Goal: Task Accomplishment & Management: Complete application form

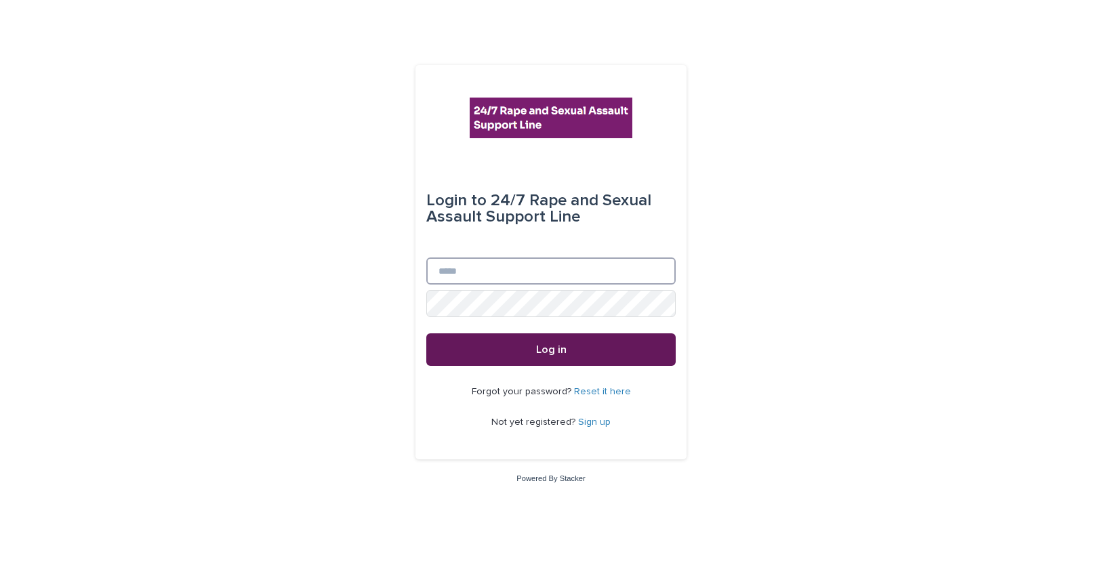
type input "**********"
click at [532, 351] on button "Log in" at bounding box center [550, 350] width 249 height 33
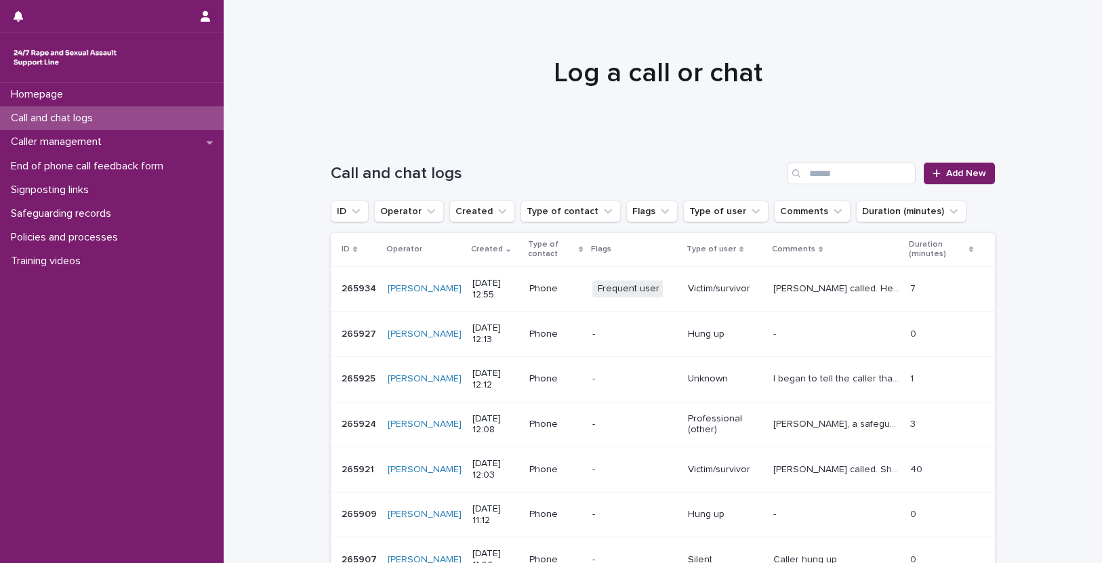
click at [698, 293] on p "Victim/survivor" at bounding box center [725, 289] width 75 height 12
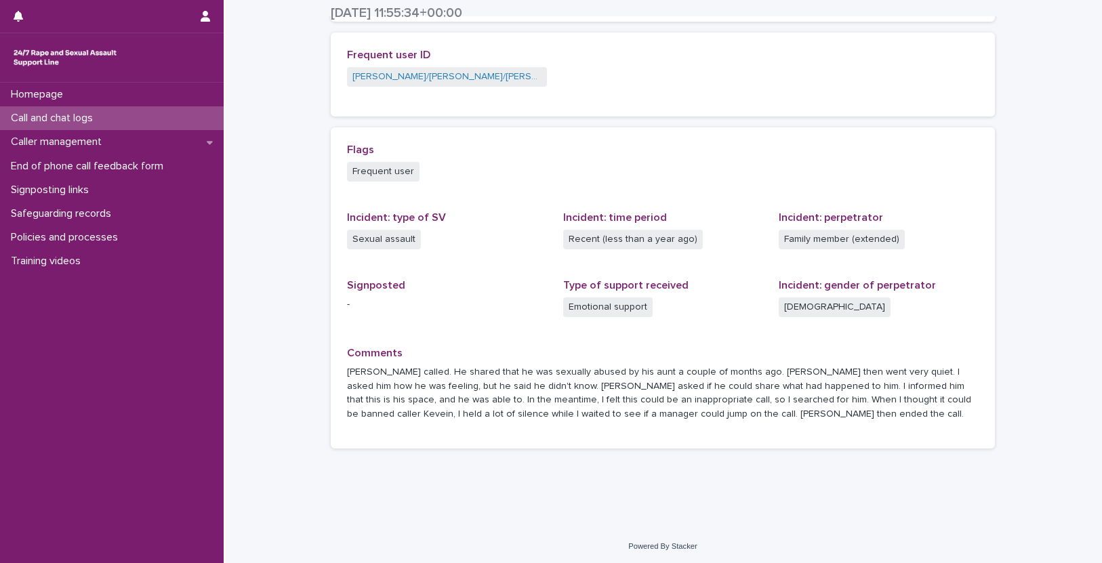
scroll to position [302, 0]
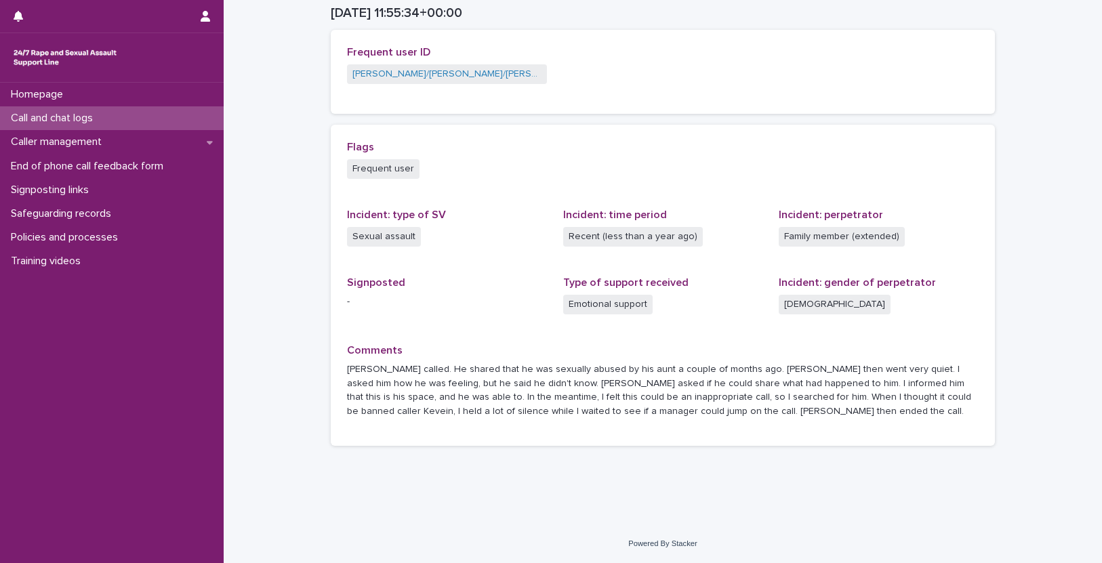
click at [1020, 308] on div "Loading... Saving… Loading... Saving… 2025-09-11 11:55:34+00:00 11/9/2025 12:55…" at bounding box center [663, 112] width 879 height 826
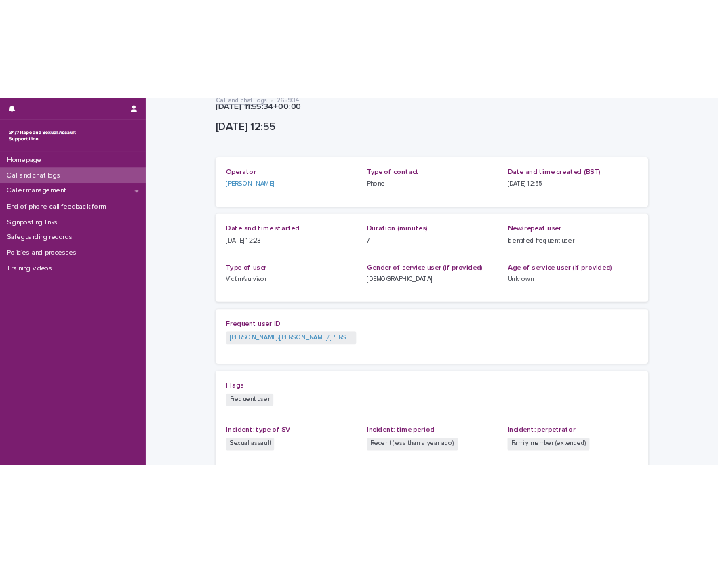
scroll to position [0, 0]
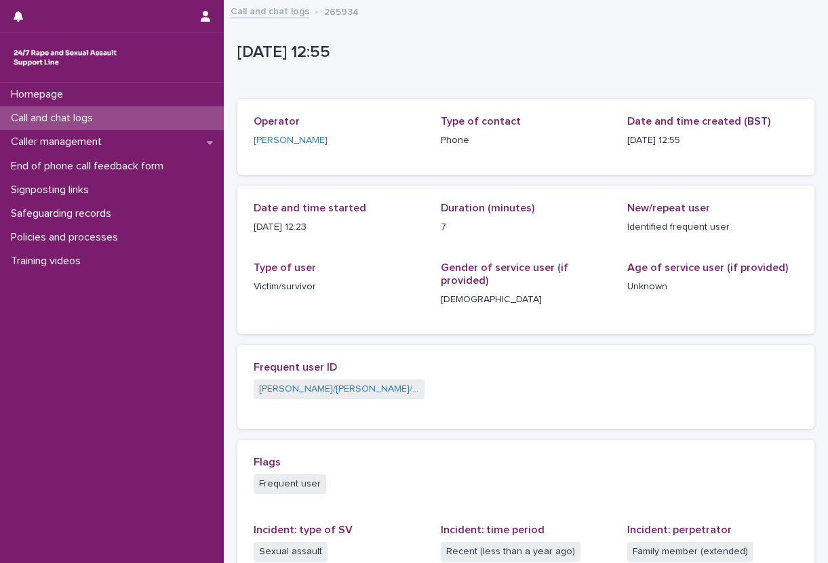
click at [85, 122] on p "Call and chat logs" at bounding box center [54, 118] width 98 height 13
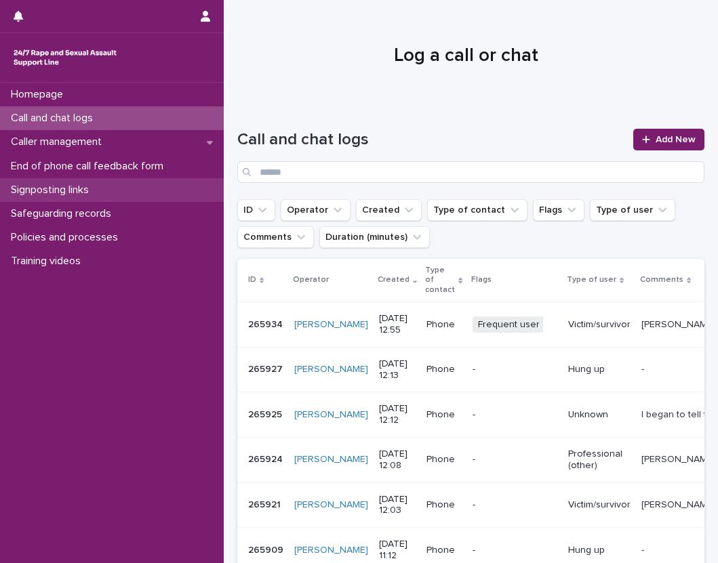
click at [74, 195] on p "Signposting links" at bounding box center [52, 190] width 94 height 13
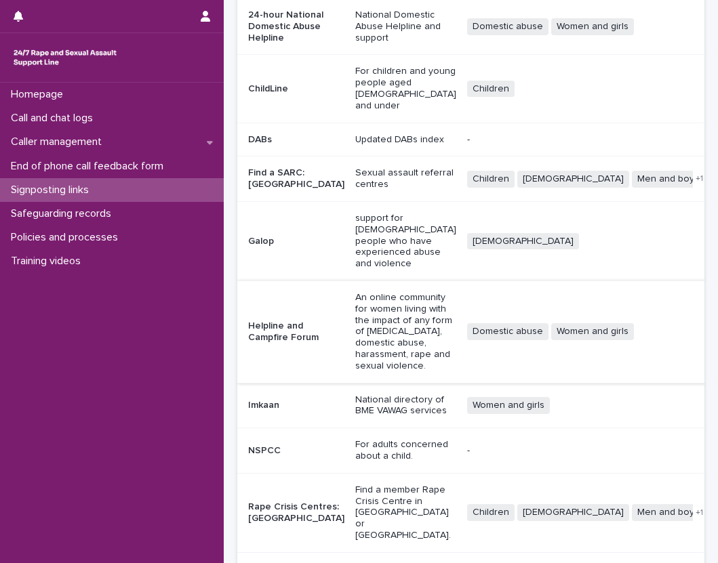
scroll to position [190, 0]
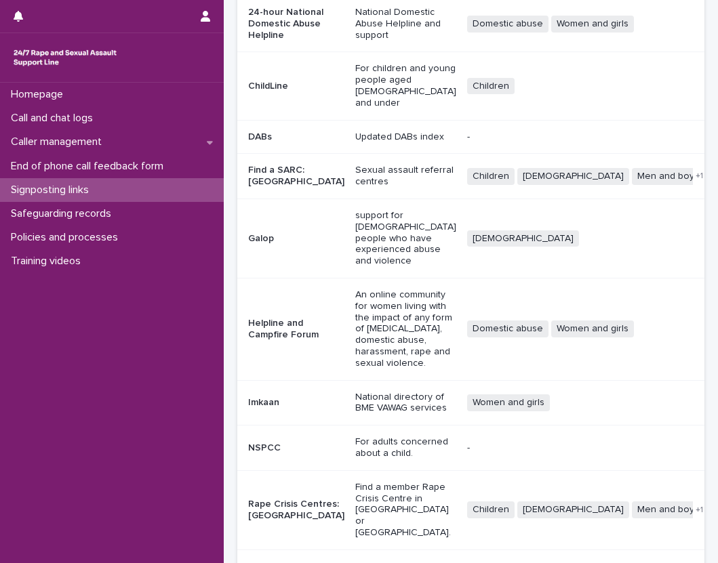
click at [652, 563] on span "Next" at bounding box center [667, 569] width 30 height 9
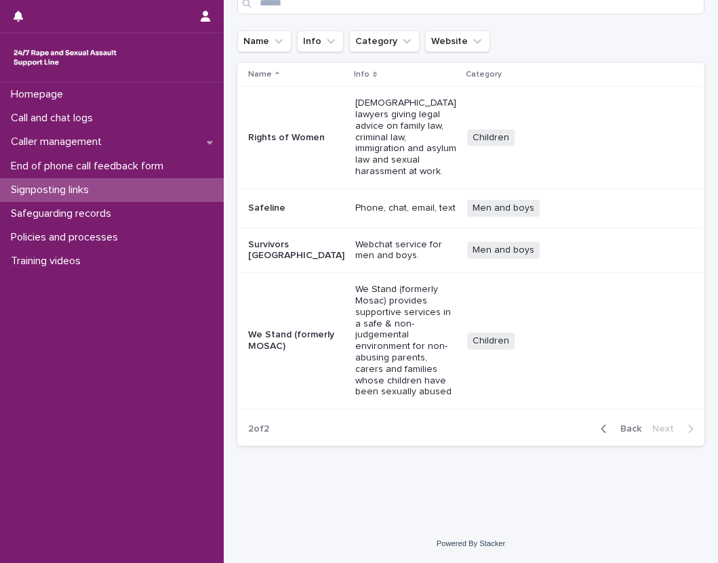
scroll to position [42, 0]
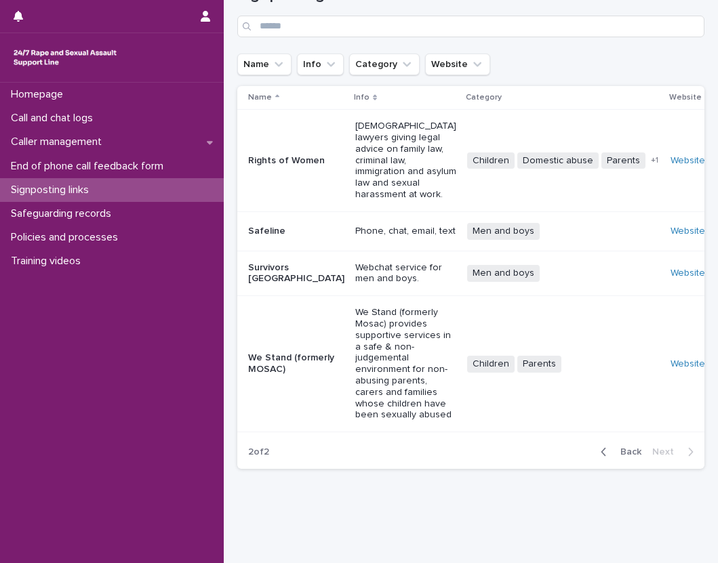
click at [384, 262] on p "Webchat service for men and boys." at bounding box center [405, 273] width 101 height 23
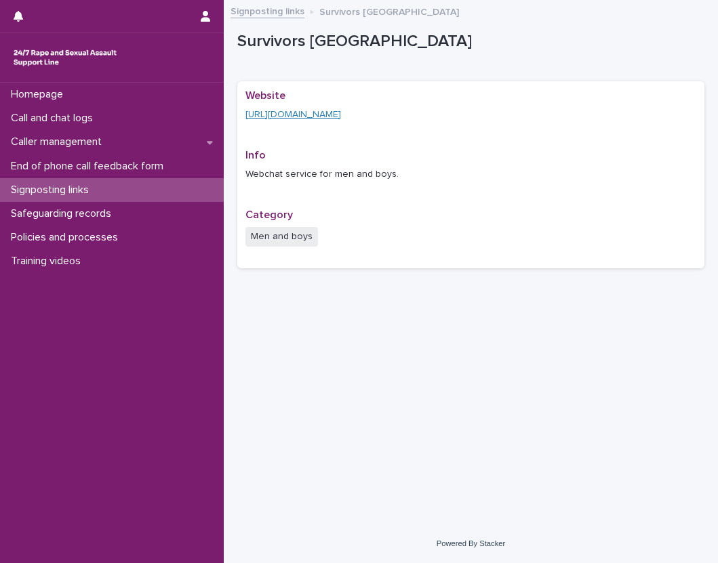
click at [330, 115] on link "https://www.survivorsuk.org/" at bounding box center [293, 114] width 96 height 9
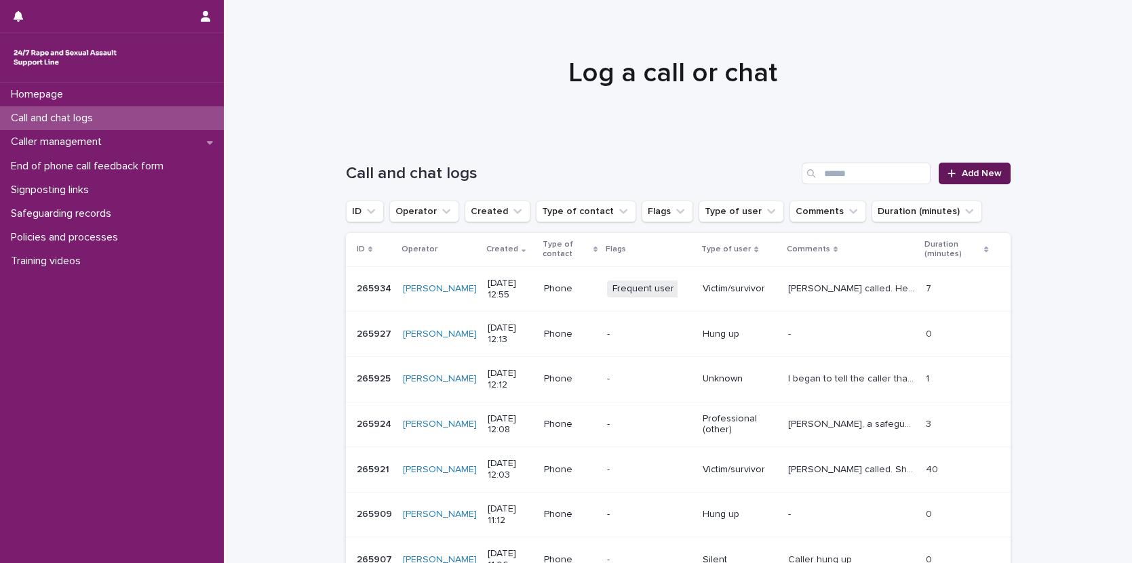
click at [984, 182] on link "Add New" at bounding box center [973, 174] width 71 height 22
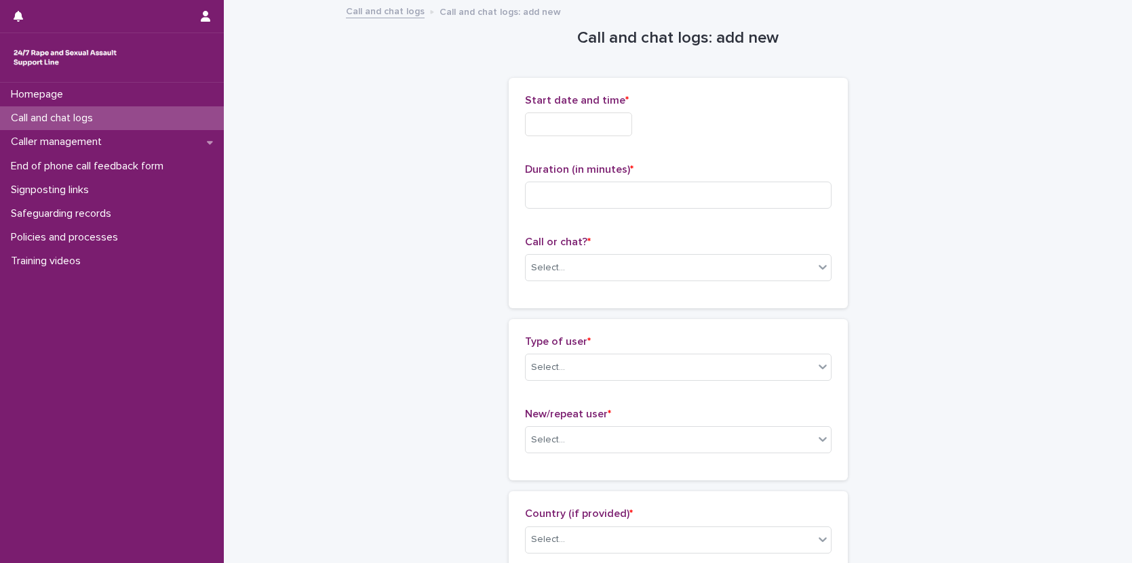
click at [576, 125] on input "text" at bounding box center [578, 125] width 107 height 24
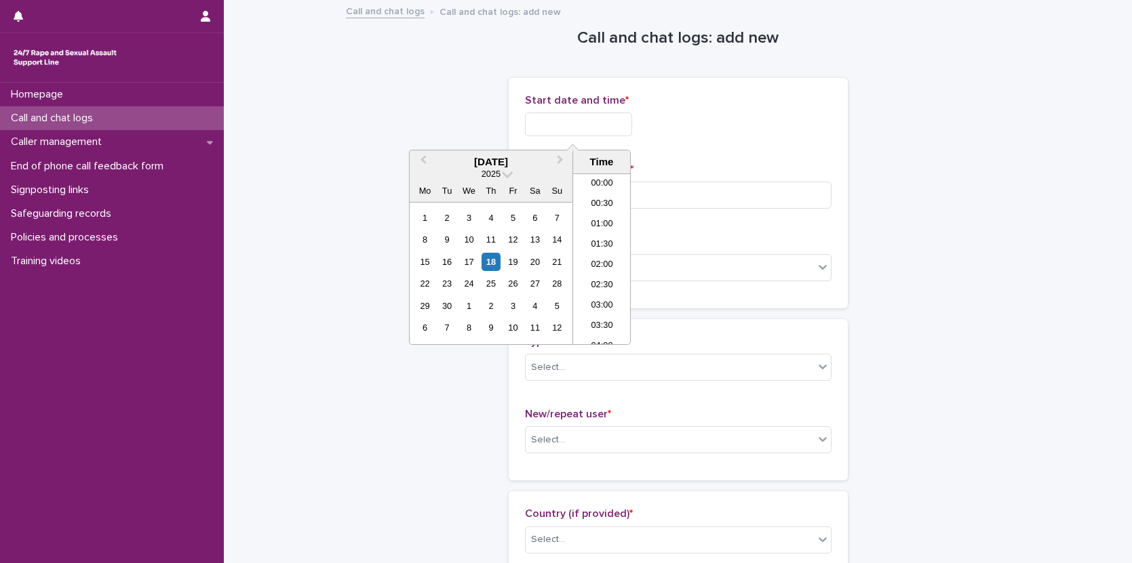
scroll to position [332, 0]
click at [611, 216] on li "09:00" at bounding box center [602, 218] width 58 height 20
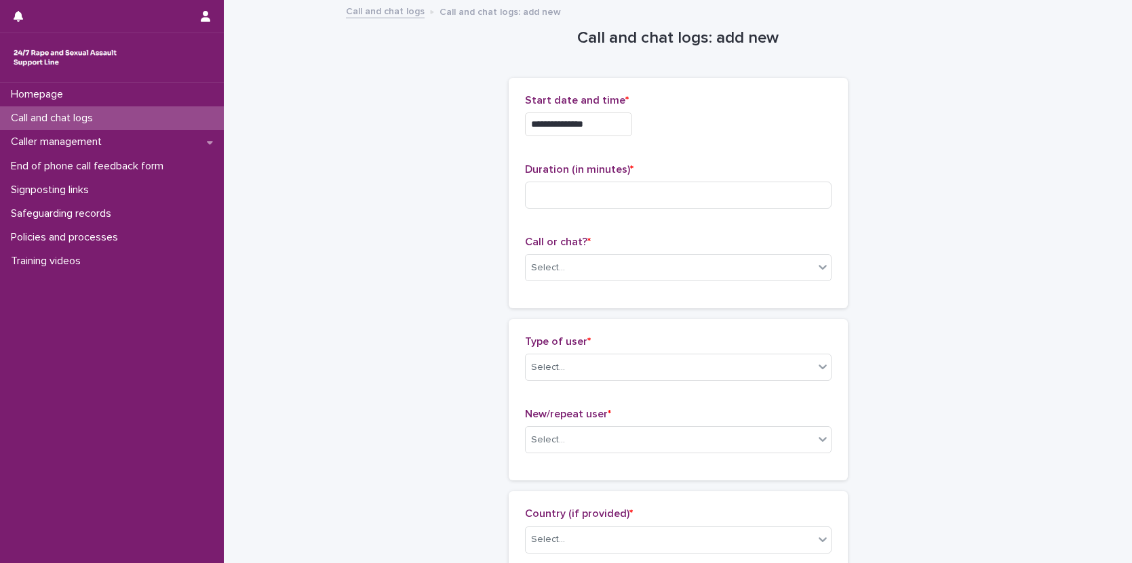
click at [601, 123] on input "**********" at bounding box center [578, 125] width 107 height 24
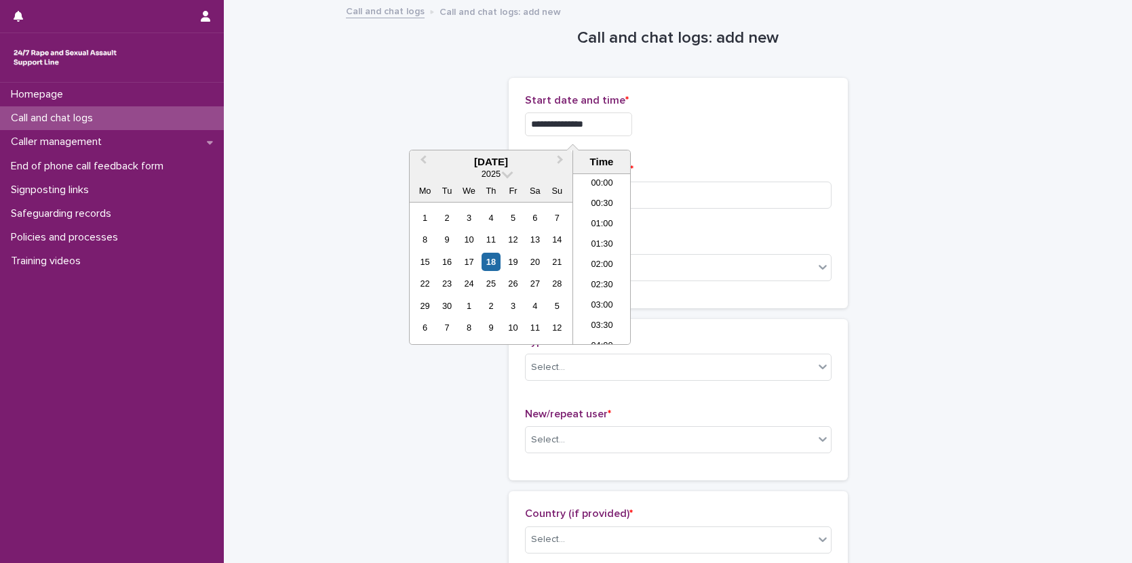
scroll to position [292, 0]
click at [588, 126] on input "**********" at bounding box center [578, 125] width 107 height 24
type input "**********"
click at [687, 161] on div "**********" at bounding box center [678, 193] width 306 height 198
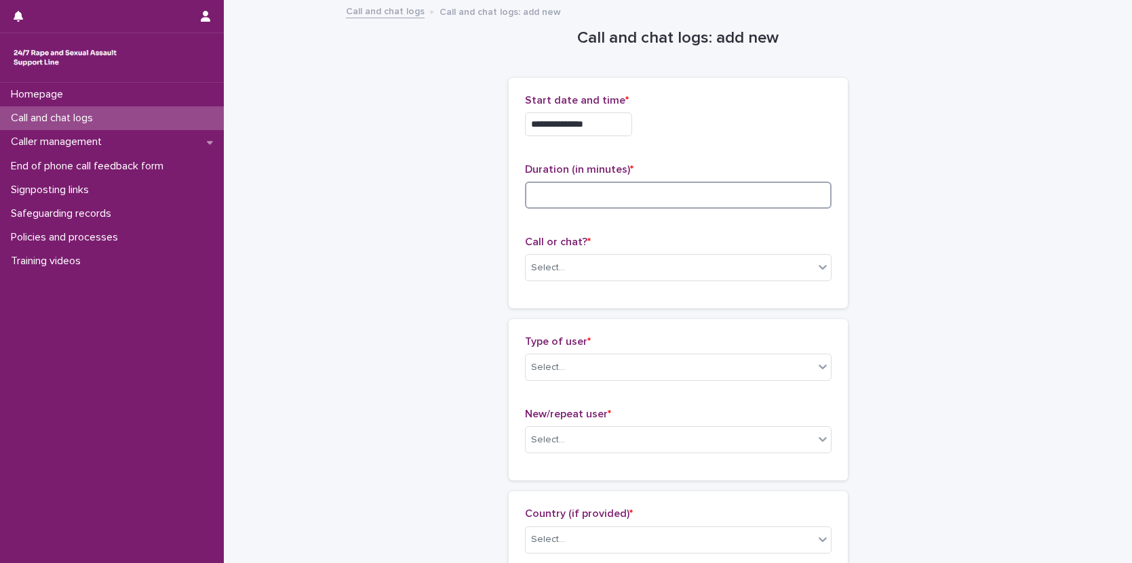
click at [666, 186] on input at bounding box center [678, 195] width 306 height 27
type input "**"
click at [601, 273] on div "Select..." at bounding box center [669, 268] width 288 height 22
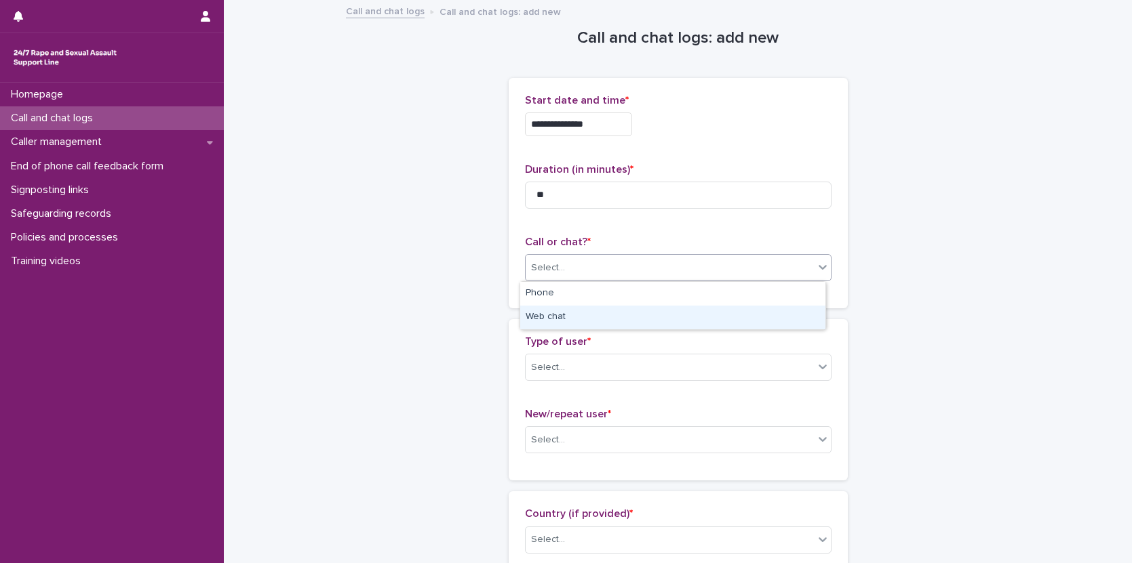
drag, startPoint x: 598, startPoint y: 312, endPoint x: 607, endPoint y: 314, distance: 9.0
click at [598, 312] on div "Web chat" at bounding box center [672, 318] width 305 height 24
click at [618, 368] on div "Select..." at bounding box center [669, 368] width 288 height 22
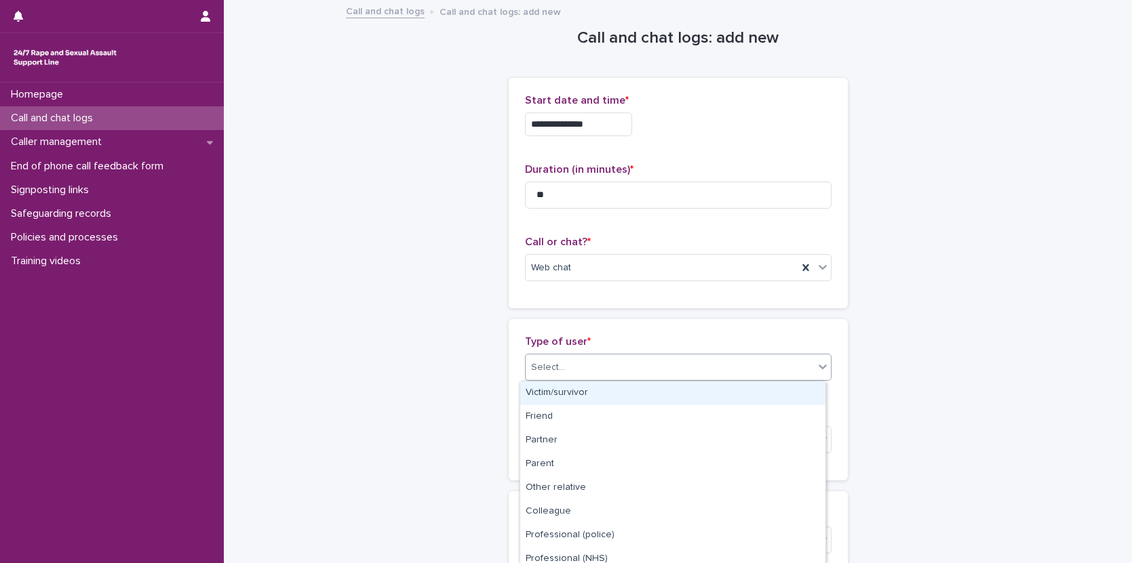
drag, startPoint x: 683, startPoint y: 431, endPoint x: 646, endPoint y: 398, distance: 49.0
click at [618, 395] on div "Victim/survivor" at bounding box center [672, 394] width 305 height 24
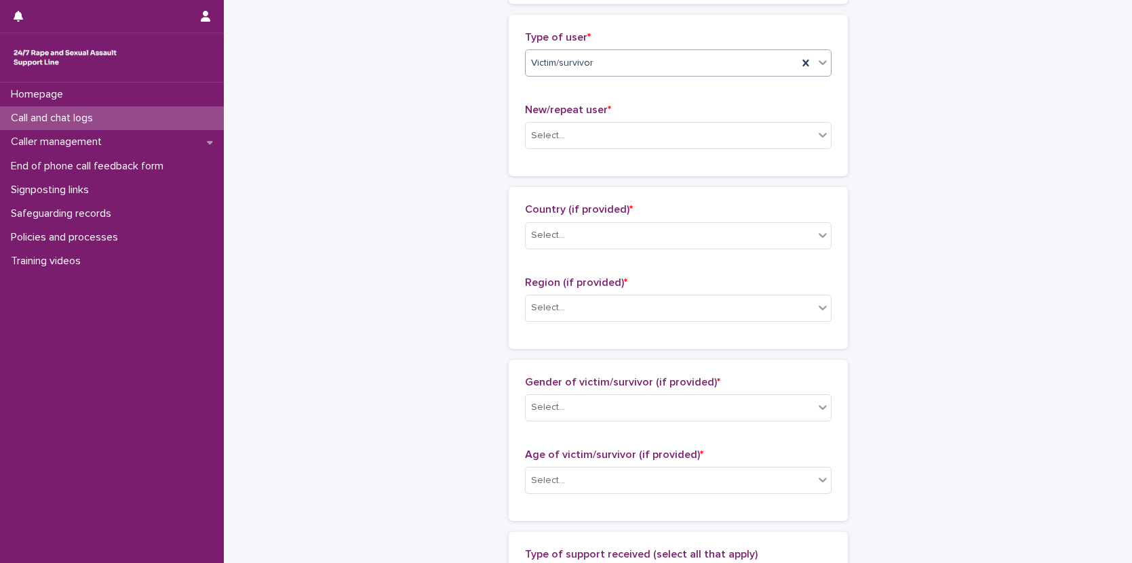
scroll to position [357, 0]
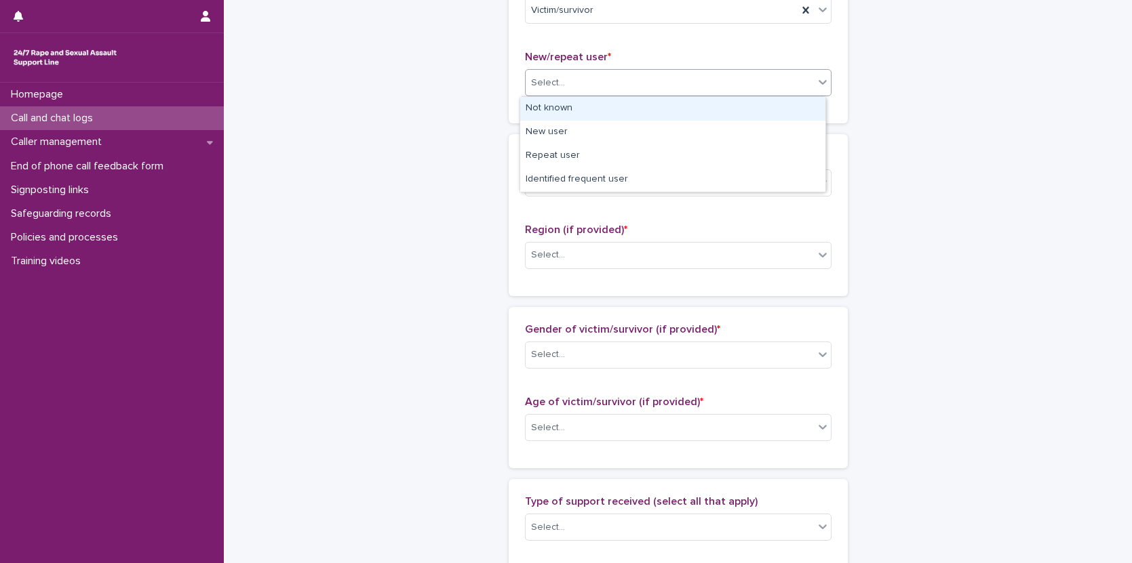
click at [573, 77] on div "Select..." at bounding box center [669, 83] width 288 height 22
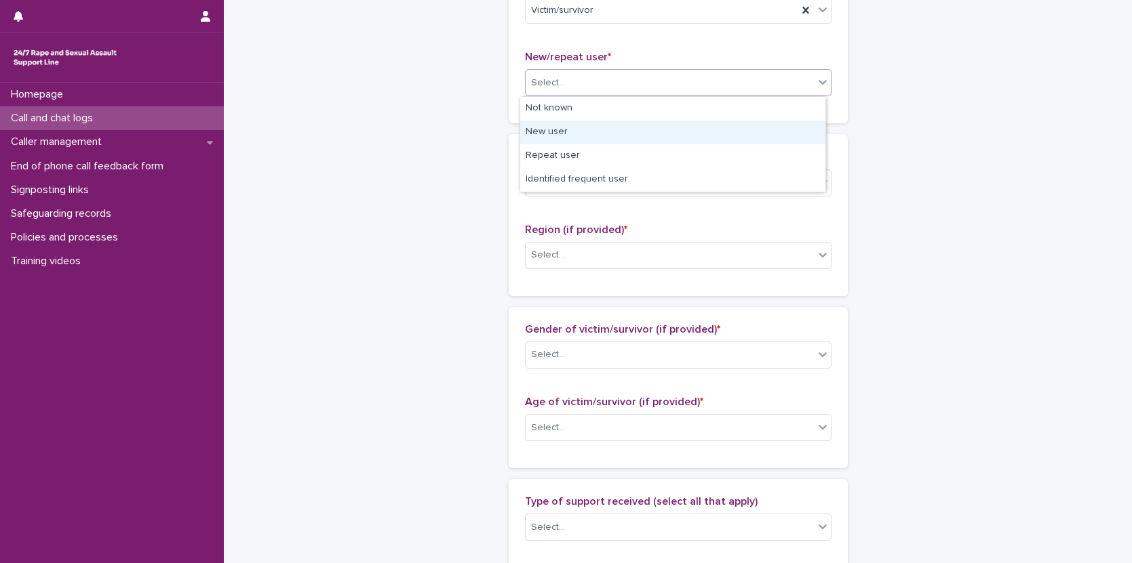
click at [578, 126] on div "New user" at bounding box center [672, 133] width 305 height 24
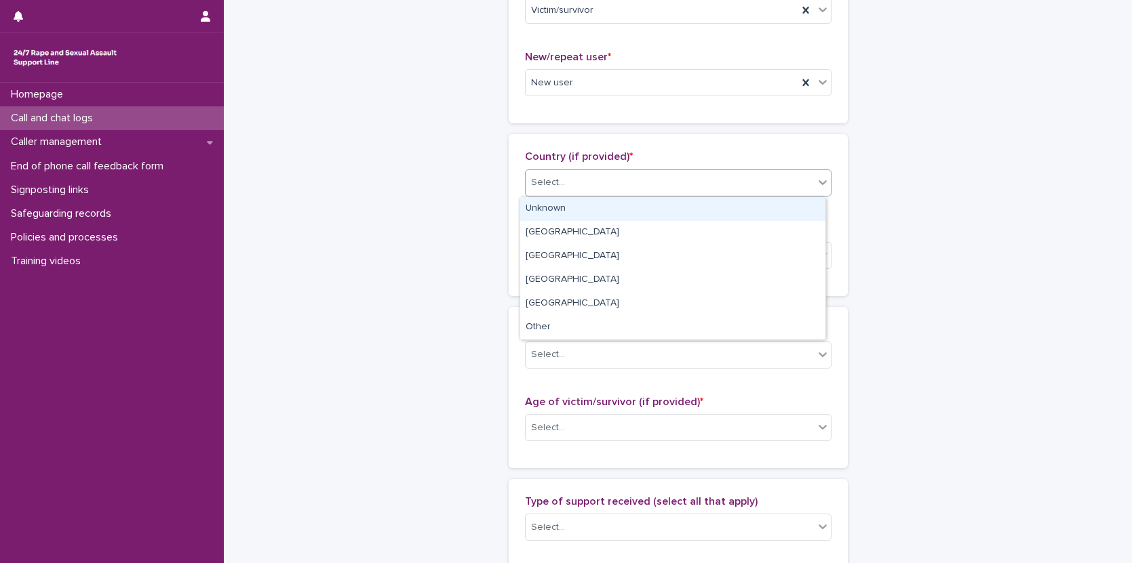
click at [586, 186] on div "Select..." at bounding box center [669, 183] width 288 height 22
click at [567, 209] on div "Unknown" at bounding box center [672, 209] width 305 height 24
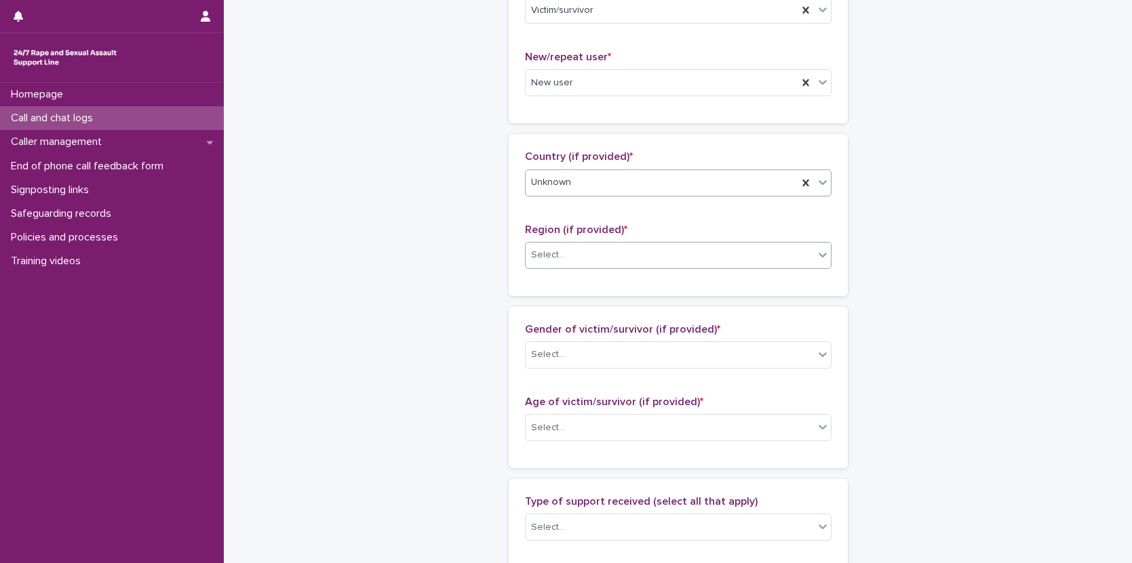
click at [565, 256] on div "Select..." at bounding box center [669, 255] width 288 height 22
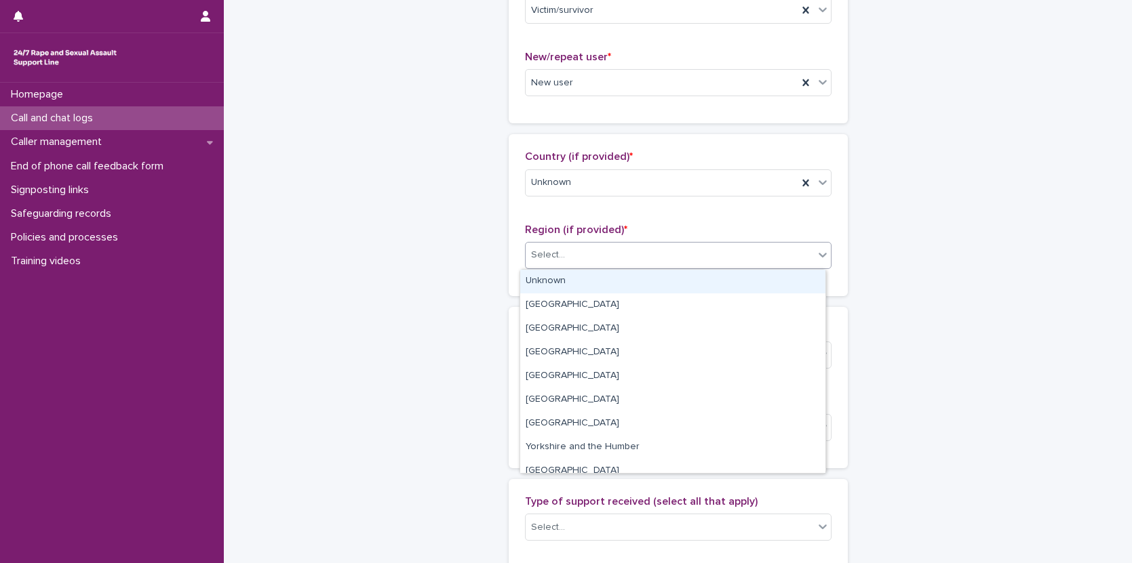
click at [572, 276] on div "Unknown" at bounding box center [672, 282] width 305 height 24
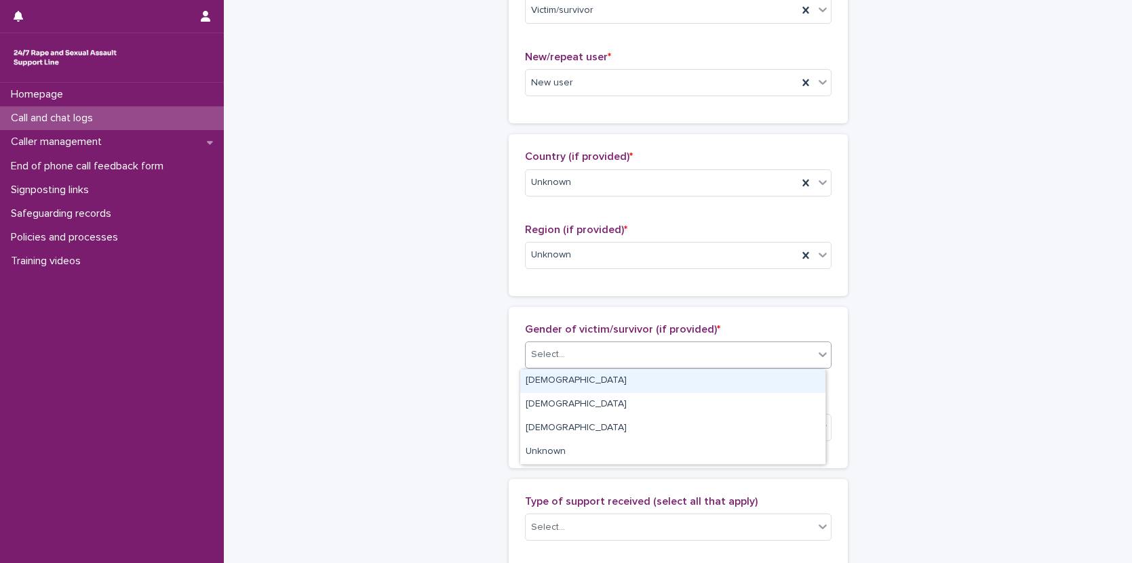
click at [609, 355] on div "Select..." at bounding box center [669, 355] width 288 height 22
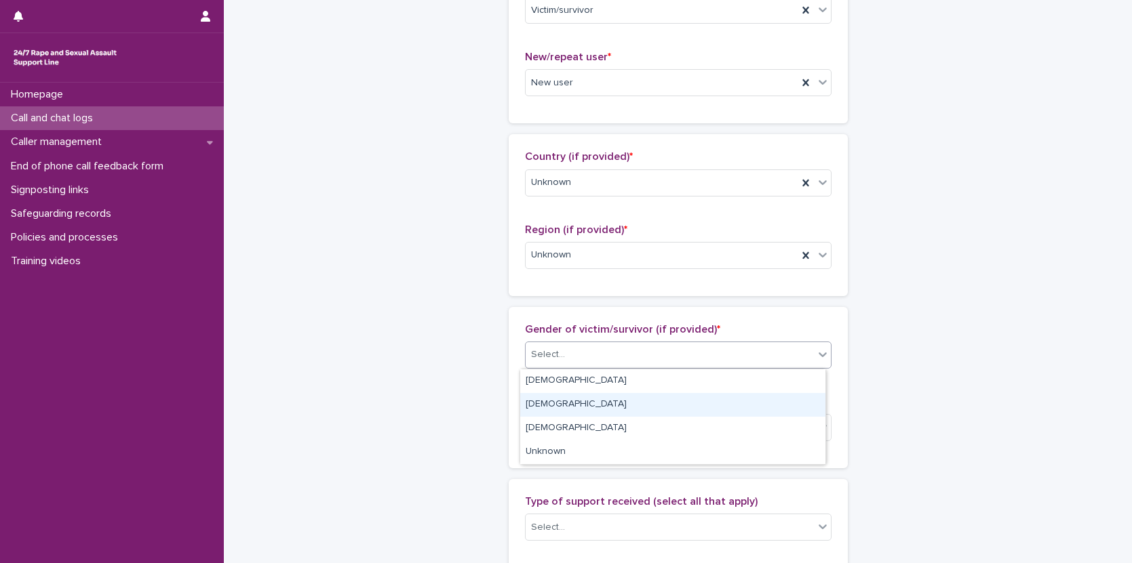
drag, startPoint x: 601, startPoint y: 392, endPoint x: 640, endPoint y: 391, distance: 39.3
click at [597, 402] on div "[DEMOGRAPHIC_DATA]" at bounding box center [672, 405] width 305 height 24
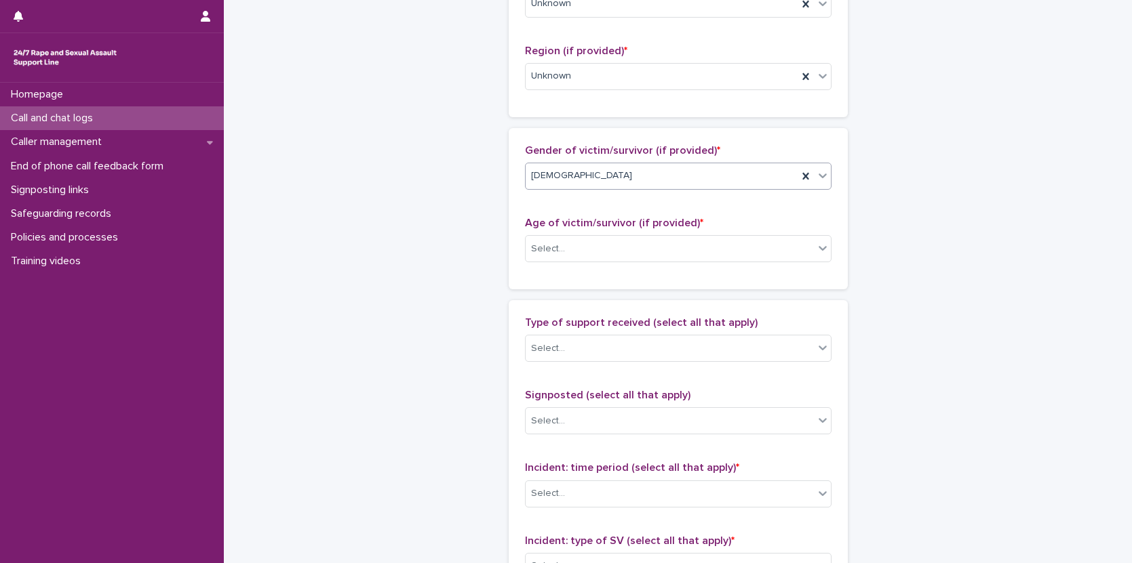
scroll to position [538, 0]
click at [540, 250] on div "Select..." at bounding box center [548, 248] width 34 height 14
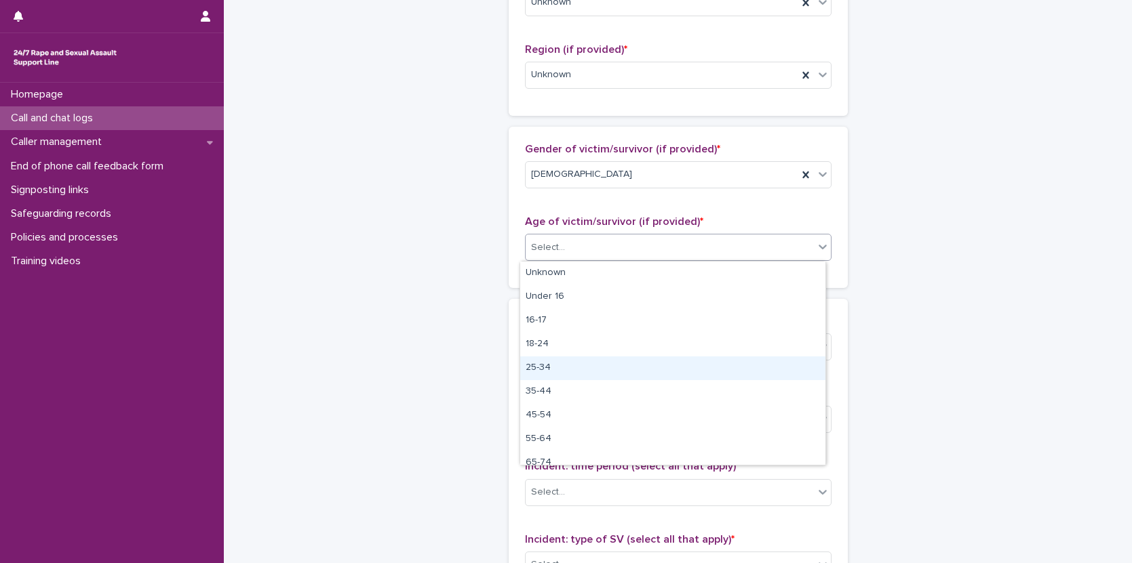
click at [562, 364] on div "25-34" at bounding box center [672, 369] width 305 height 24
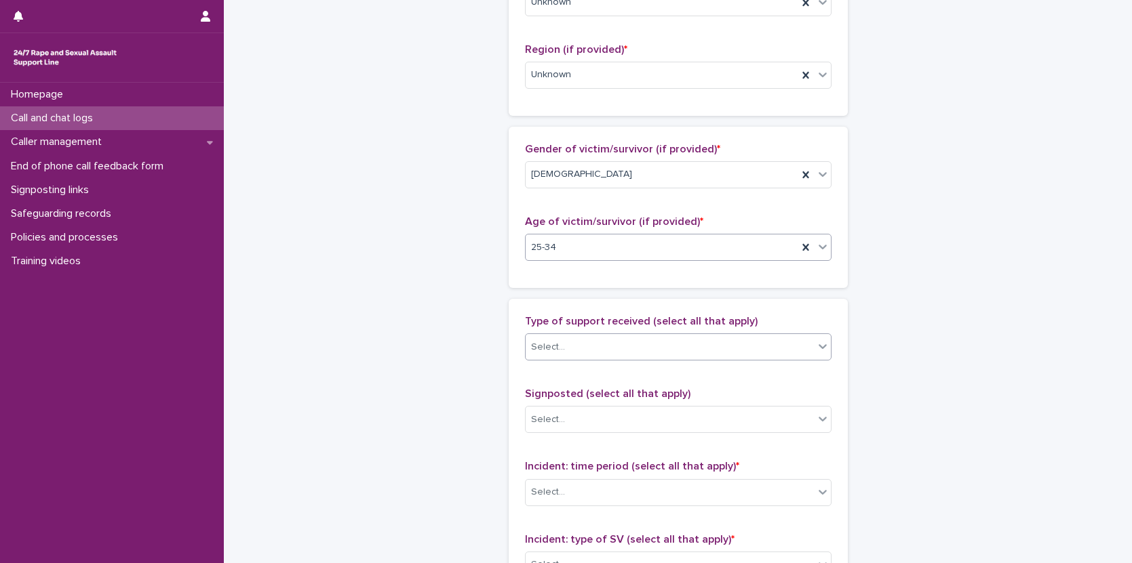
click at [571, 355] on div "Select..." at bounding box center [669, 347] width 288 height 22
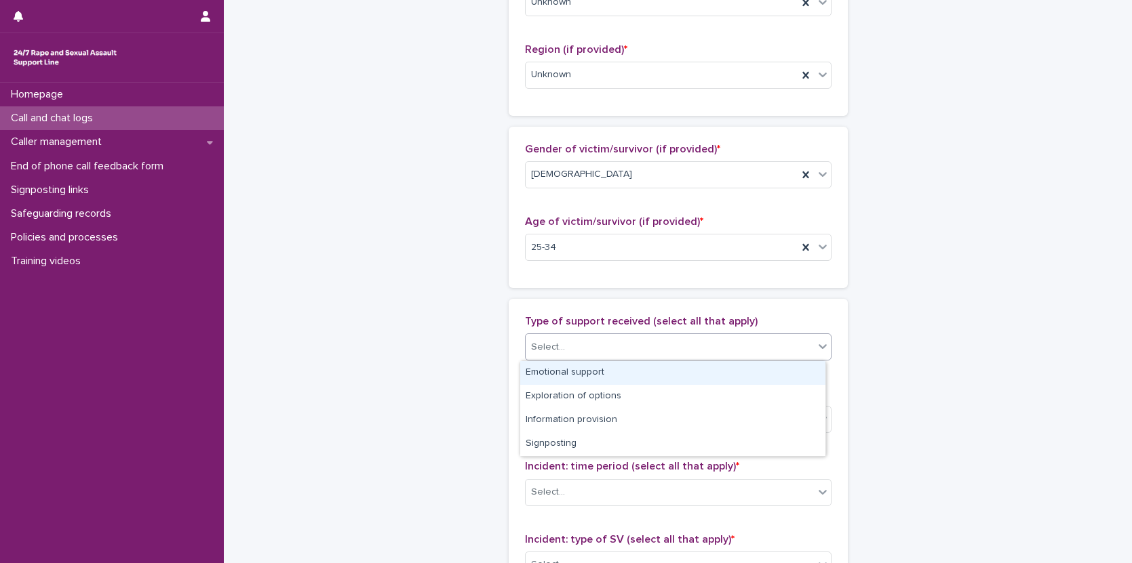
click at [582, 374] on div "Emotional support" at bounding box center [672, 373] width 305 height 24
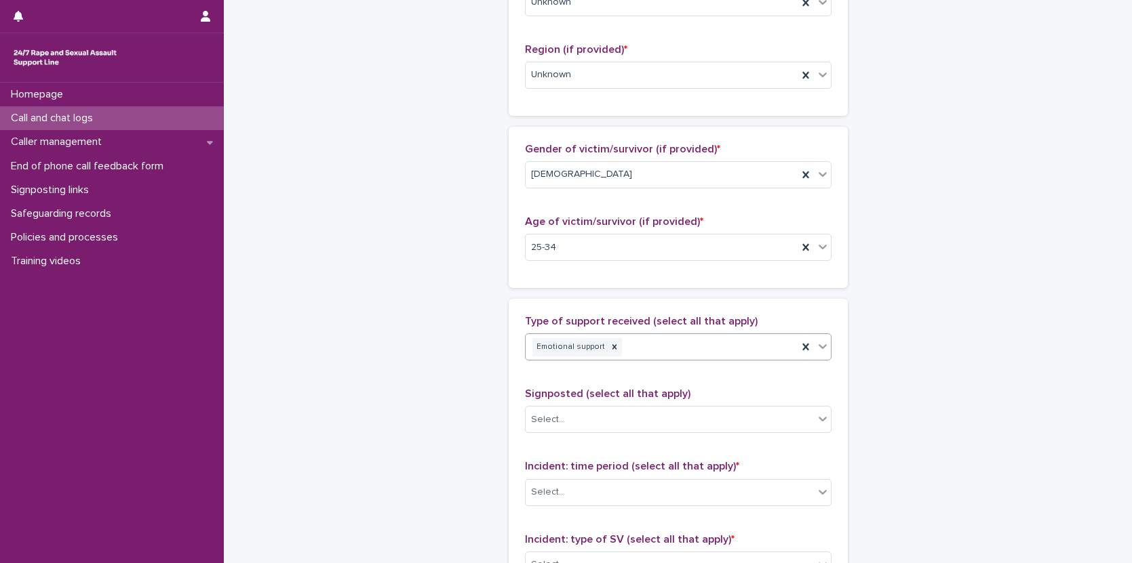
click at [637, 351] on div "Emotional support" at bounding box center [661, 348] width 272 height 24
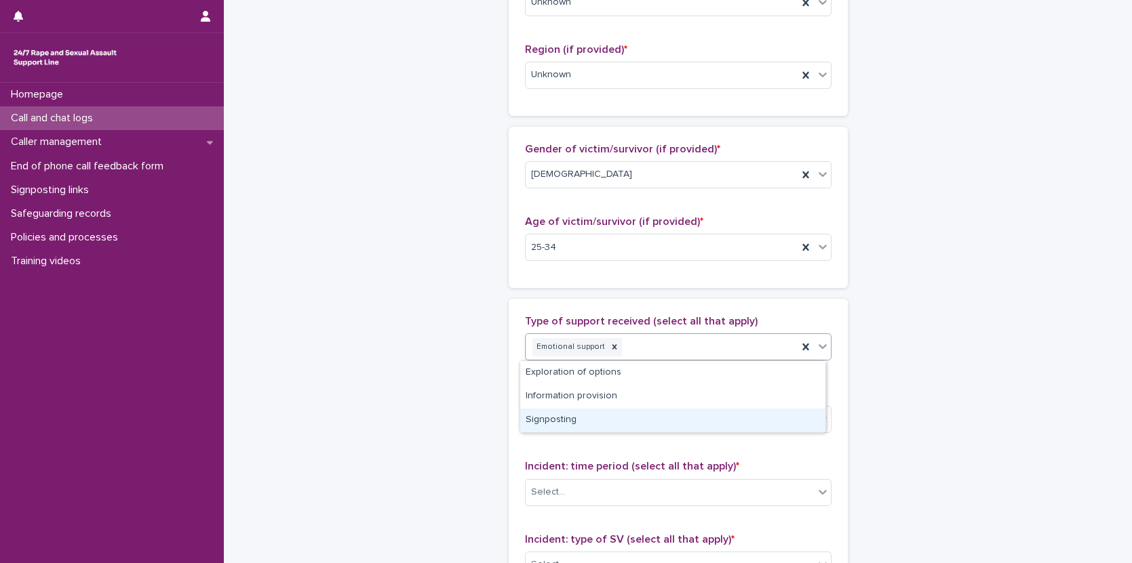
click at [588, 422] on div "Signposting" at bounding box center [672, 421] width 305 height 24
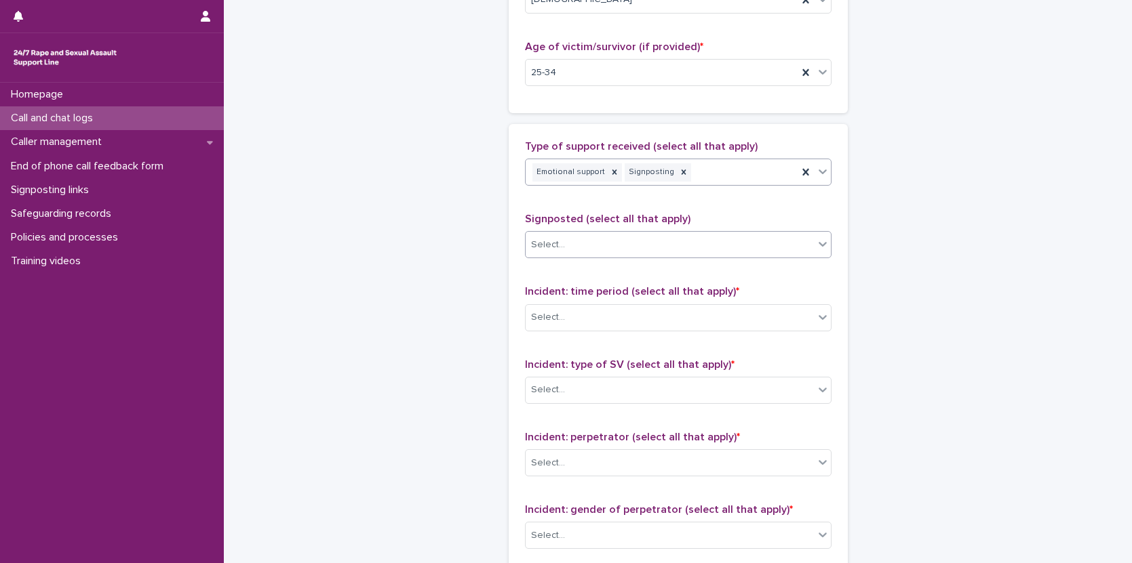
scroll to position [717, 0]
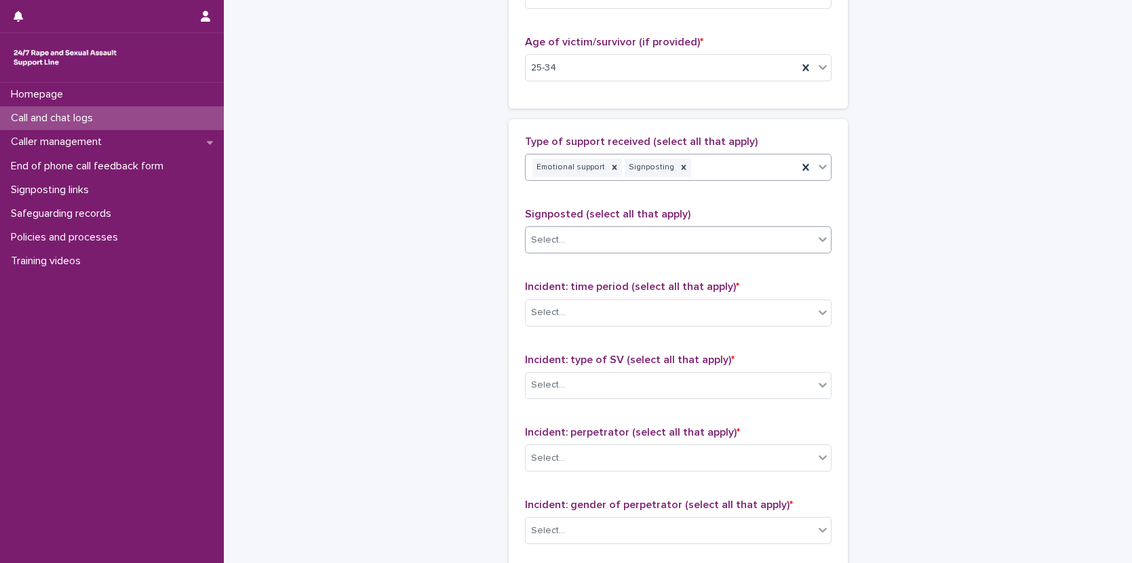
click at [569, 244] on div "Select..." at bounding box center [669, 240] width 288 height 22
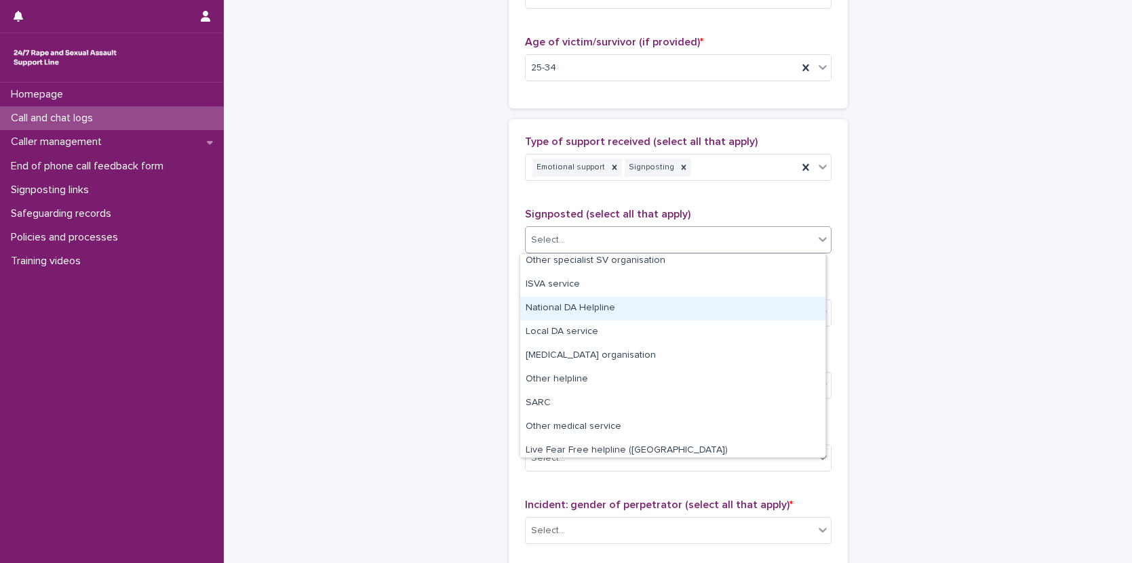
scroll to position [81, 0]
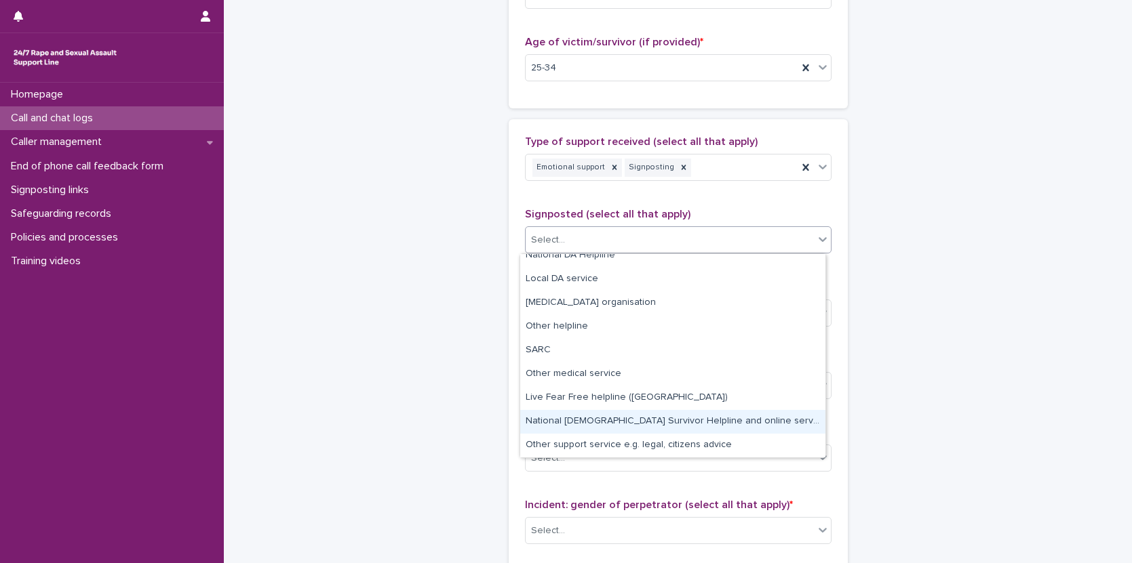
click at [763, 424] on div "National [DEMOGRAPHIC_DATA] Survivor Helpline and online service" at bounding box center [672, 422] width 305 height 24
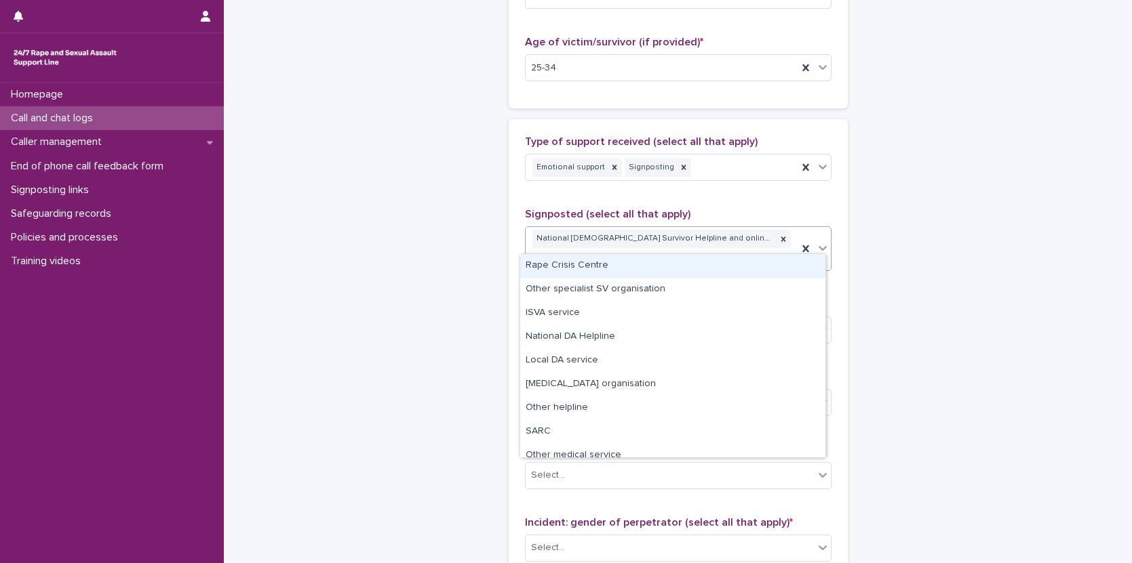
click at [760, 245] on div "National [DEMOGRAPHIC_DATA] Survivor Helpline and online service" at bounding box center [661, 248] width 272 height 43
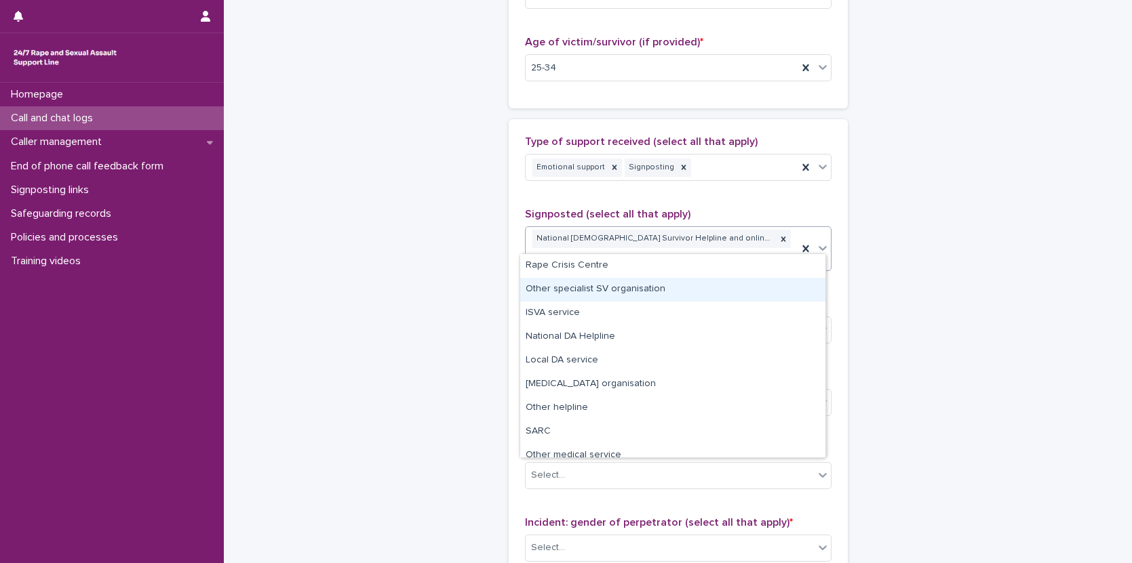
click at [697, 293] on div "Other specialist SV organisation" at bounding box center [672, 290] width 305 height 24
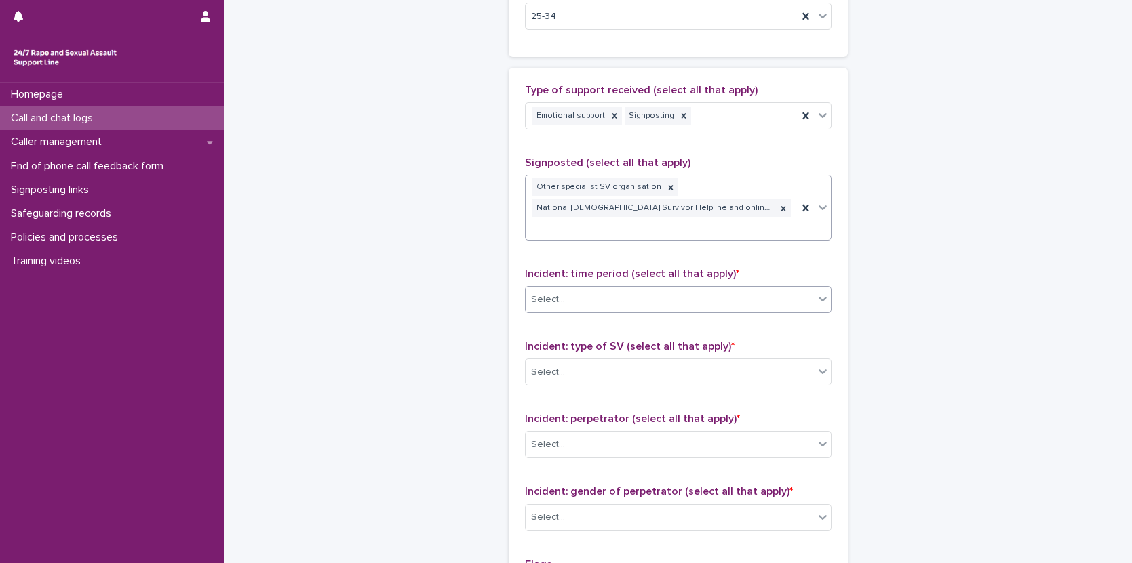
scroll to position [779, 0]
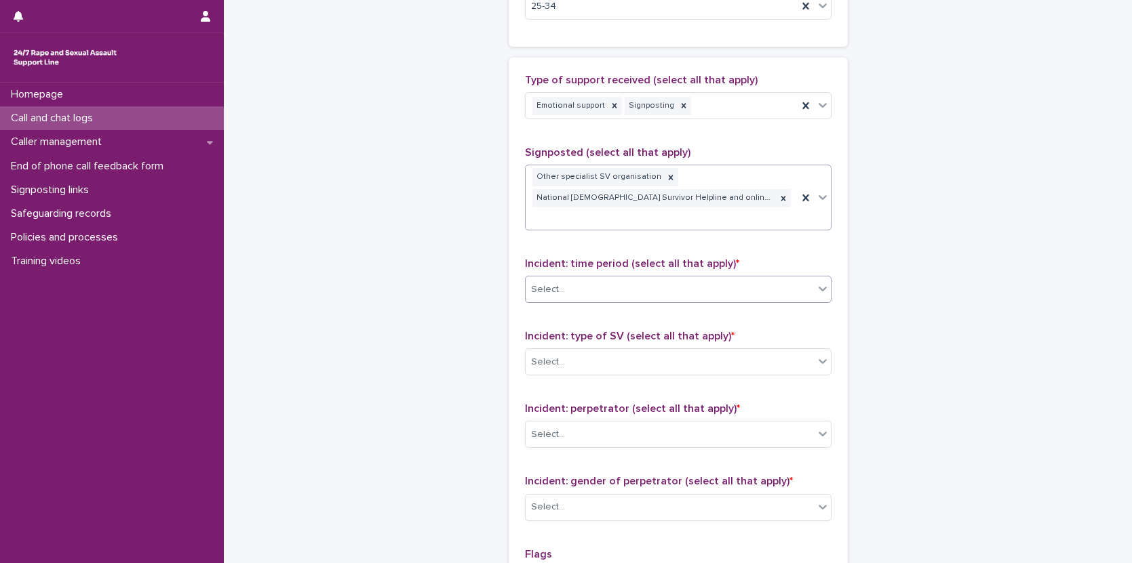
click at [639, 279] on div "Select..." at bounding box center [669, 290] width 288 height 22
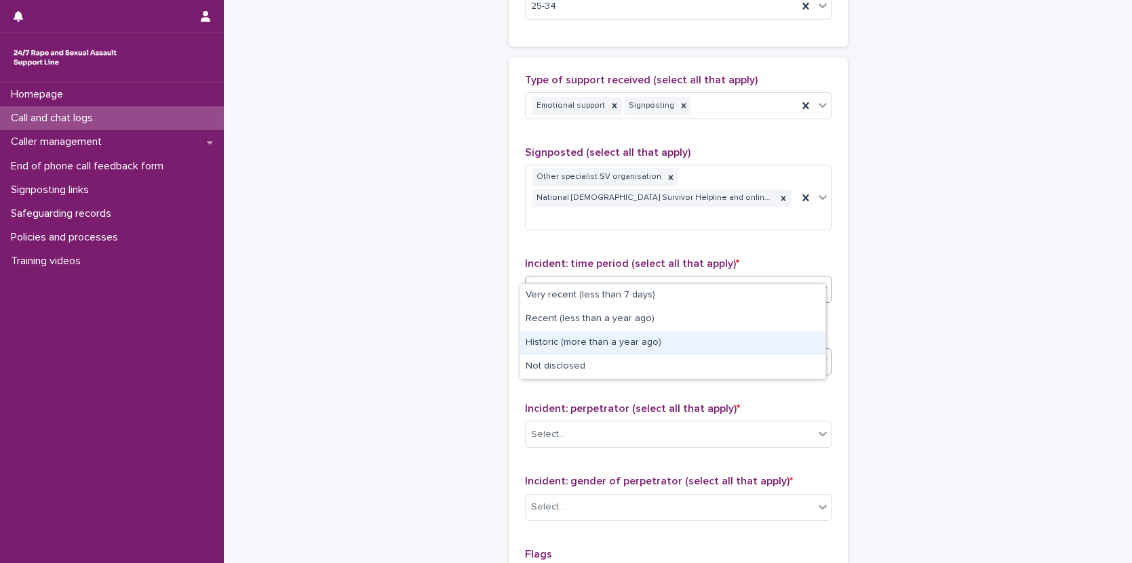
click at [632, 337] on div "Historic (more than a year ago)" at bounding box center [672, 344] width 305 height 24
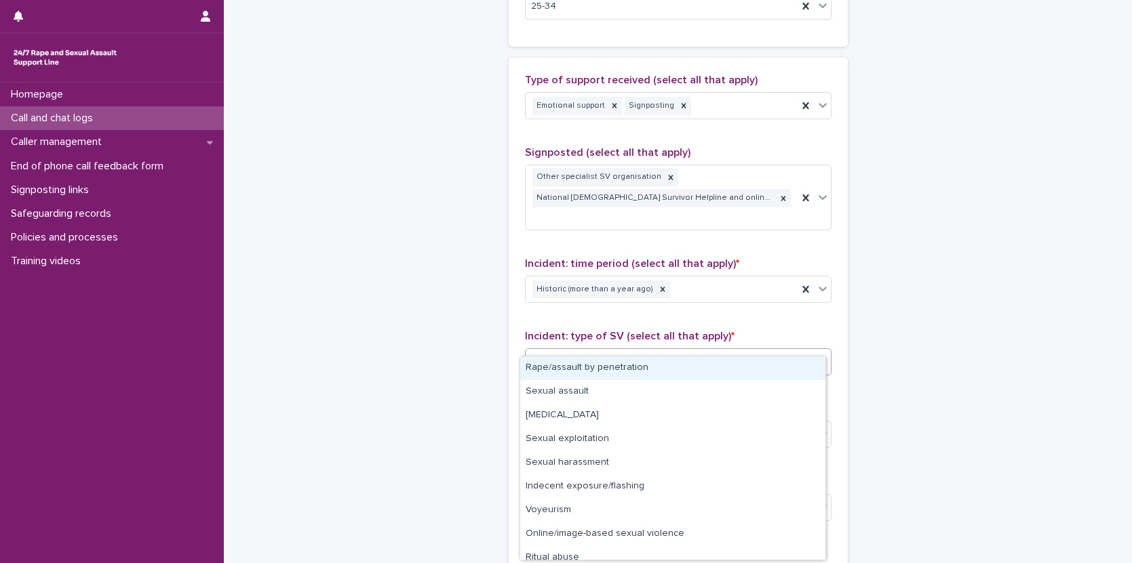
click at [635, 351] on div "Select..." at bounding box center [669, 362] width 288 height 22
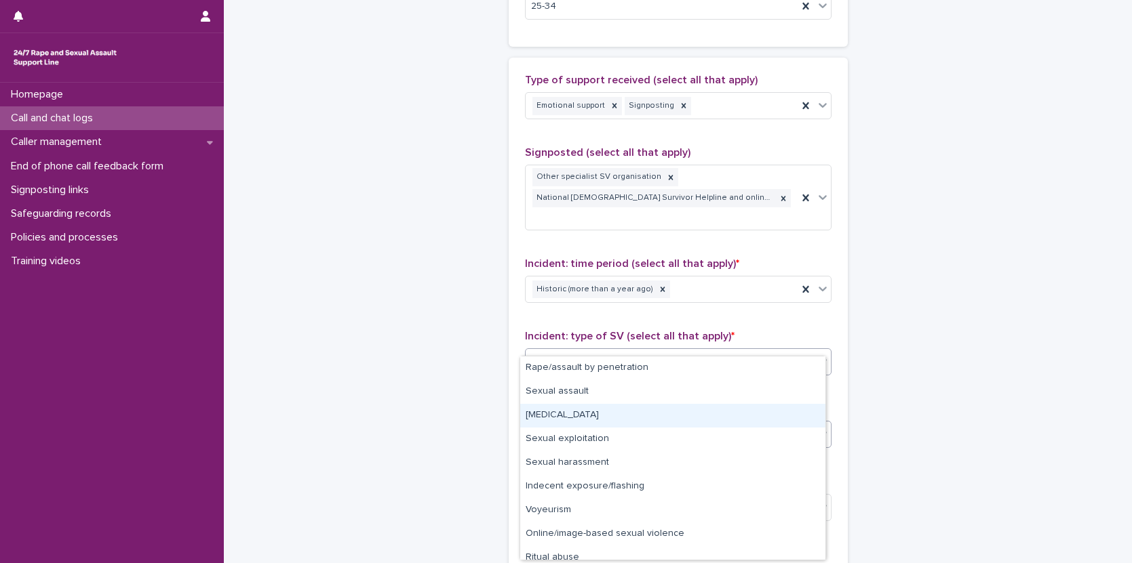
click at [626, 419] on div "[MEDICAL_DATA]" at bounding box center [672, 416] width 305 height 24
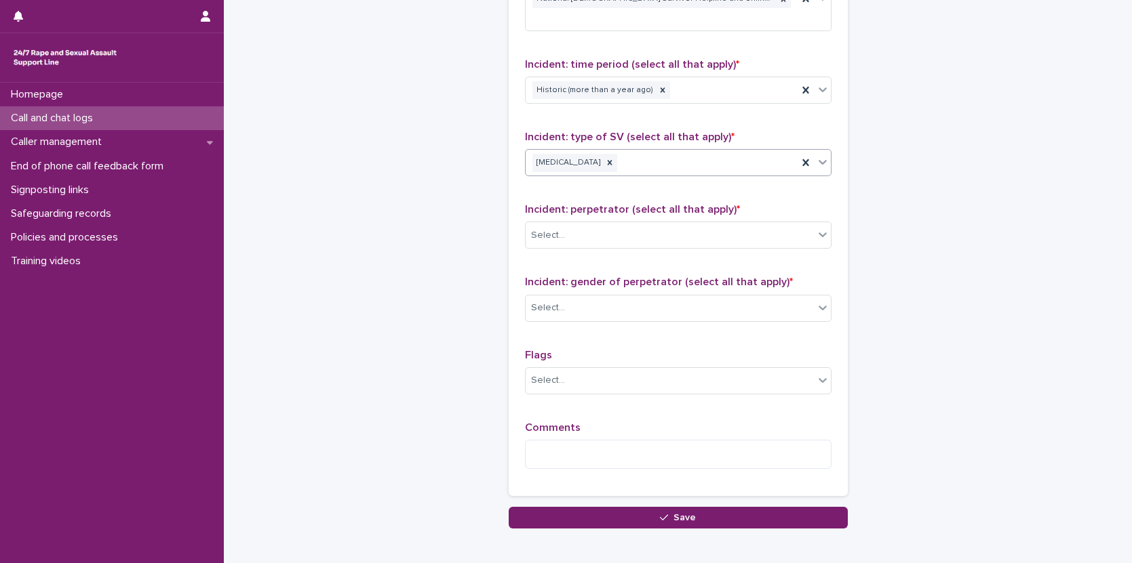
scroll to position [981, 0]
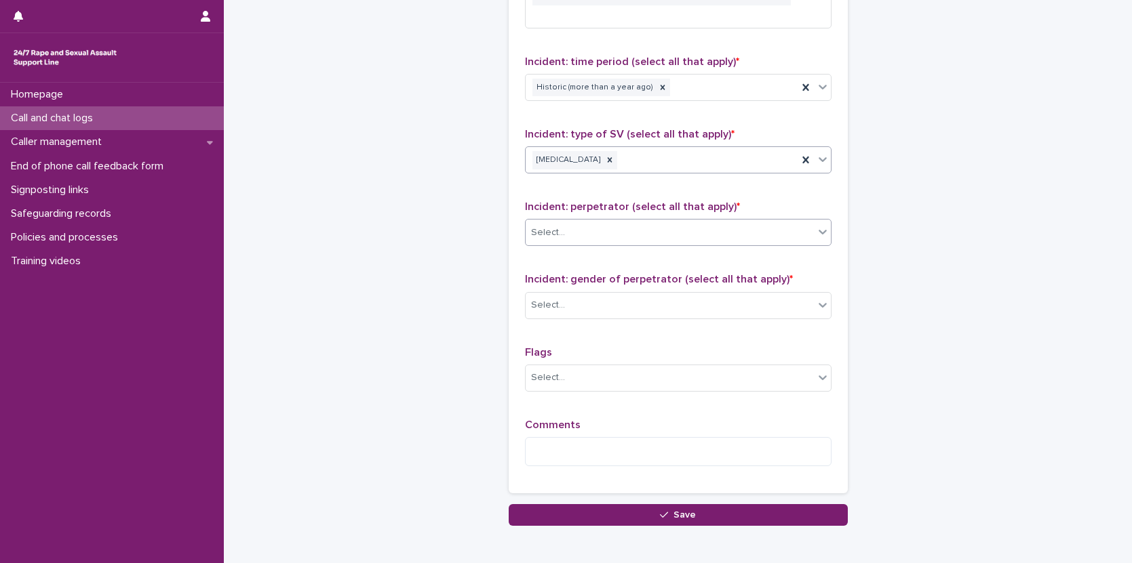
click at [607, 222] on div "Select..." at bounding box center [669, 233] width 288 height 22
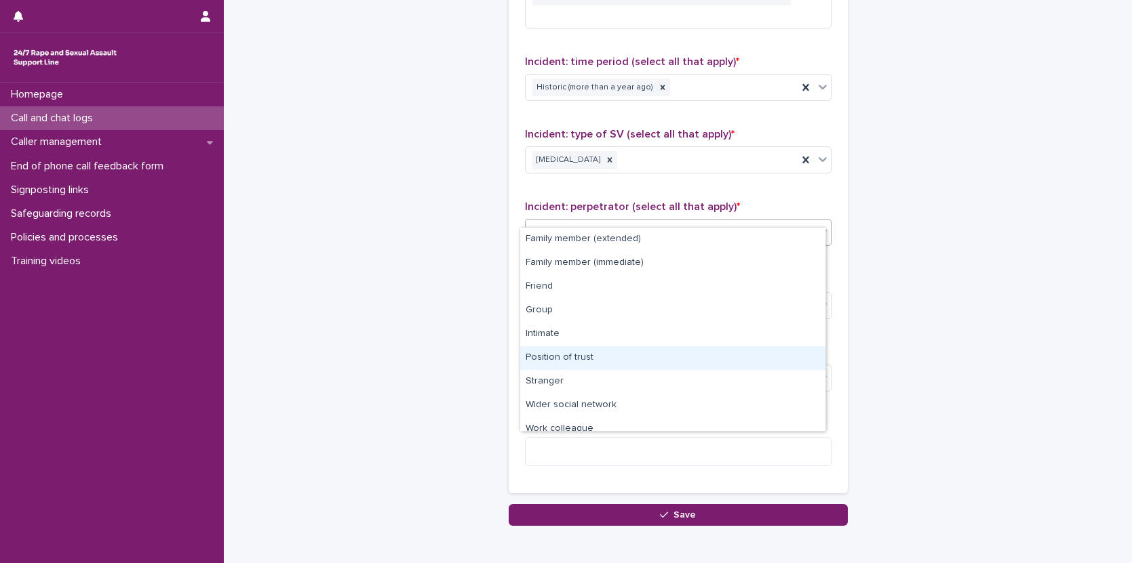
click at [597, 353] on div "Position of trust" at bounding box center [672, 358] width 305 height 24
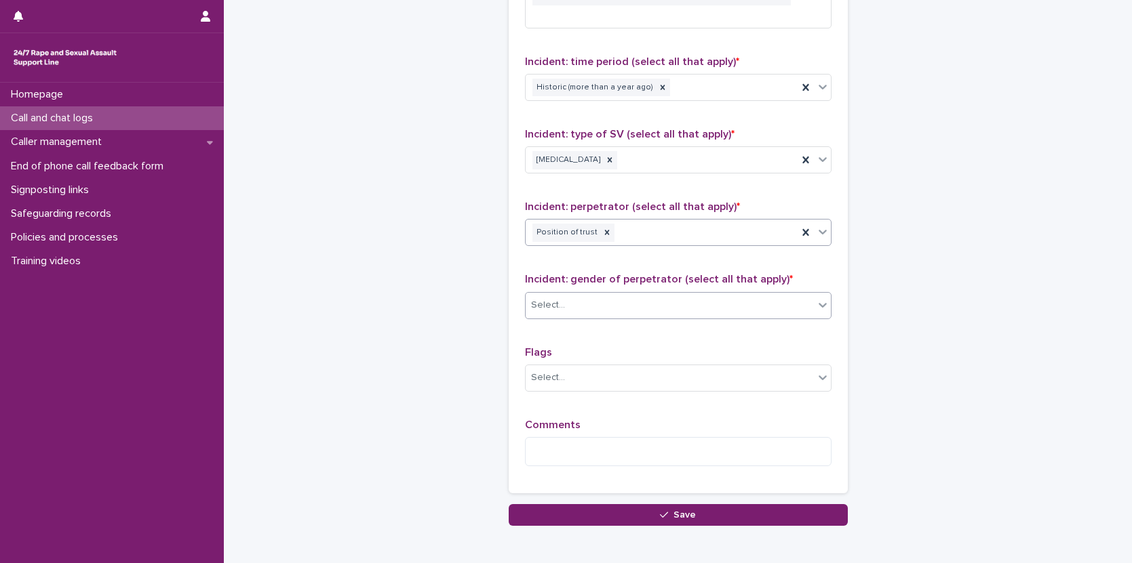
click at [586, 294] on div "Select..." at bounding box center [669, 305] width 288 height 22
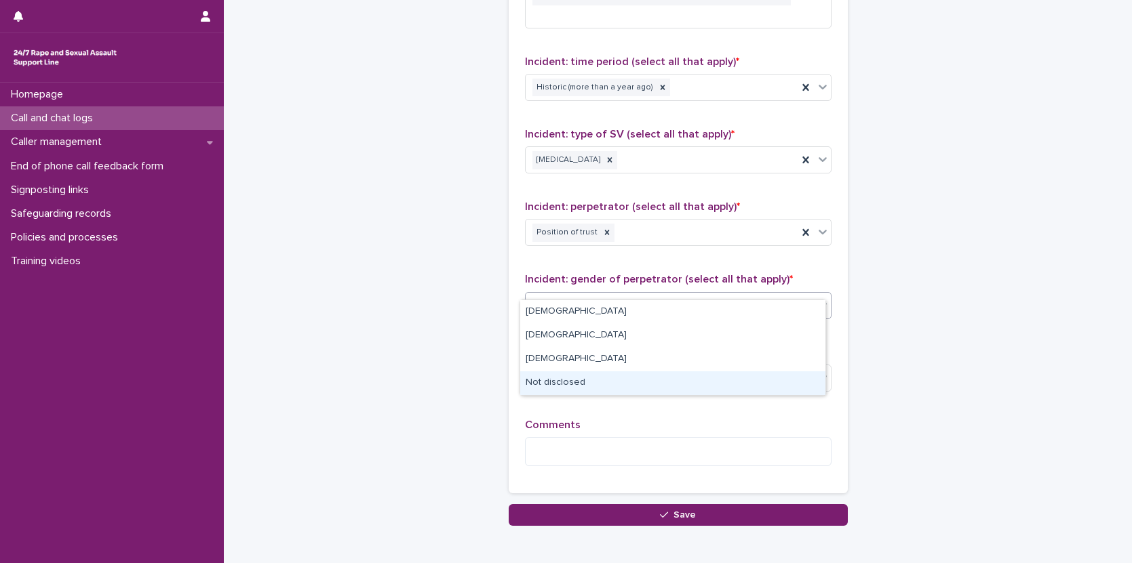
click at [601, 383] on div "Not disclosed" at bounding box center [672, 384] width 305 height 24
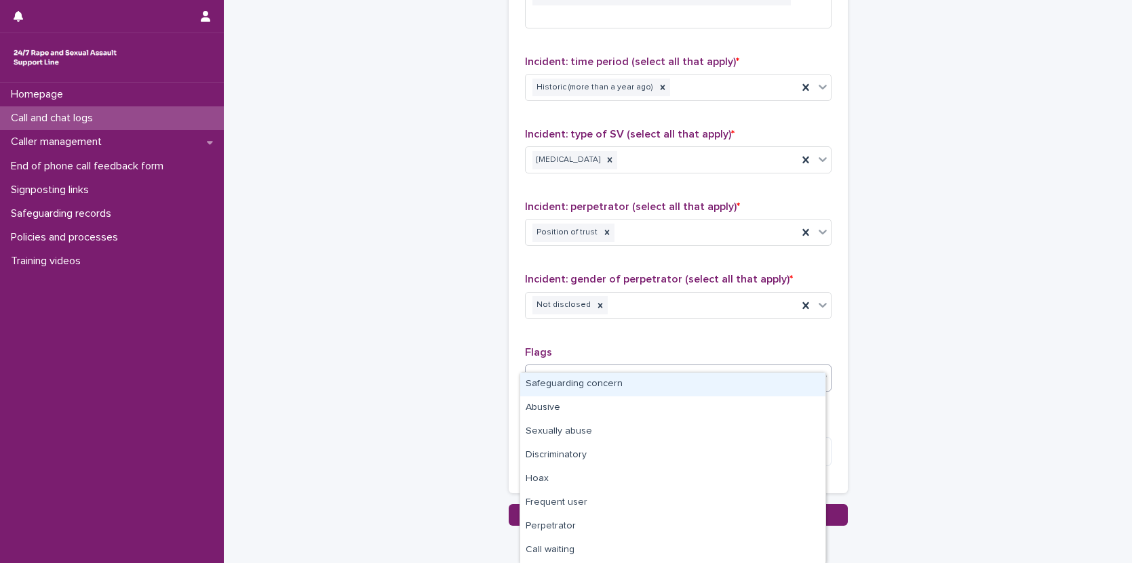
click at [599, 367] on div "Select..." at bounding box center [669, 378] width 288 height 22
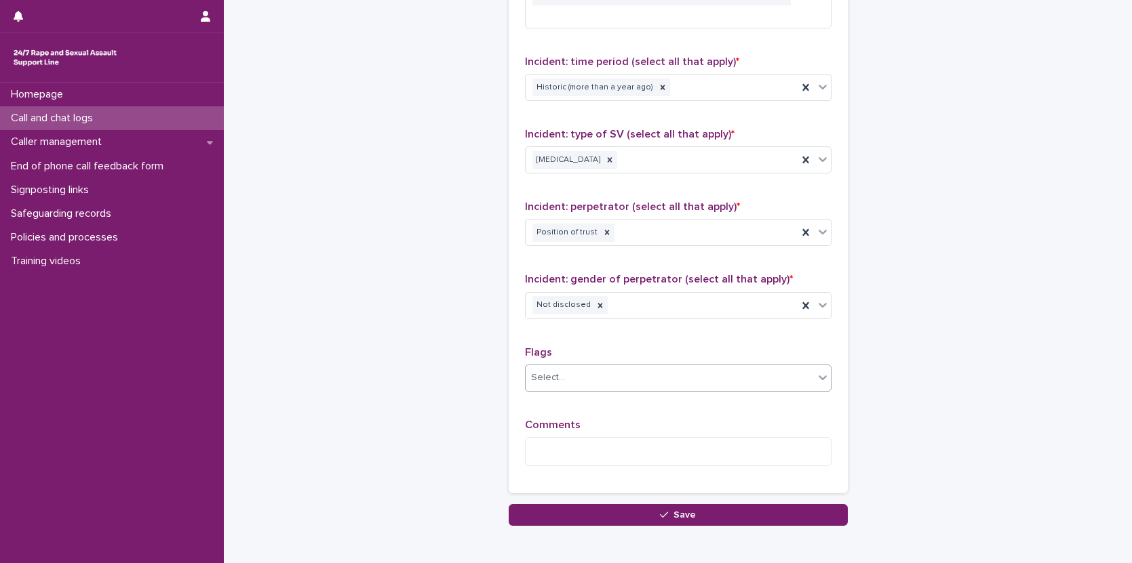
click at [599, 367] on div "Select..." at bounding box center [669, 378] width 288 height 22
click at [586, 437] on textarea at bounding box center [678, 451] width 306 height 29
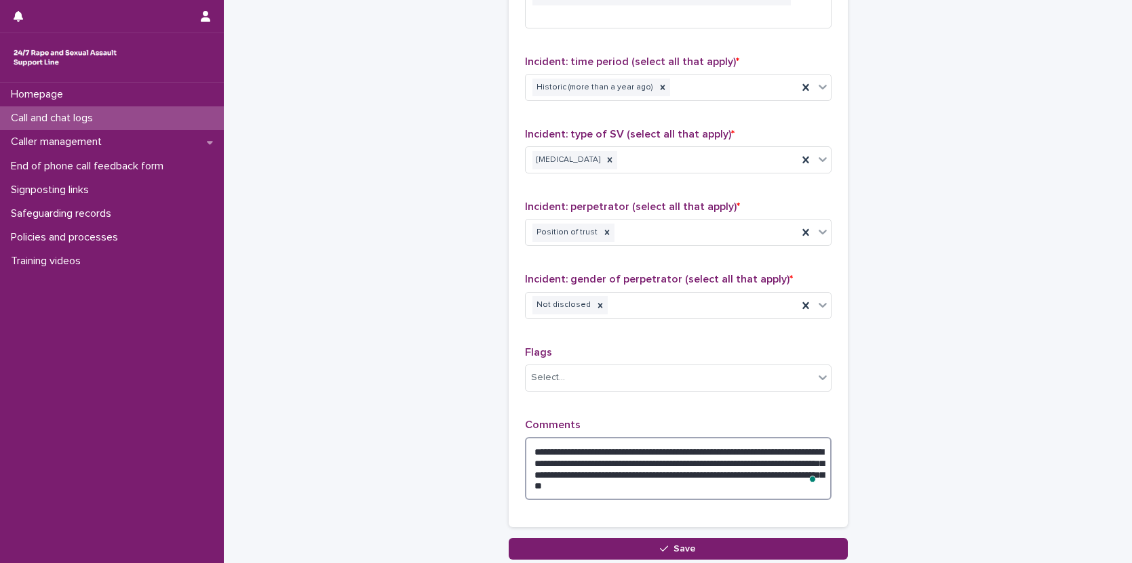
drag, startPoint x: 765, startPoint y: 457, endPoint x: 787, endPoint y: 457, distance: 22.4
click at [787, 457] on textarea "**********" at bounding box center [678, 468] width 306 height 63
click at [565, 466] on textarea "**********" at bounding box center [678, 468] width 306 height 63
click at [807, 471] on span at bounding box center [813, 479] width 12 height 17
drag, startPoint x: 800, startPoint y: 468, endPoint x: 807, endPoint y: 468, distance: 6.8
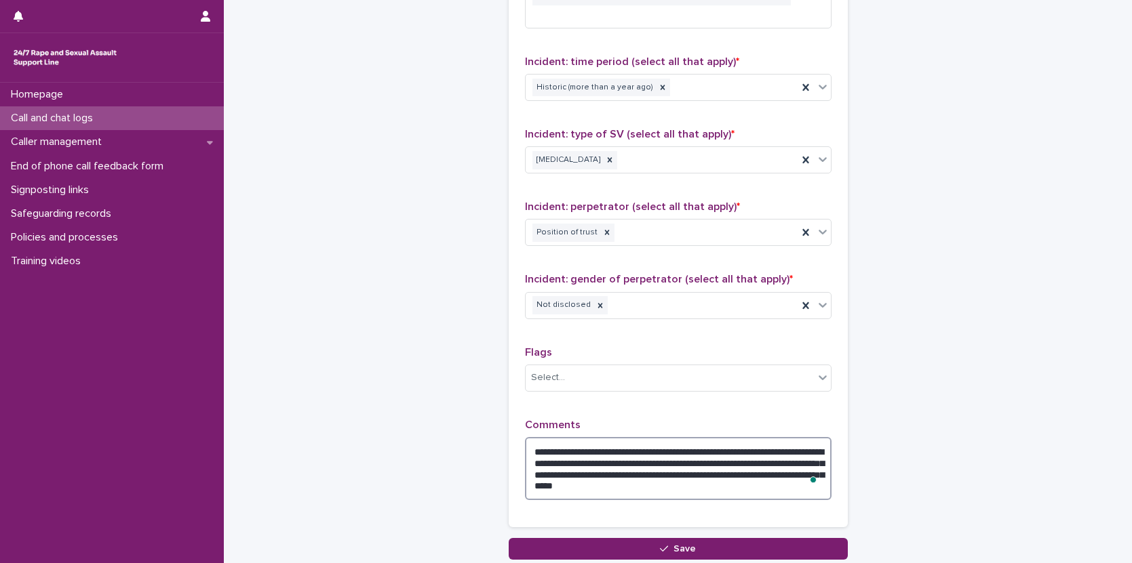
click at [801, 468] on div "**********" at bounding box center [678, 468] width 306 height 63
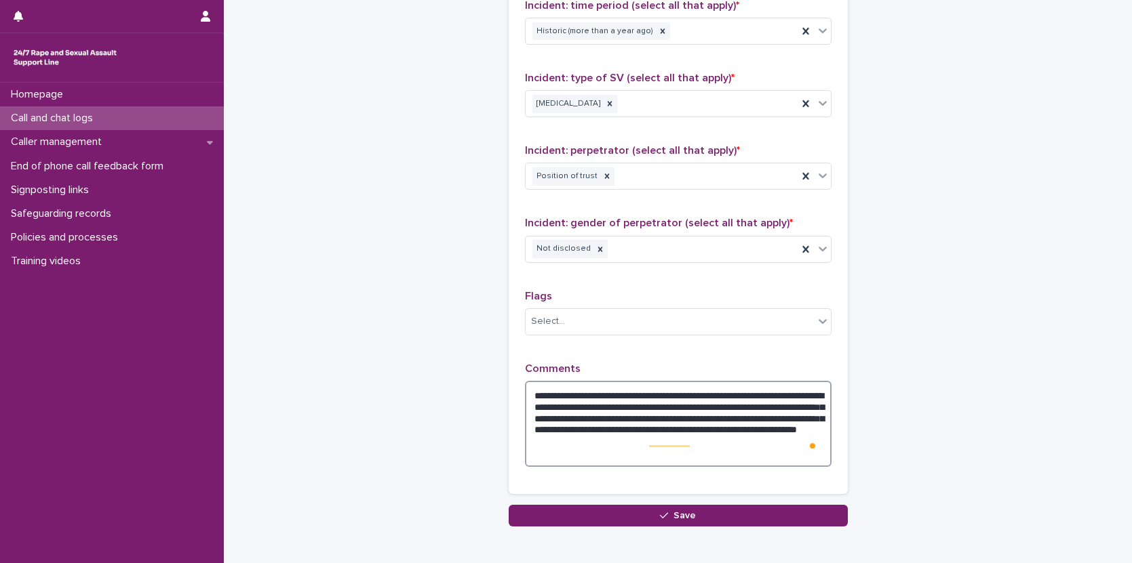
scroll to position [1063, 0]
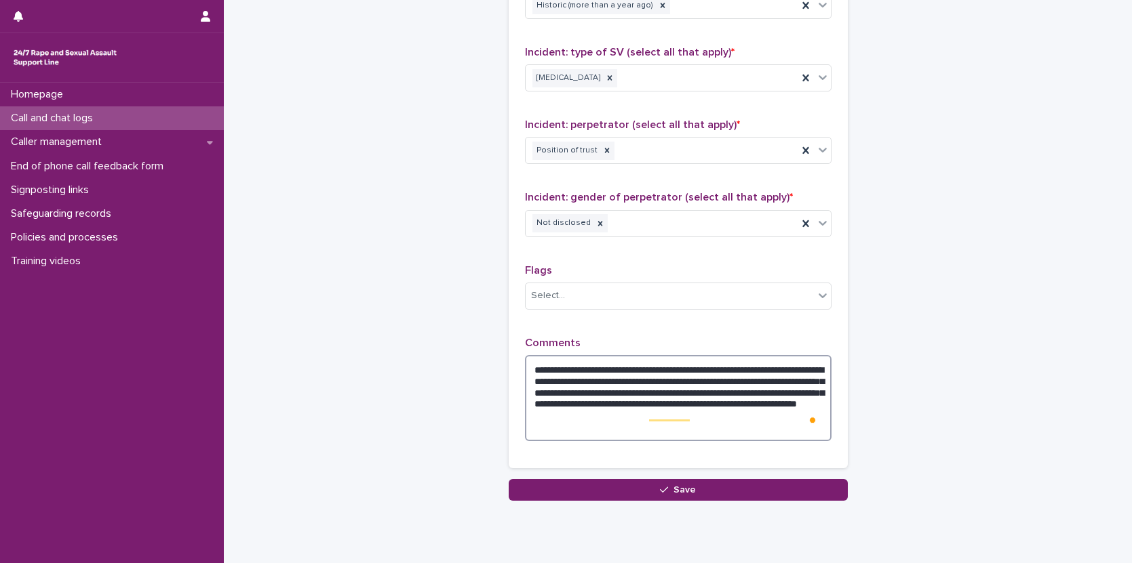
type textarea "**********"
click at [626, 412] on textarea "**********" at bounding box center [678, 398] width 306 height 86
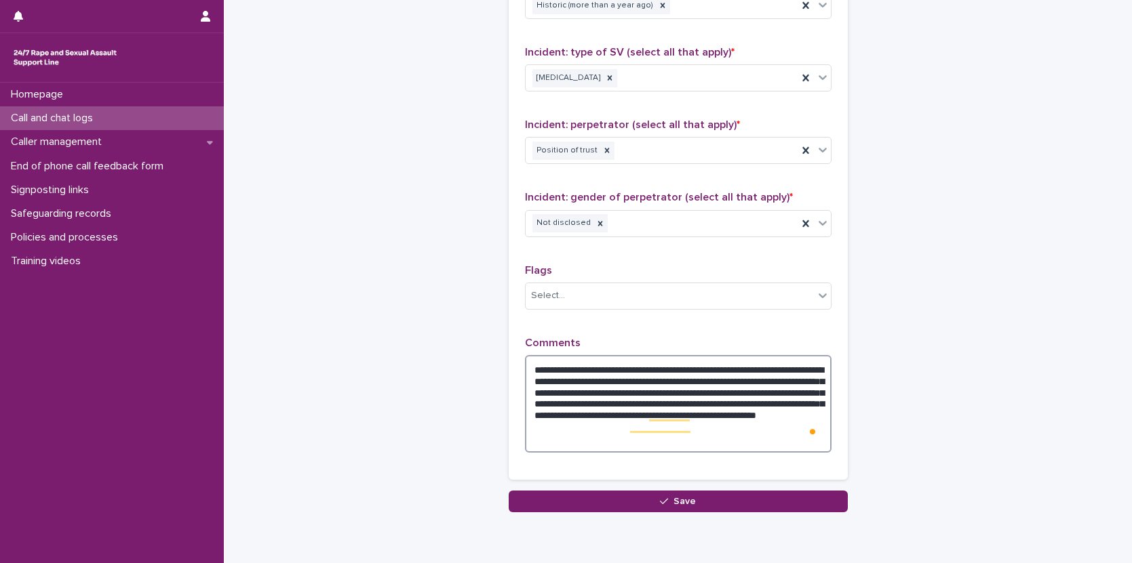
drag, startPoint x: 580, startPoint y: 365, endPoint x: 664, endPoint y: 365, distance: 84.7
click at [664, 365] on textarea "**********" at bounding box center [678, 404] width 306 height 98
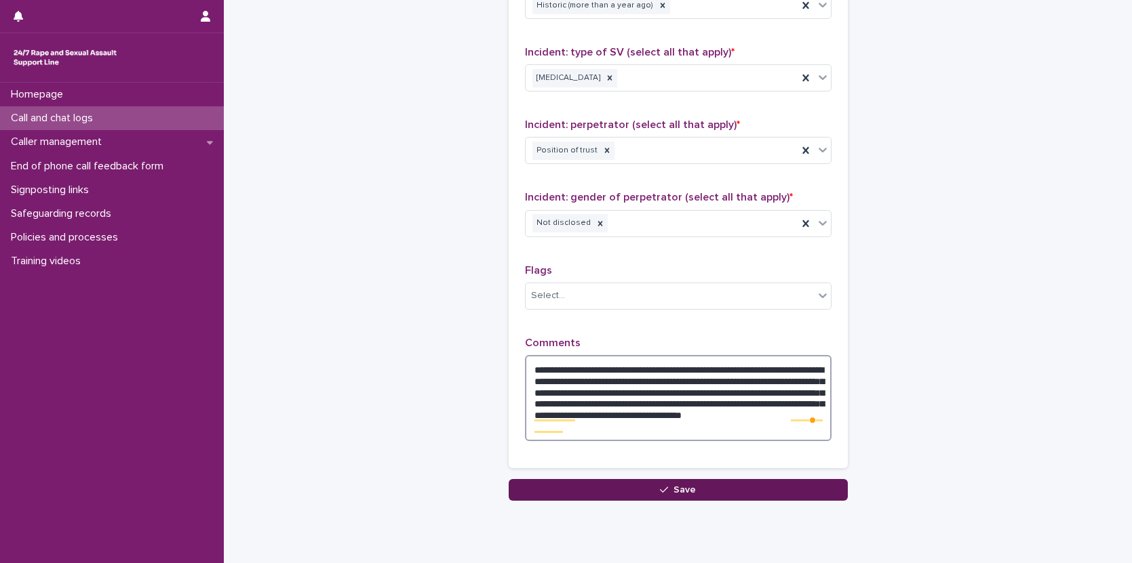
type textarea "**********"
click at [784, 479] on button "Save" at bounding box center [677, 490] width 339 height 22
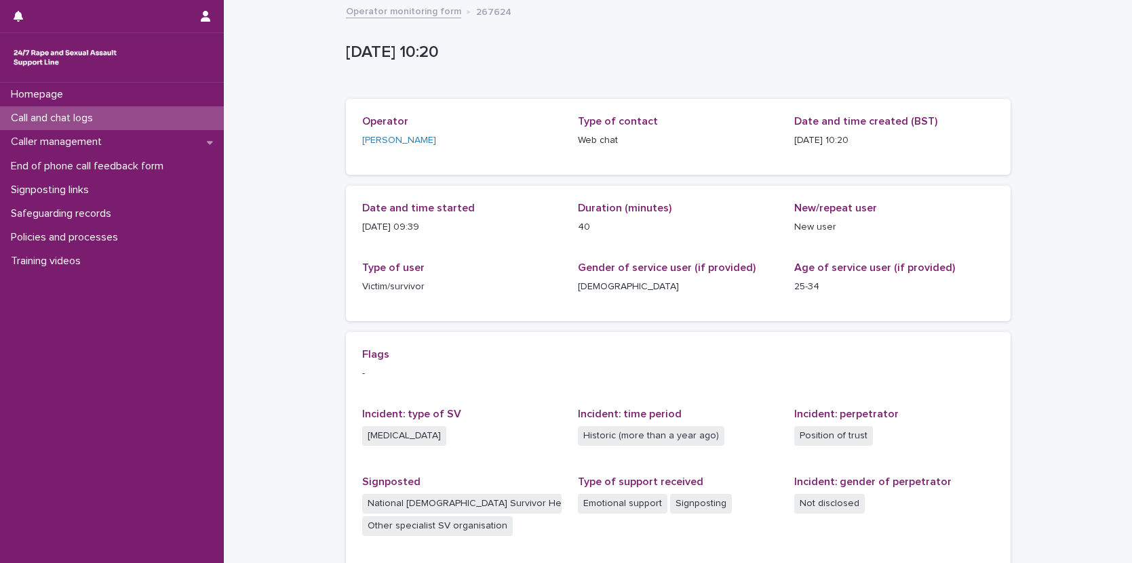
click at [67, 118] on p "Call and chat logs" at bounding box center [54, 118] width 98 height 13
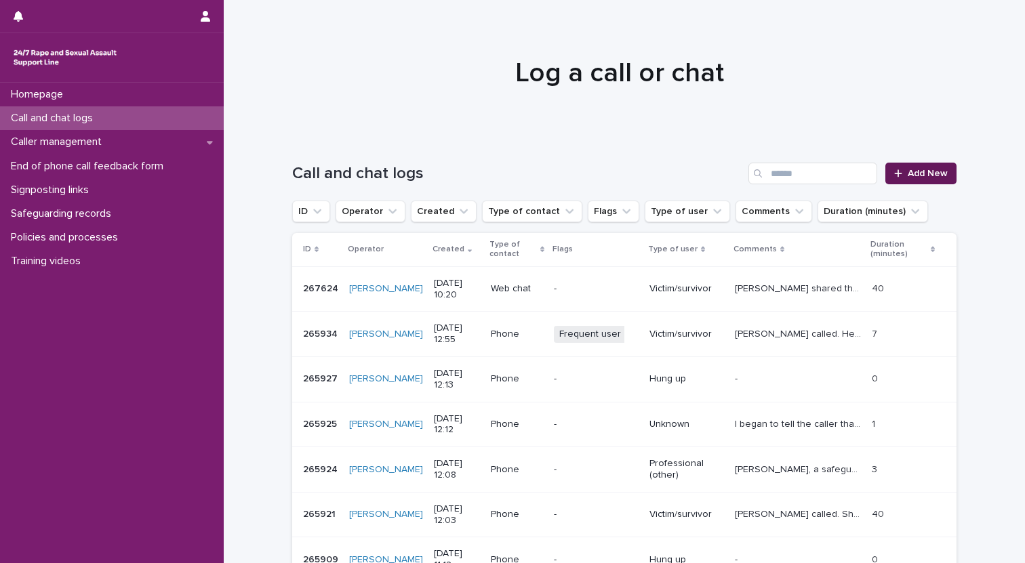
click at [927, 173] on span "Add New" at bounding box center [928, 173] width 40 height 9
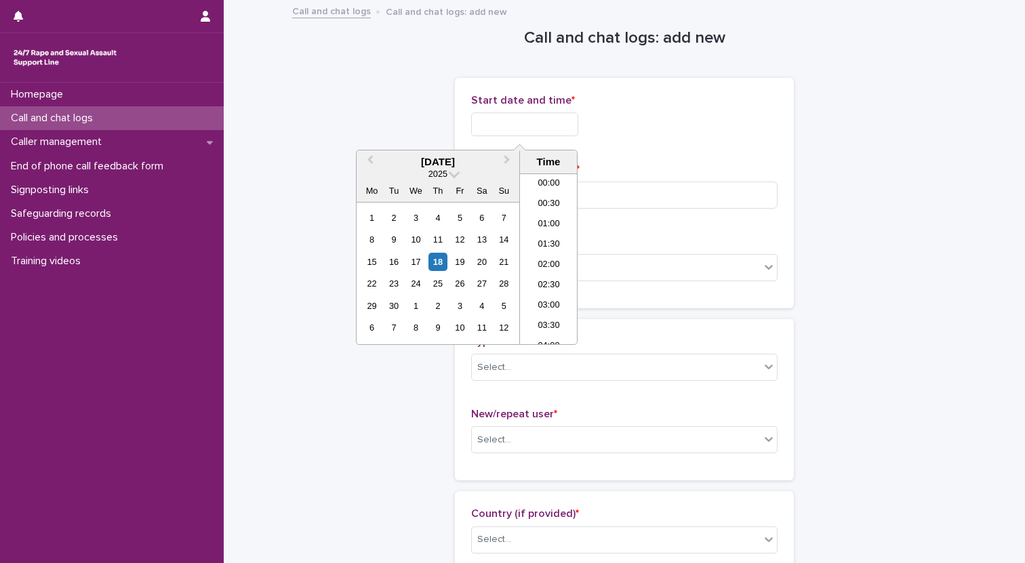
click at [520, 117] on input "text" at bounding box center [524, 125] width 107 height 24
click at [539, 220] on li "10:00" at bounding box center [549, 218] width 58 height 20
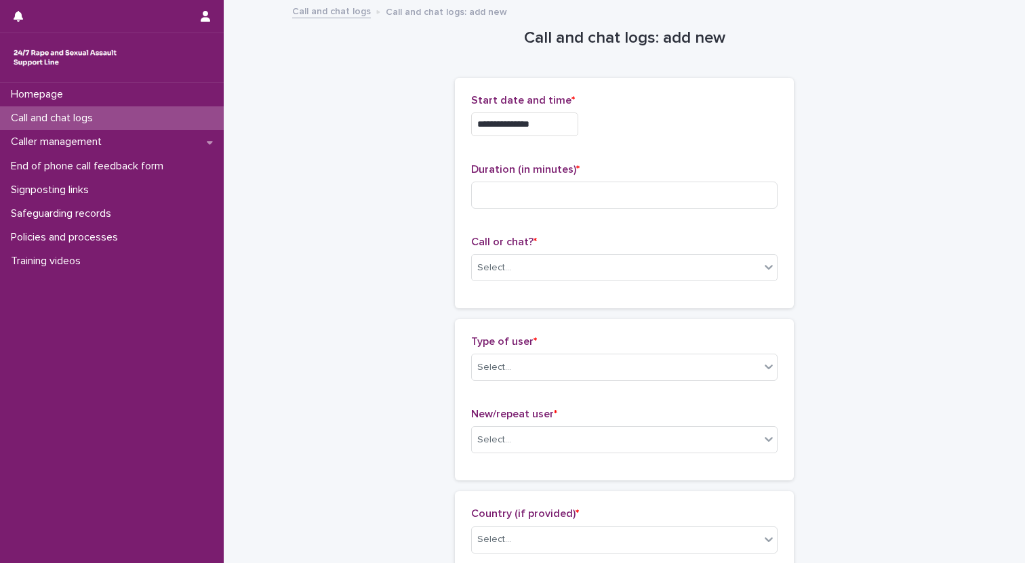
click at [543, 129] on input "**********" at bounding box center [524, 125] width 107 height 24
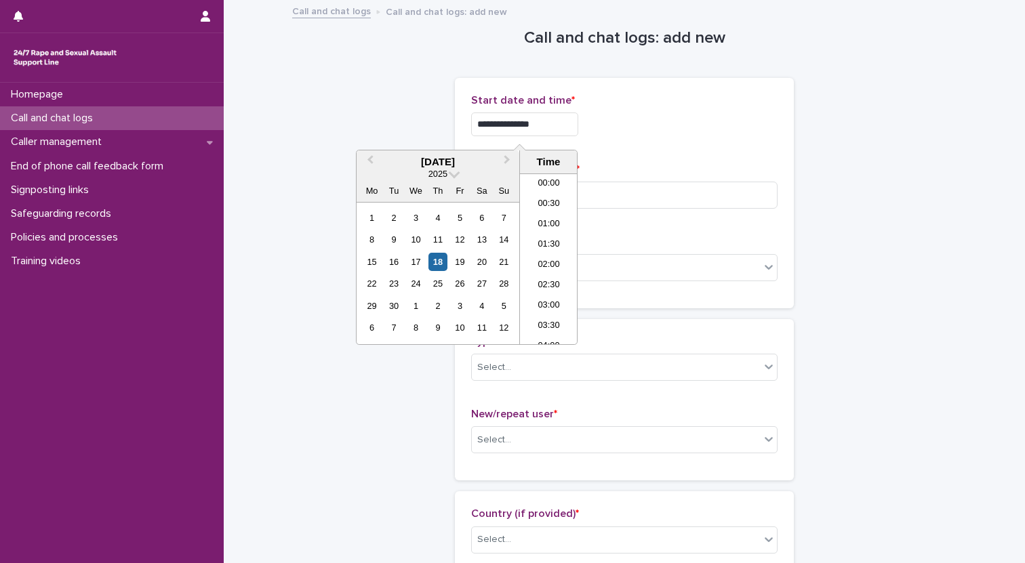
scroll to position [332, 0]
type input "**********"
click at [596, 152] on div "**********" at bounding box center [624, 193] width 306 height 198
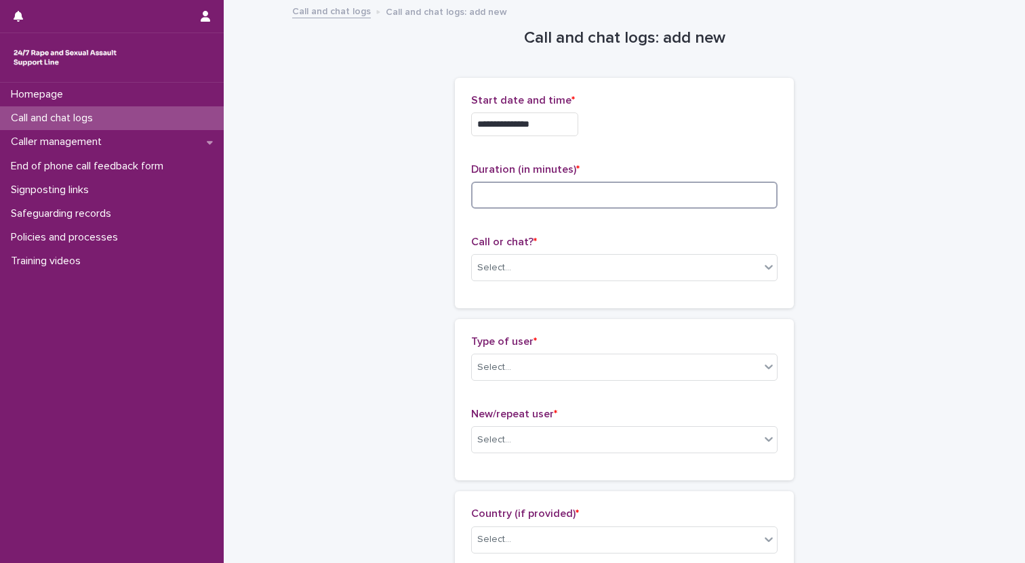
click at [580, 188] on input at bounding box center [624, 195] width 306 height 27
type input "**"
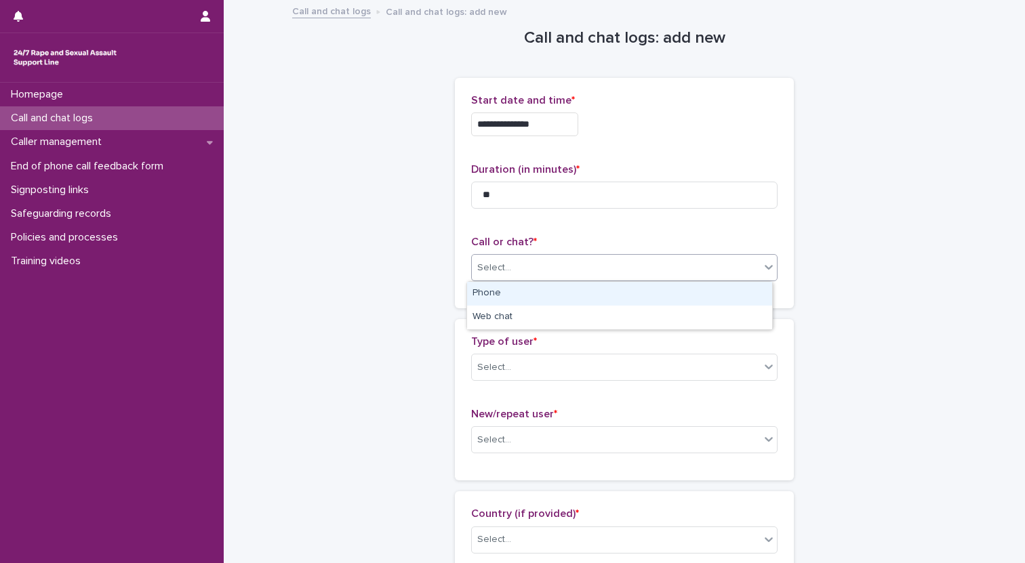
click at [513, 268] on div "Select..." at bounding box center [616, 268] width 288 height 22
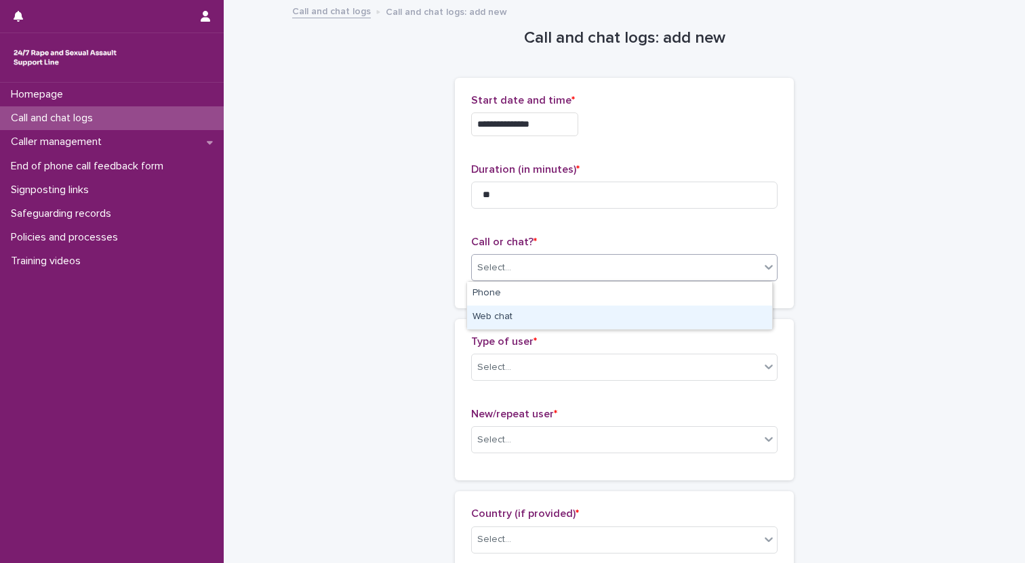
click at [509, 323] on div "Web chat" at bounding box center [619, 318] width 305 height 24
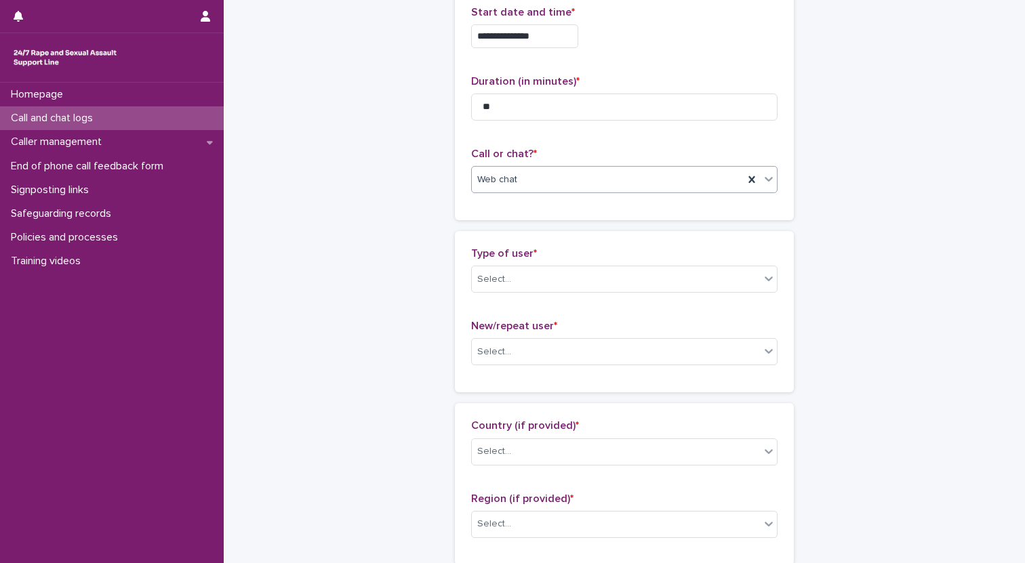
scroll to position [111, 0]
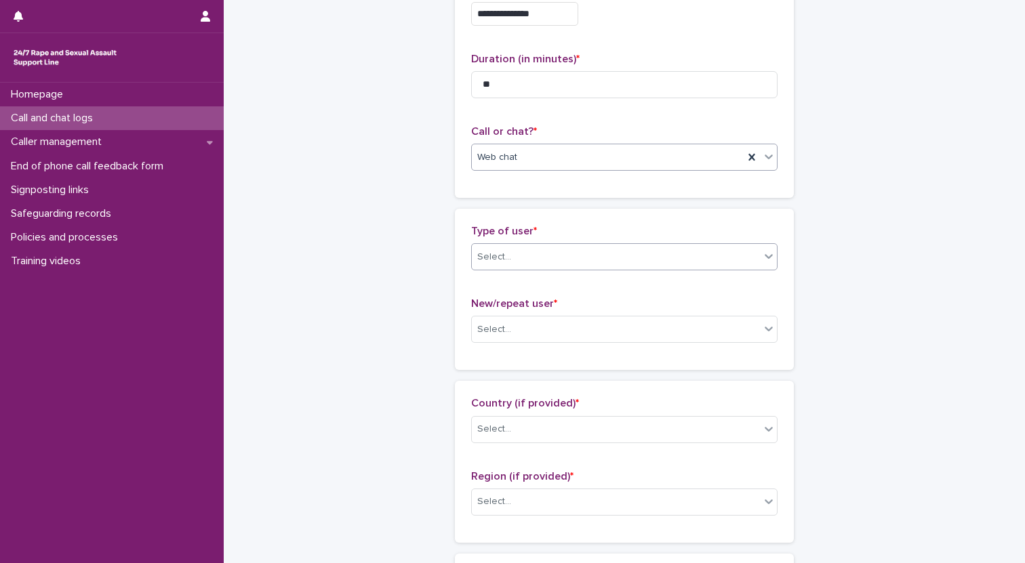
click at [542, 254] on div "Select..." at bounding box center [616, 257] width 288 height 22
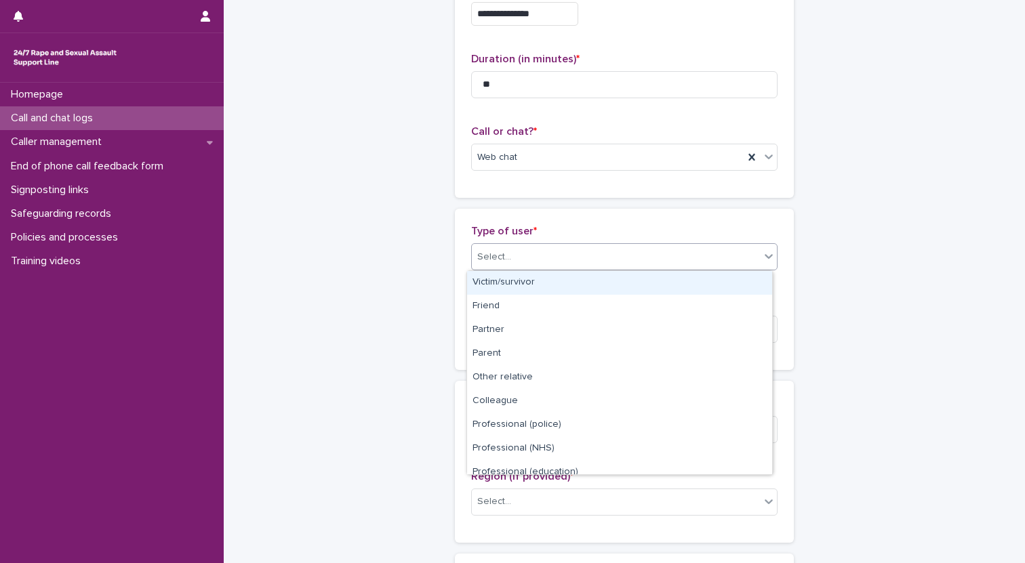
click at [534, 289] on div "Victim/survivor" at bounding box center [619, 283] width 305 height 24
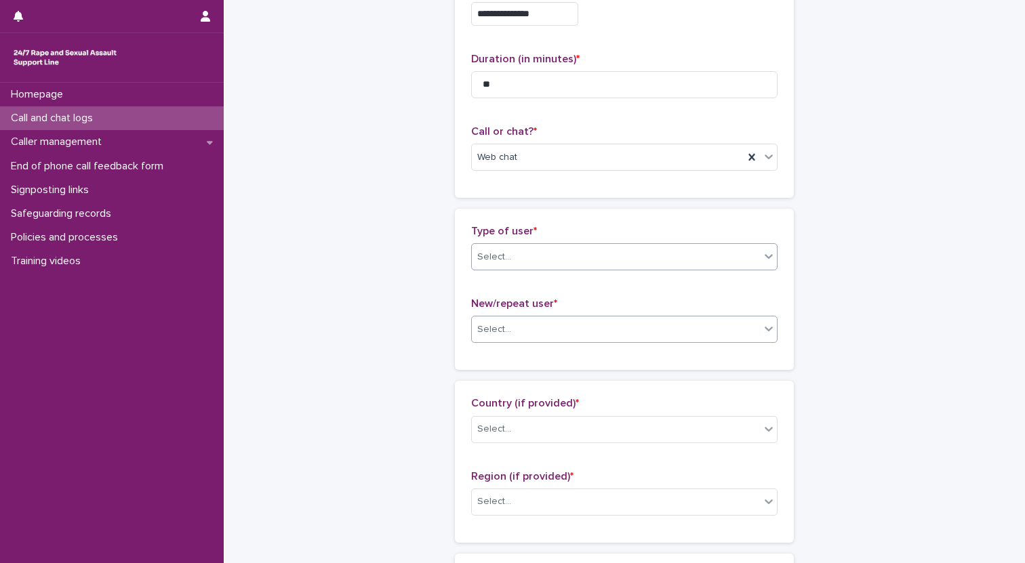
click at [540, 333] on div "Select..." at bounding box center [616, 330] width 288 height 22
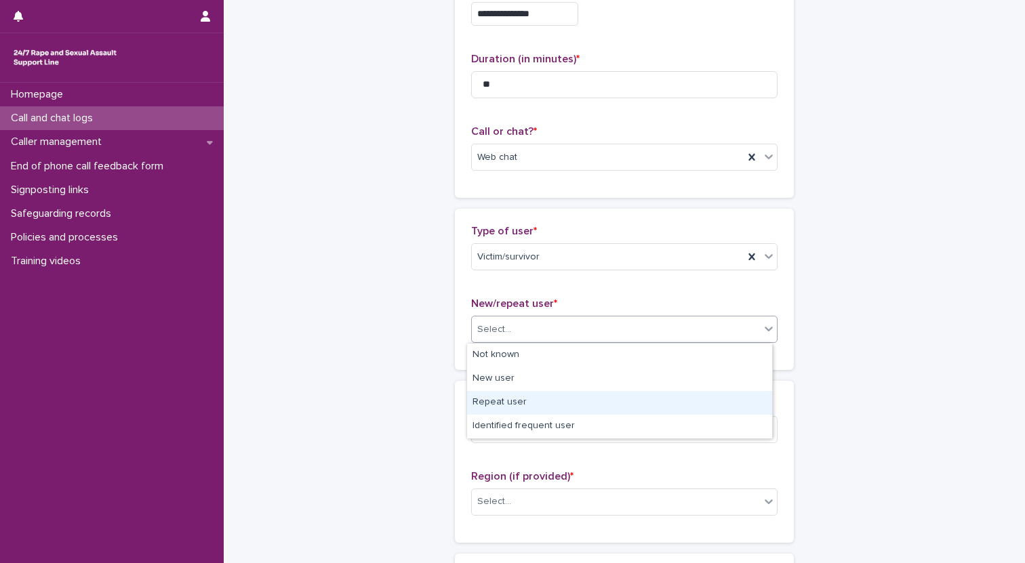
click at [544, 400] on div "Repeat user" at bounding box center [619, 403] width 305 height 24
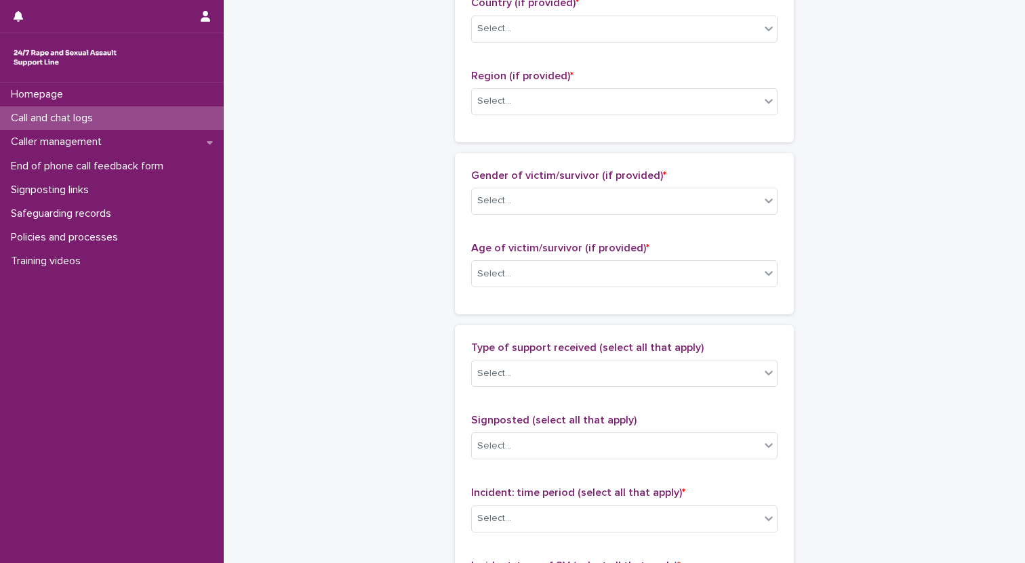
scroll to position [504, 0]
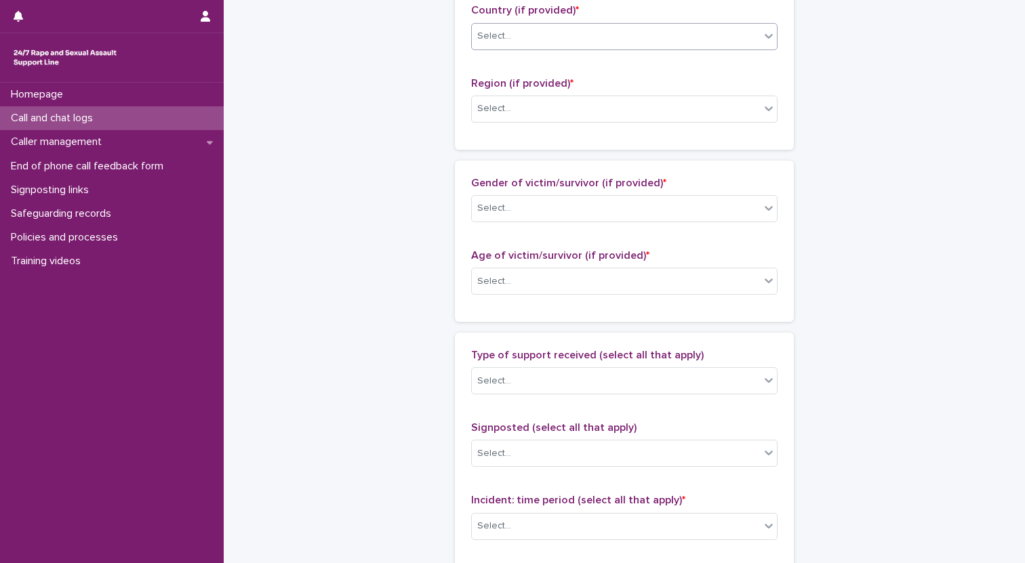
click at [534, 40] on div "Select..." at bounding box center [616, 36] width 288 height 22
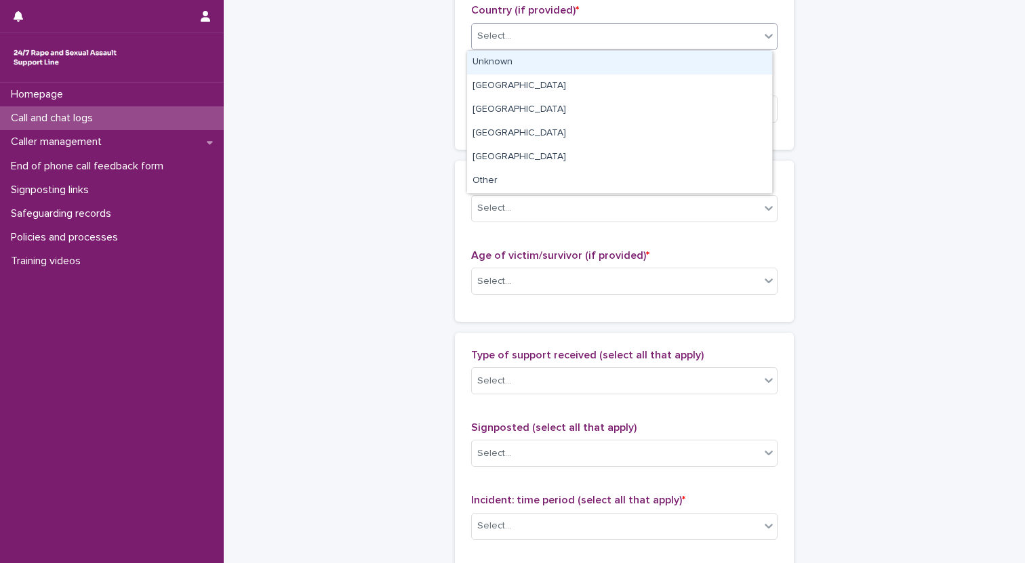
click at [538, 64] on div "Unknown" at bounding box center [619, 63] width 305 height 24
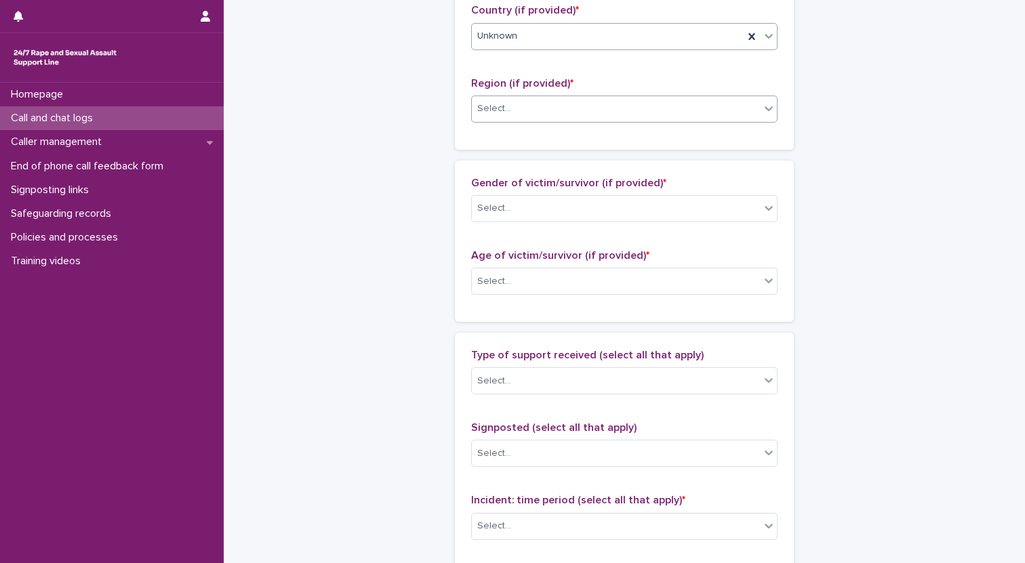
click at [532, 106] on div "Select..." at bounding box center [616, 109] width 288 height 22
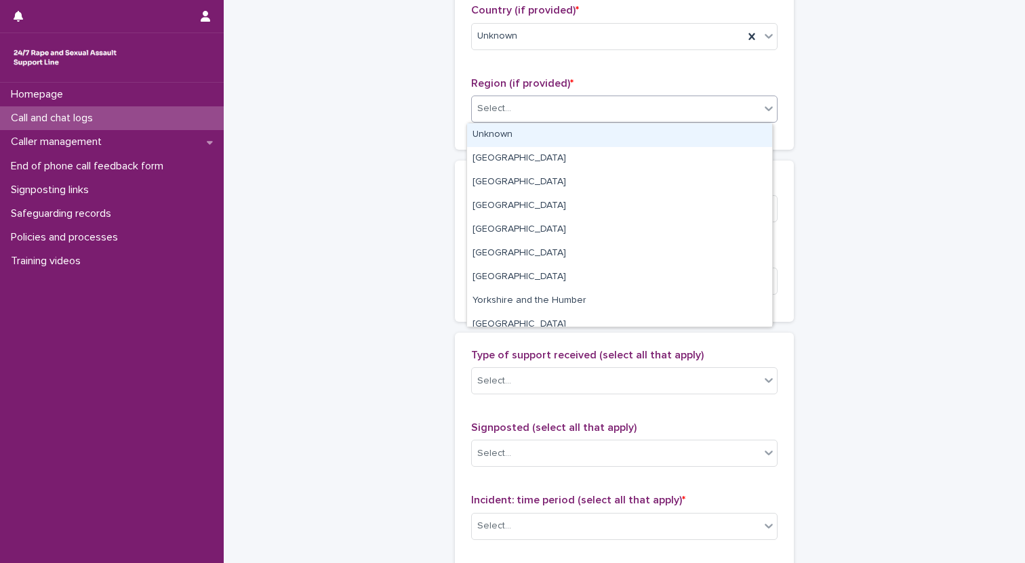
click at [529, 140] on div "Unknown" at bounding box center [619, 135] width 305 height 24
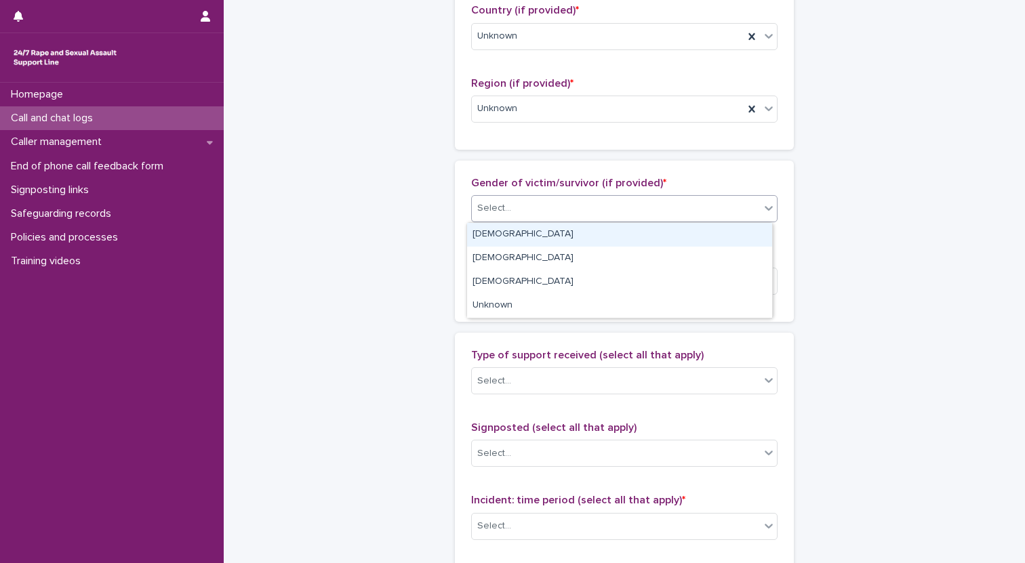
click at [550, 217] on div "Select..." at bounding box center [616, 208] width 288 height 22
click at [548, 238] on div "[DEMOGRAPHIC_DATA]" at bounding box center [619, 235] width 305 height 24
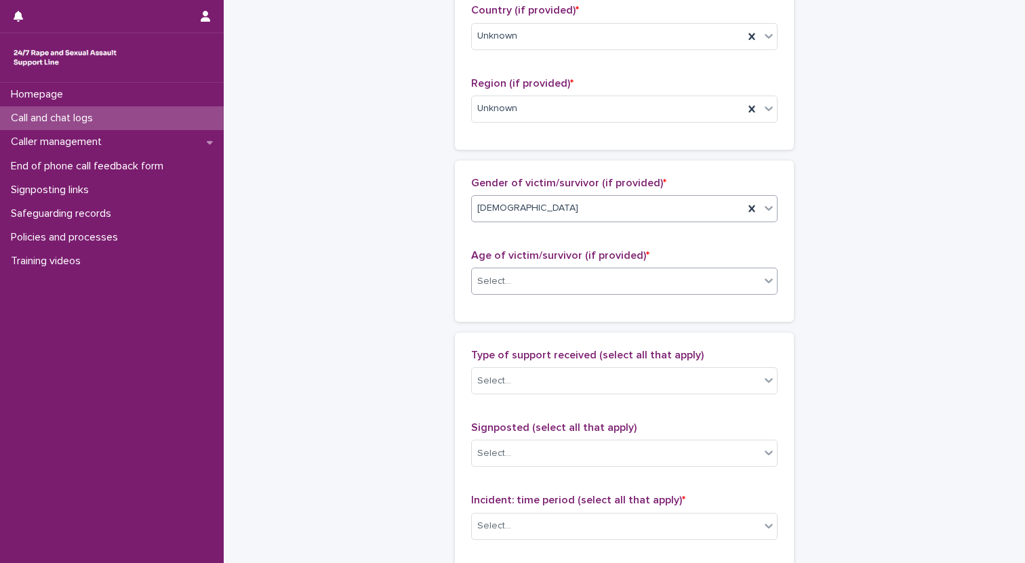
click at [559, 290] on div "Select..." at bounding box center [616, 282] width 288 height 22
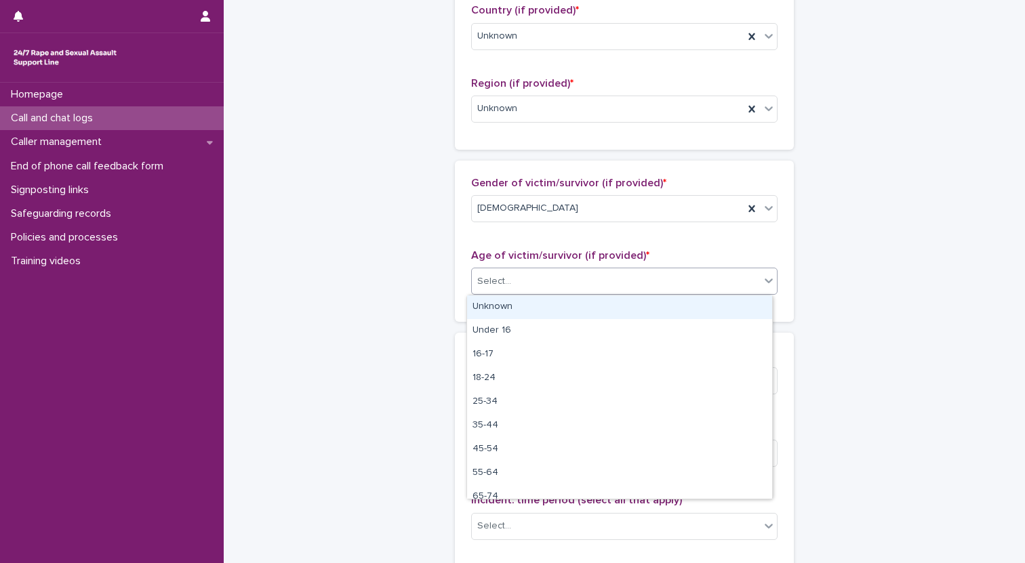
click at [558, 309] on div "Unknown" at bounding box center [619, 308] width 305 height 24
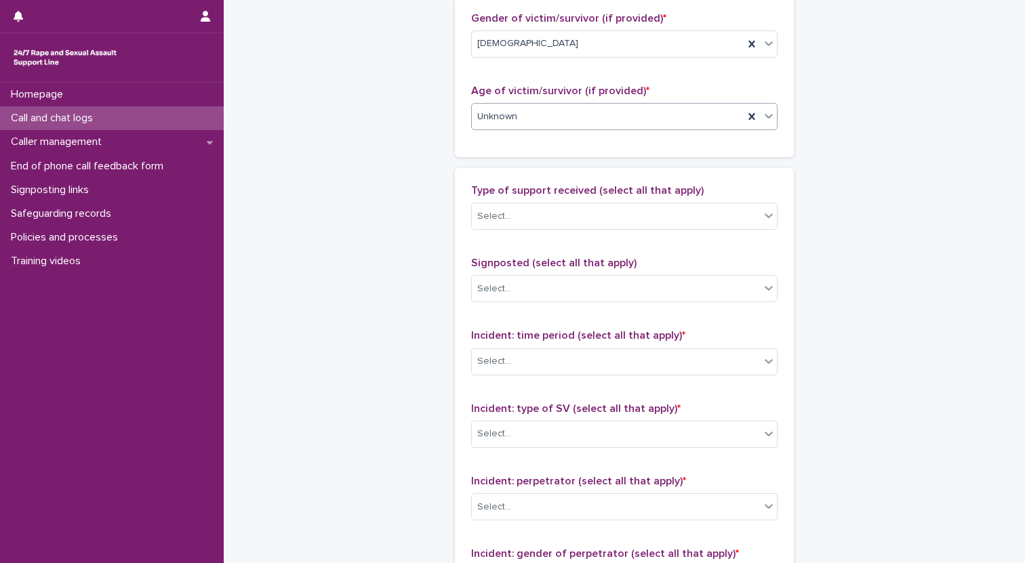
scroll to position [687, 0]
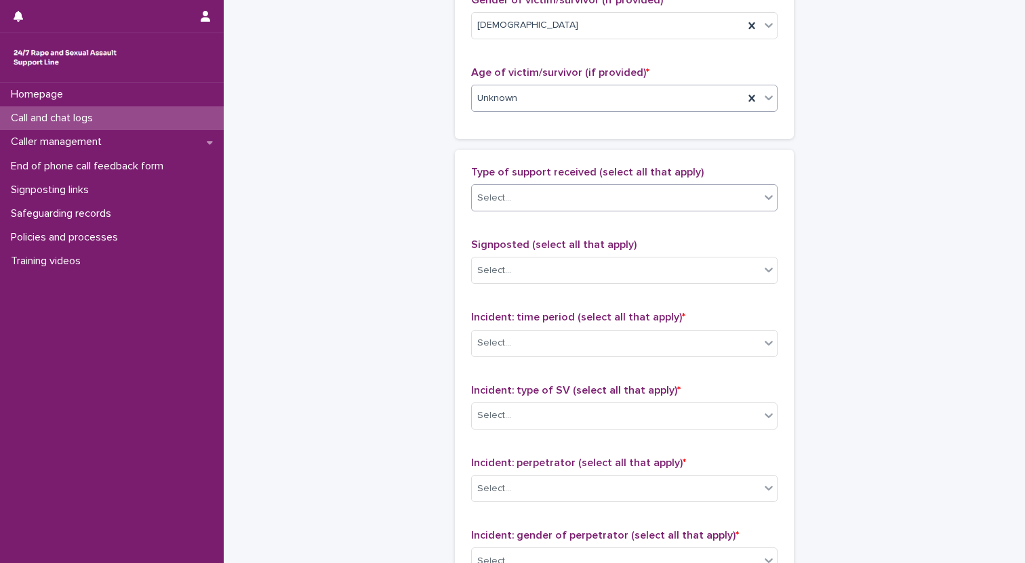
click at [547, 198] on div "Select..." at bounding box center [616, 198] width 288 height 22
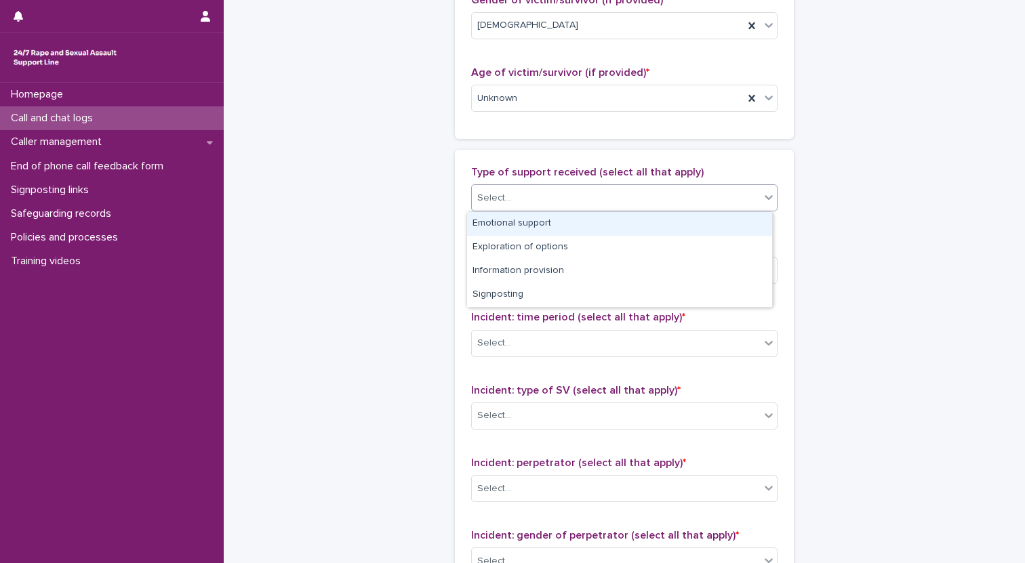
click at [539, 222] on div "Emotional support" at bounding box center [619, 224] width 305 height 24
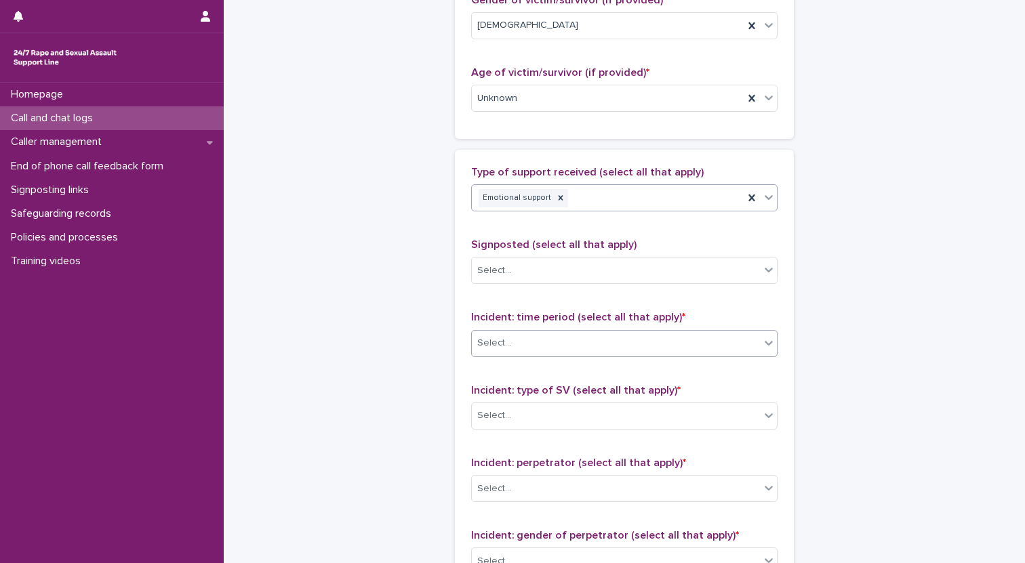
click at [596, 342] on div "Select..." at bounding box center [616, 343] width 288 height 22
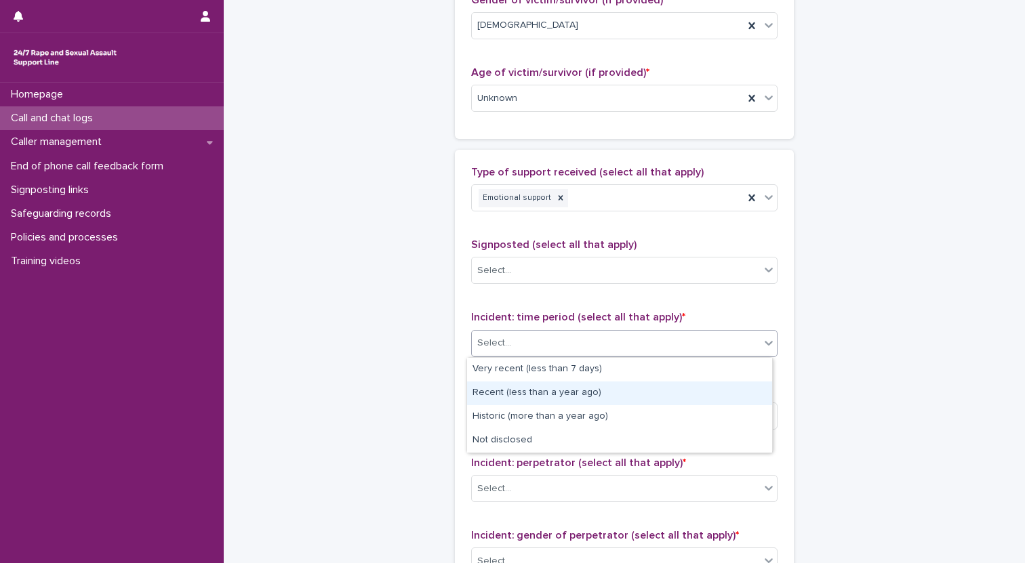
click at [603, 388] on div "Recent (less than a year ago)" at bounding box center [619, 394] width 305 height 24
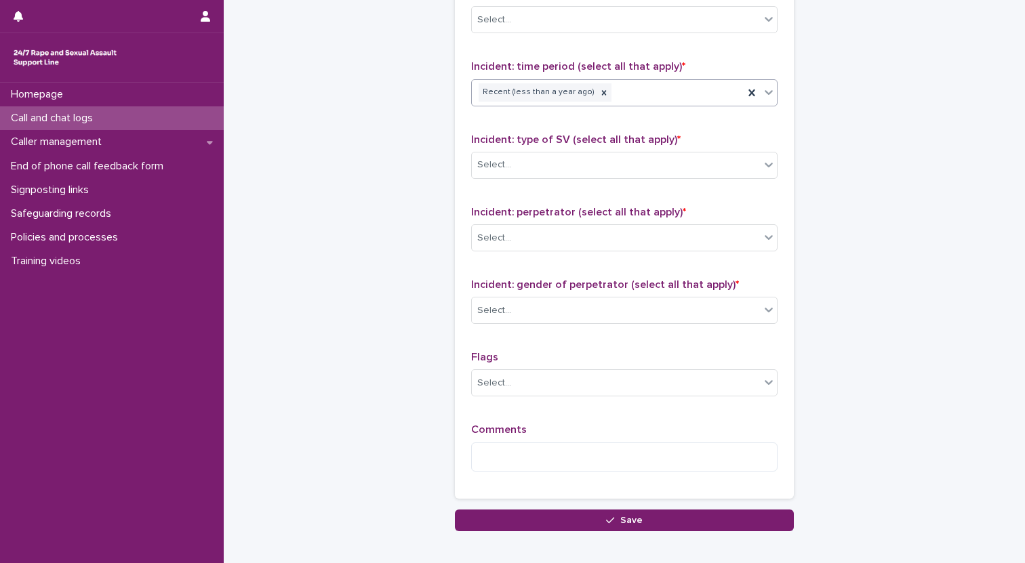
scroll to position [944, 0]
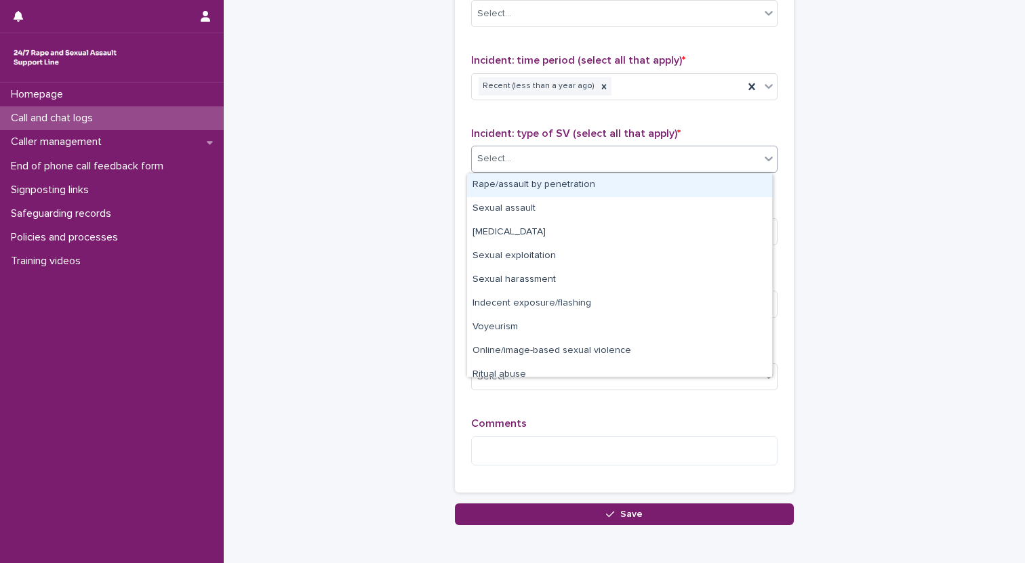
click at [568, 155] on div "Select..." at bounding box center [616, 159] width 288 height 22
click at [578, 188] on div "Rape/assault by penetration" at bounding box center [619, 186] width 305 height 24
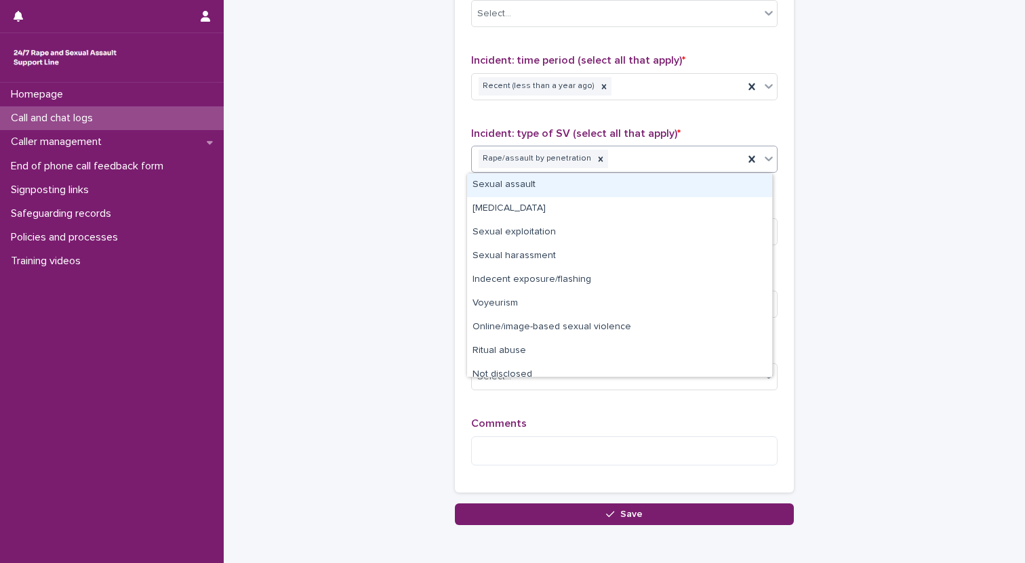
click at [609, 164] on div "Rape/assault by penetration" at bounding box center [608, 159] width 272 height 24
click at [572, 184] on div "Sexual assault" at bounding box center [619, 186] width 305 height 24
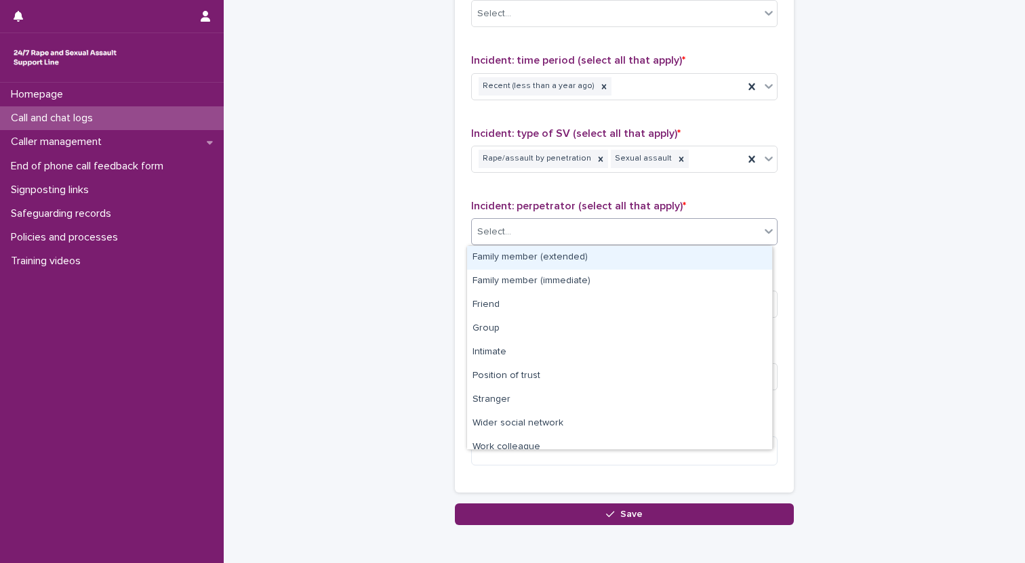
click at [567, 231] on div "Select..." at bounding box center [616, 232] width 288 height 22
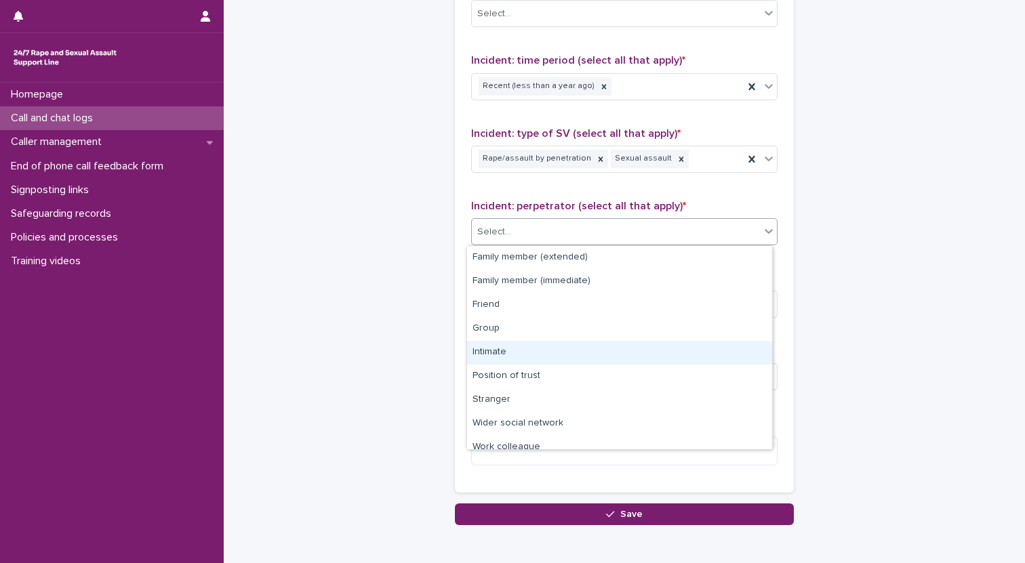
click at [527, 354] on div "Intimate" at bounding box center [619, 353] width 305 height 24
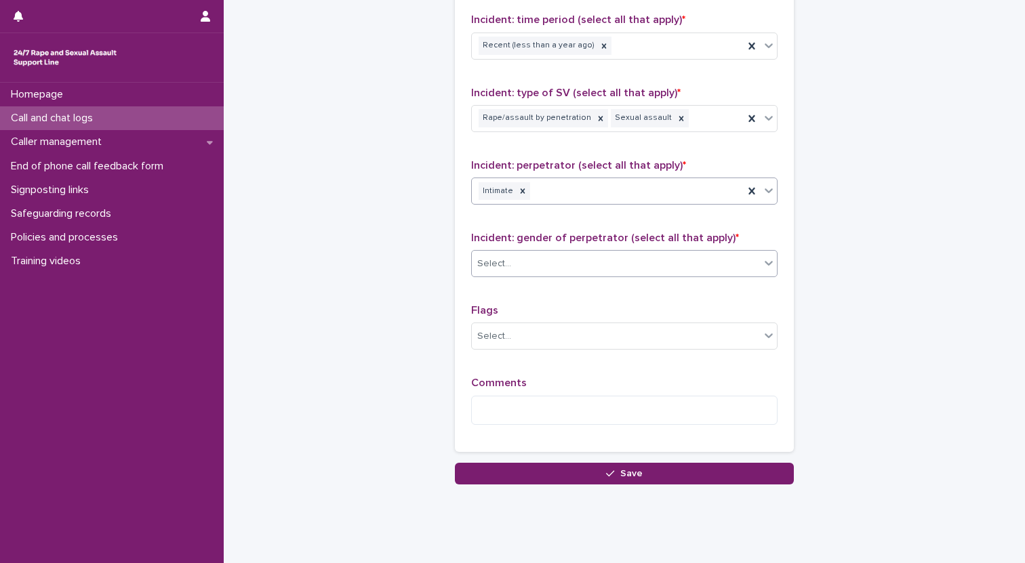
scroll to position [985, 0]
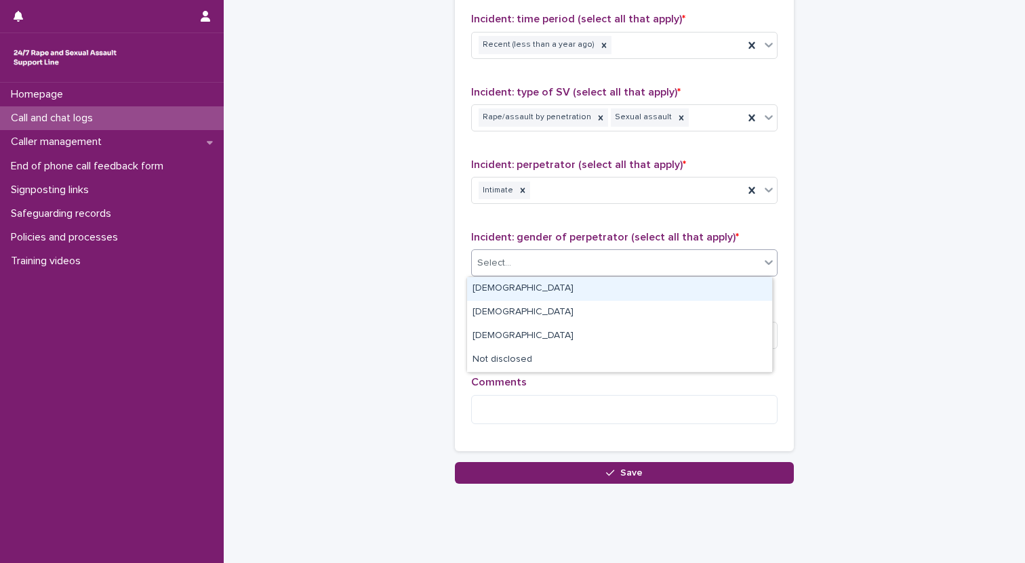
click at [619, 254] on div "Select..." at bounding box center [616, 263] width 288 height 22
click at [536, 287] on div "[DEMOGRAPHIC_DATA]" at bounding box center [619, 289] width 305 height 24
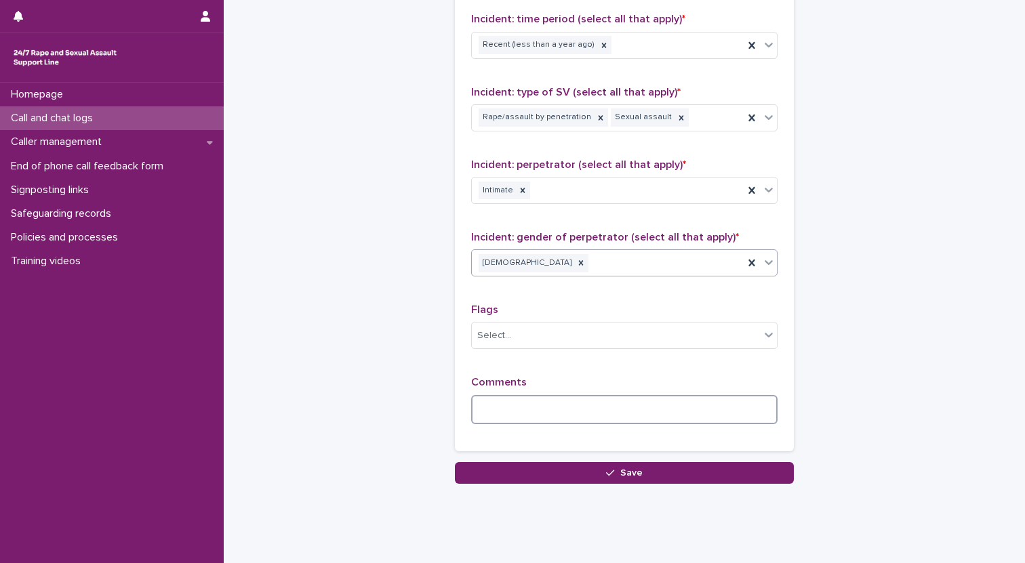
click at [541, 402] on textarea at bounding box center [624, 409] width 306 height 29
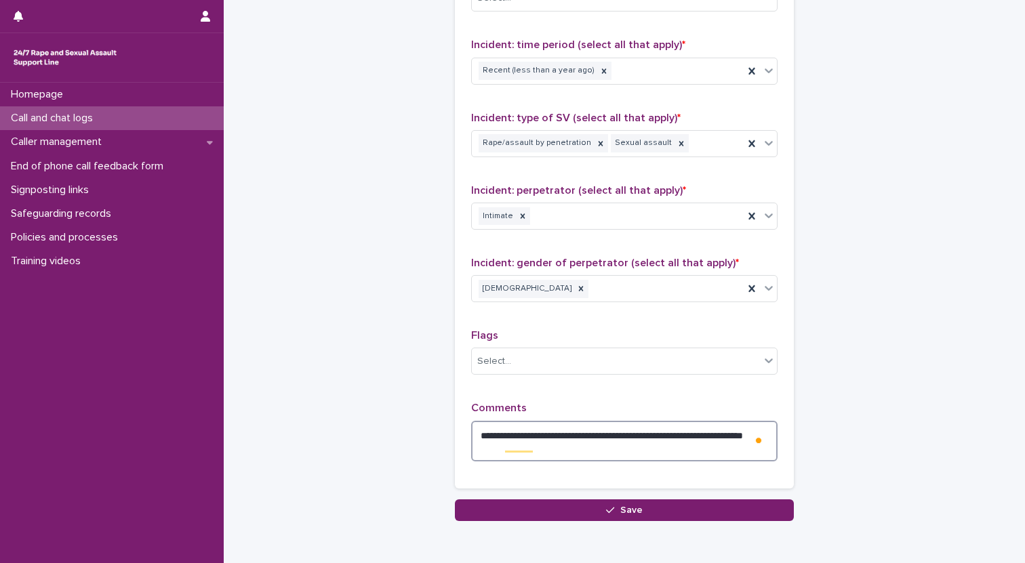
scroll to position [977, 0]
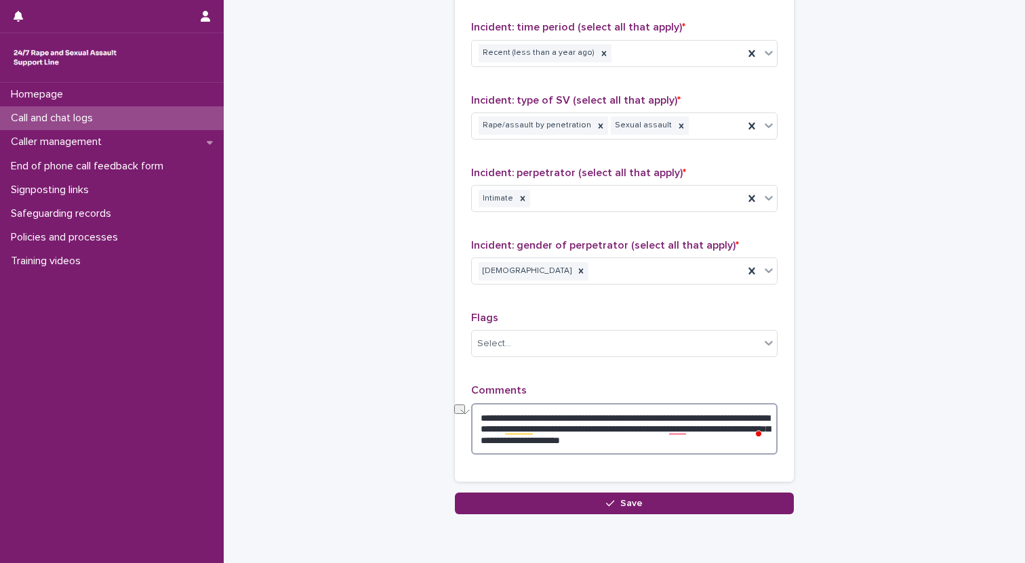
drag, startPoint x: 736, startPoint y: 441, endPoint x: 562, endPoint y: 445, distance: 174.3
click at [562, 445] on textarea "**********" at bounding box center [624, 429] width 306 height 52
drag, startPoint x: 558, startPoint y: 444, endPoint x: 572, endPoint y: 462, distance: 22.8
click at [558, 444] on textarea "**********" at bounding box center [624, 429] width 306 height 52
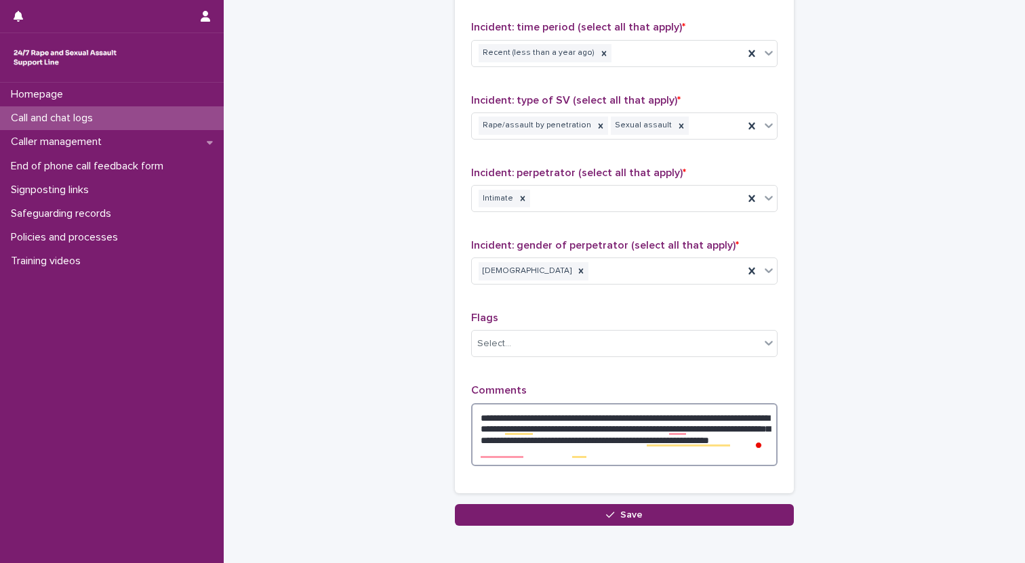
drag, startPoint x: 561, startPoint y: 422, endPoint x: 572, endPoint y: 427, distance: 12.5
click at [561, 422] on textarea "**********" at bounding box center [624, 434] width 306 height 63
drag, startPoint x: 684, startPoint y: 441, endPoint x: 694, endPoint y: 461, distance: 21.8
click at [684, 442] on textarea "**********" at bounding box center [624, 434] width 306 height 63
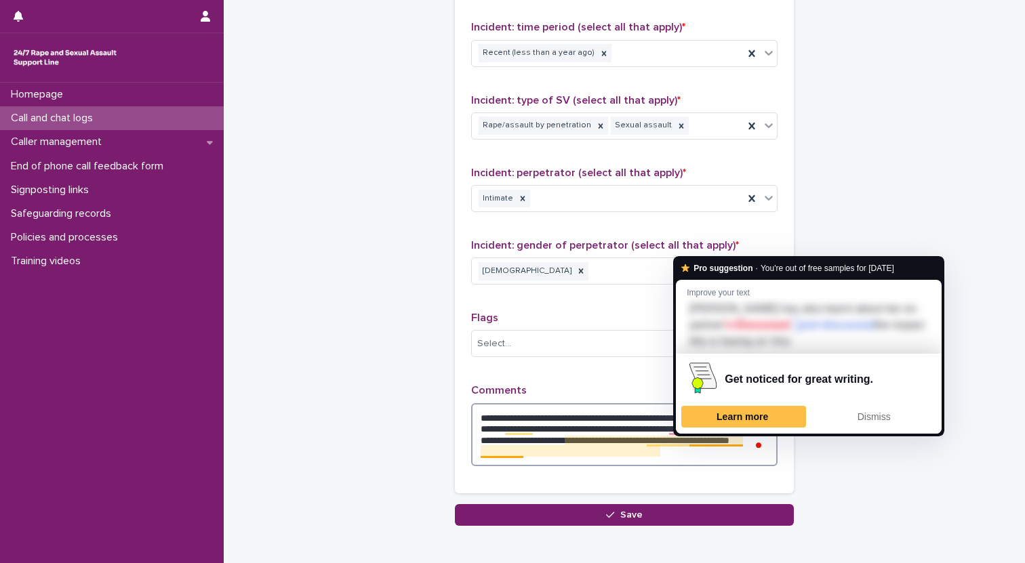
click at [734, 441] on textarea "**********" at bounding box center [624, 434] width 306 height 63
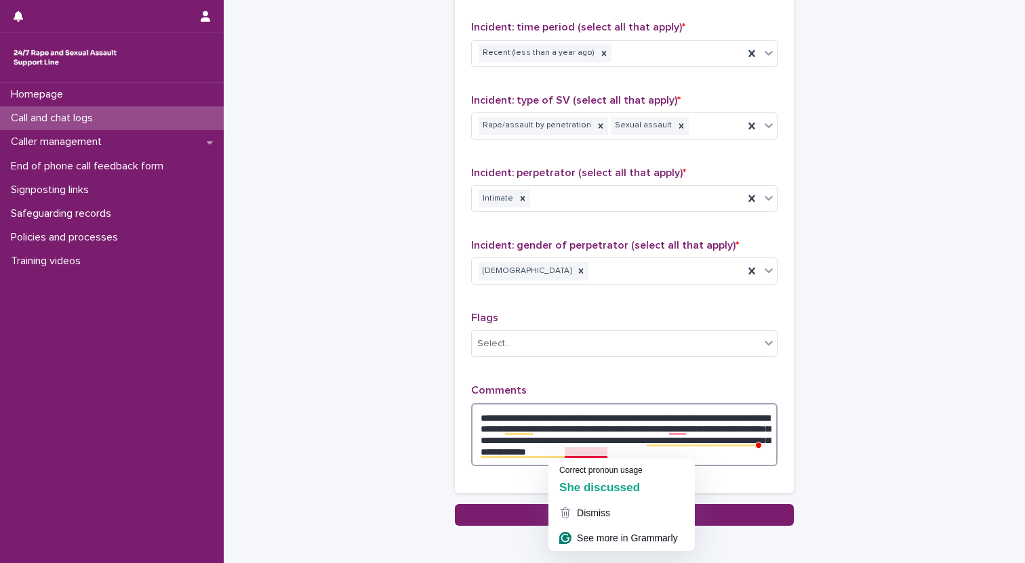
click at [561, 455] on textarea "**********" at bounding box center [624, 434] width 306 height 63
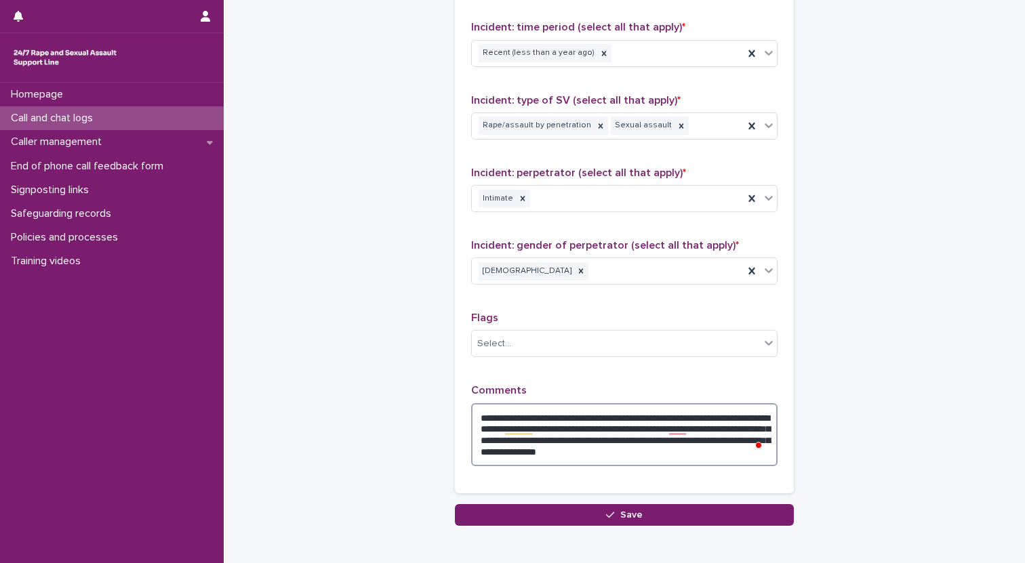
scroll to position [980, 0]
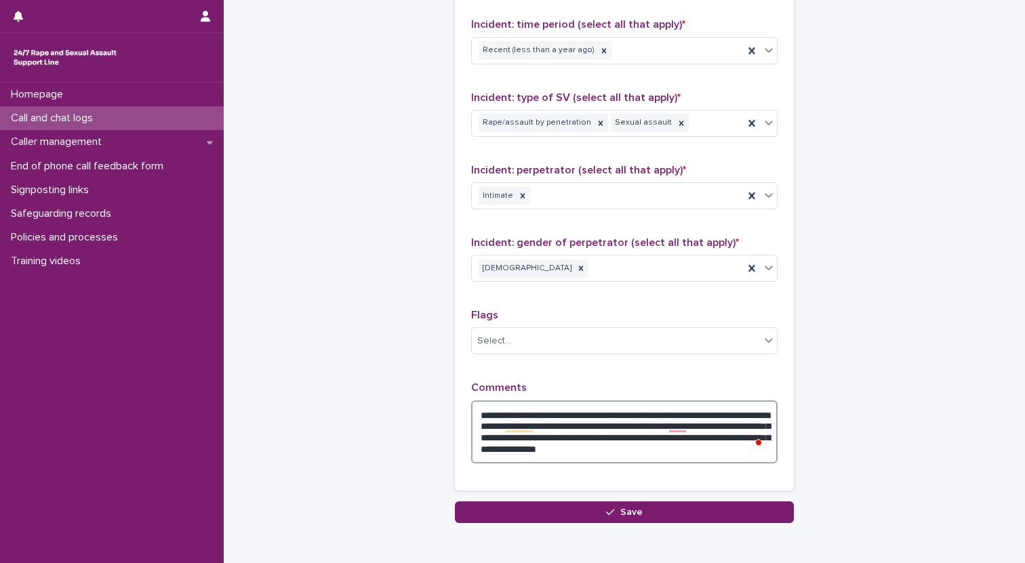
drag, startPoint x: 554, startPoint y: 452, endPoint x: 593, endPoint y: 465, distance: 41.0
click at [555, 452] on textarea "**********" at bounding box center [624, 432] width 306 height 63
type textarea "**********"
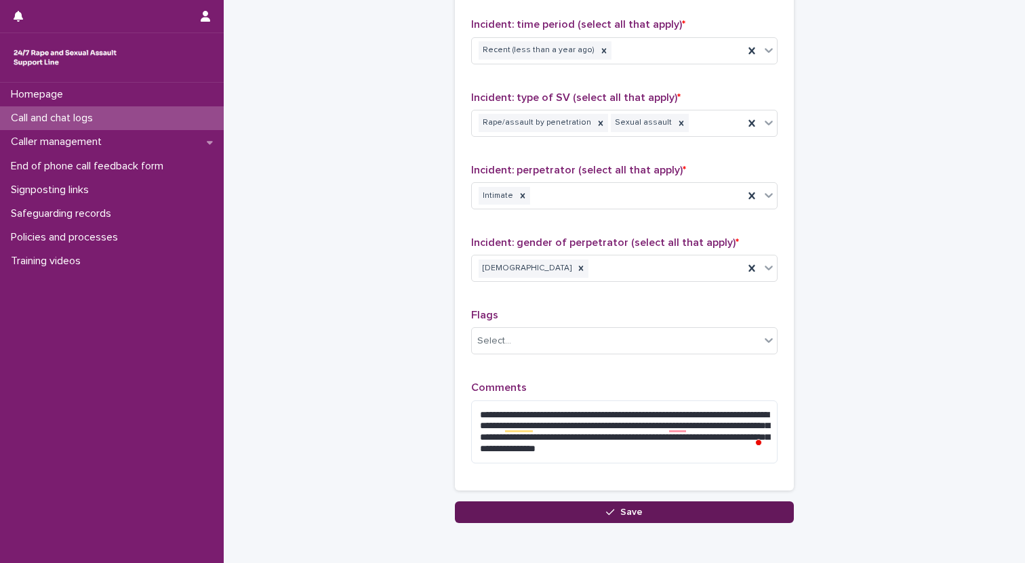
click at [742, 515] on button "Save" at bounding box center [624, 513] width 339 height 22
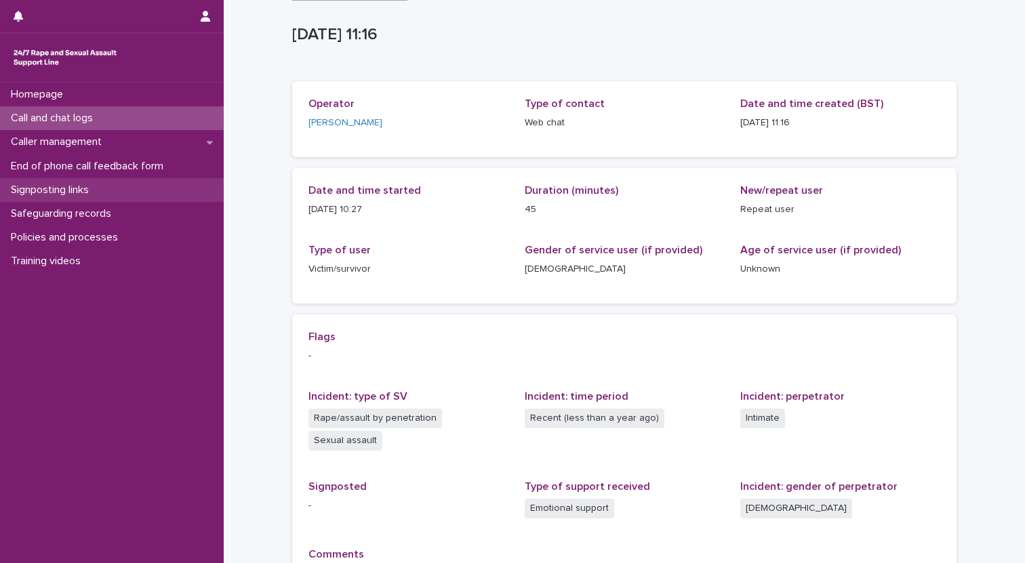
scroll to position [22, 0]
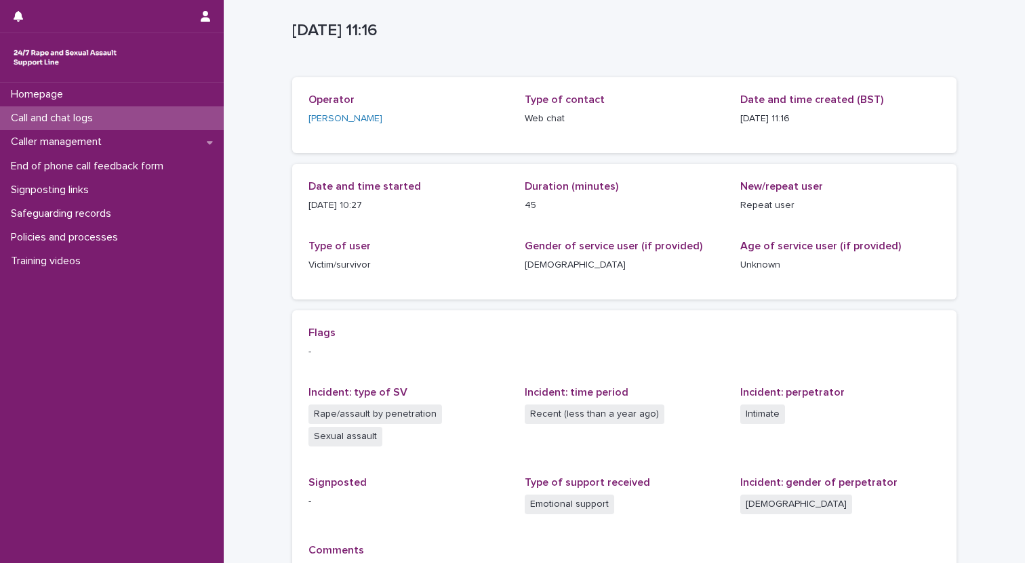
click at [116, 119] on div "Call and chat logs" at bounding box center [112, 118] width 224 height 24
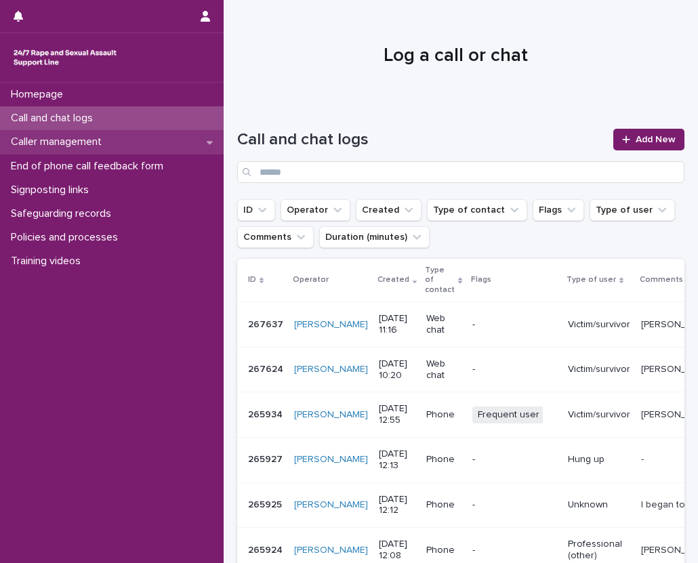
click at [106, 148] on p "Caller management" at bounding box center [58, 142] width 107 height 13
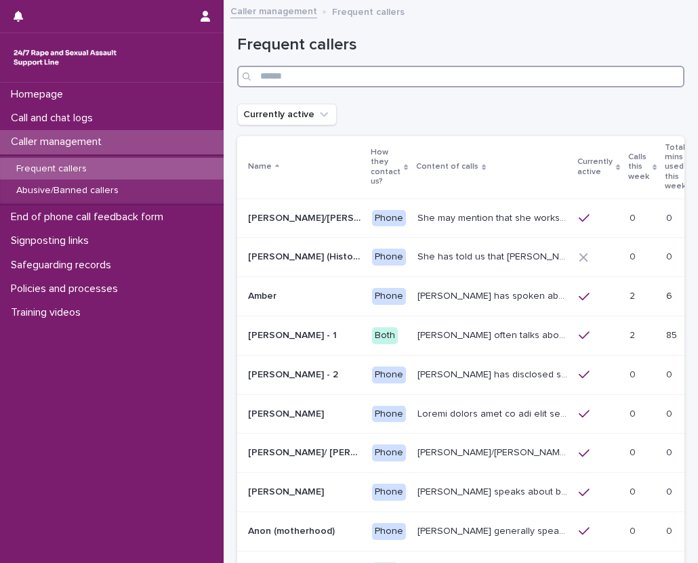
click at [422, 71] on input "Search" at bounding box center [460, 77] width 447 height 22
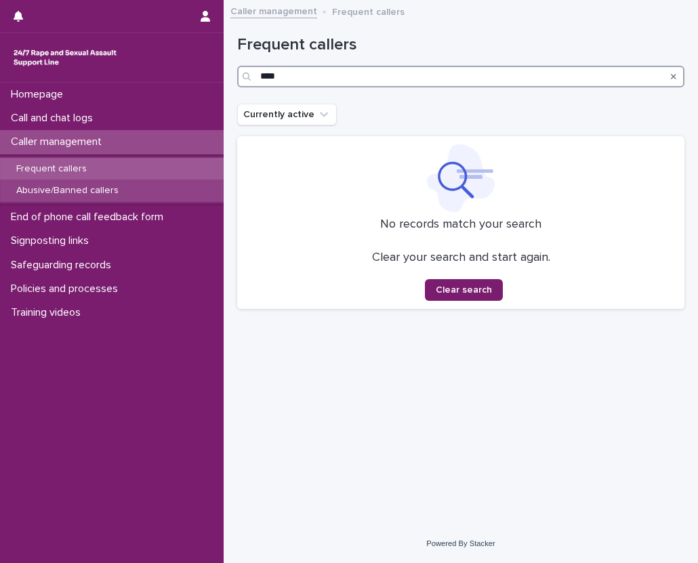
type input "****"
click at [140, 193] on div "Abusive/Banned callers" at bounding box center [112, 191] width 224 height 22
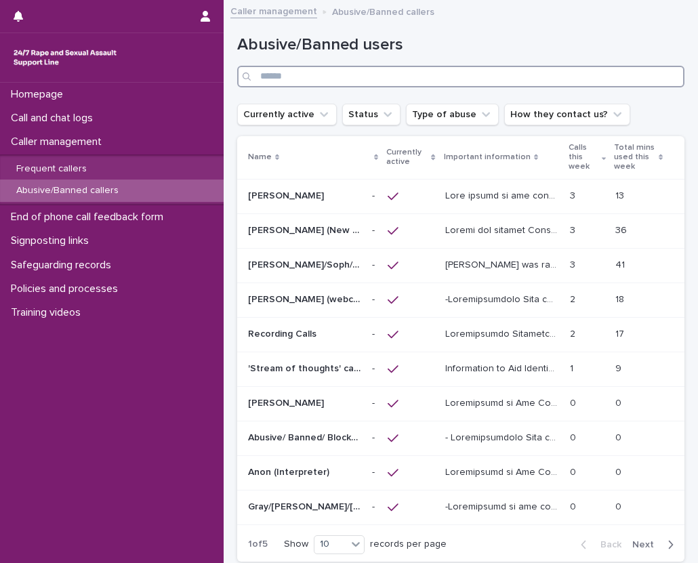
click at [308, 73] on input "Search" at bounding box center [460, 77] width 447 height 22
type input "****"
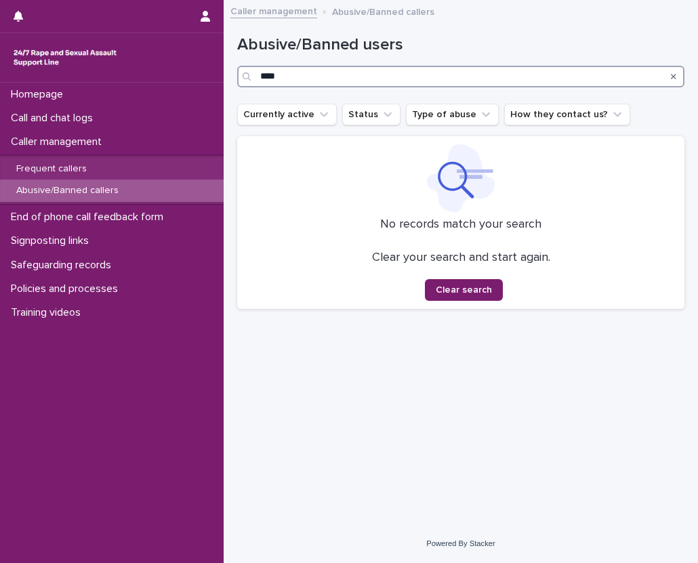
drag, startPoint x: 292, startPoint y: 76, endPoint x: 252, endPoint y: 76, distance: 39.3
click at [252, 76] on div "****" at bounding box center [460, 77] width 447 height 22
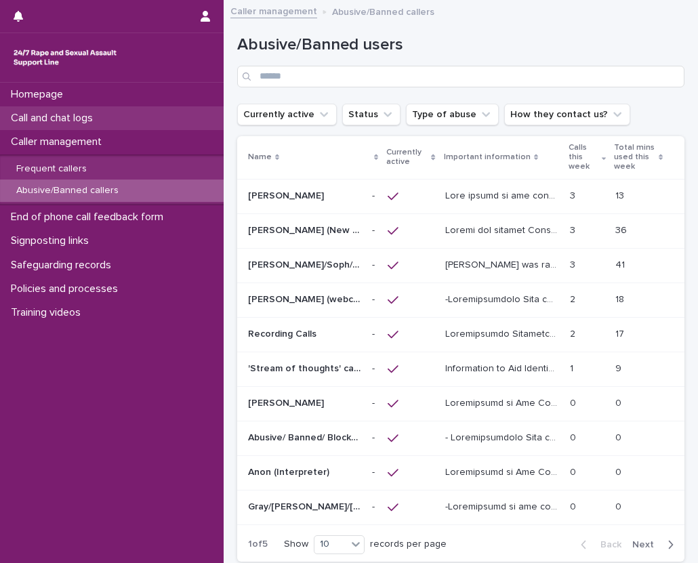
click at [48, 118] on p "Call and chat logs" at bounding box center [54, 118] width 98 height 13
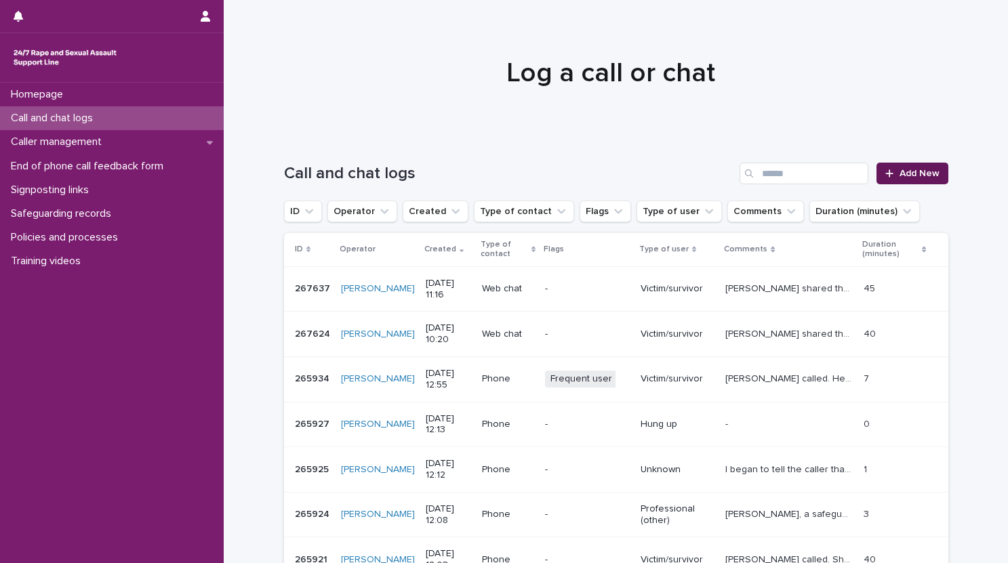
click at [906, 179] on link "Add New" at bounding box center [912, 174] width 71 height 22
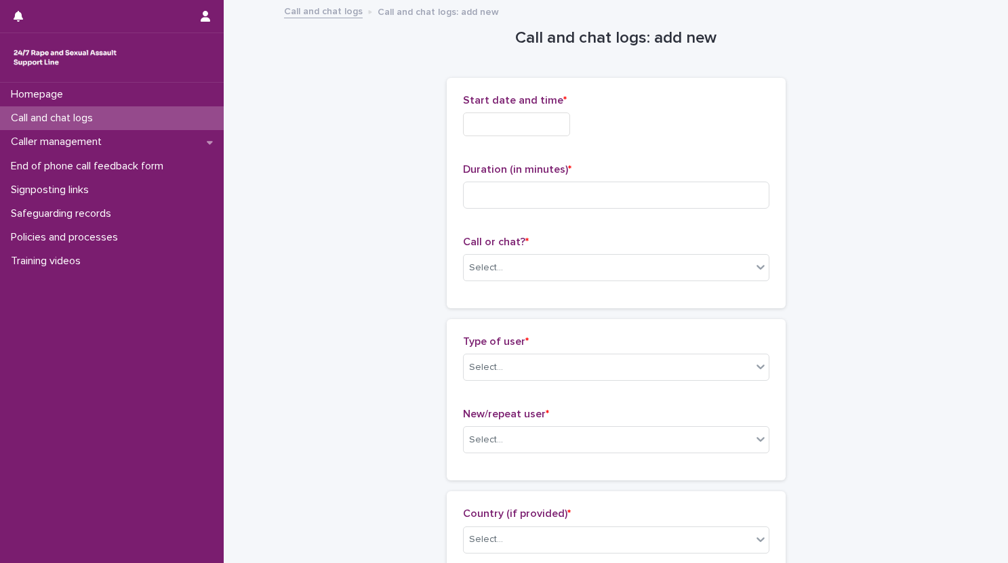
click at [533, 121] on input "text" at bounding box center [516, 125] width 107 height 24
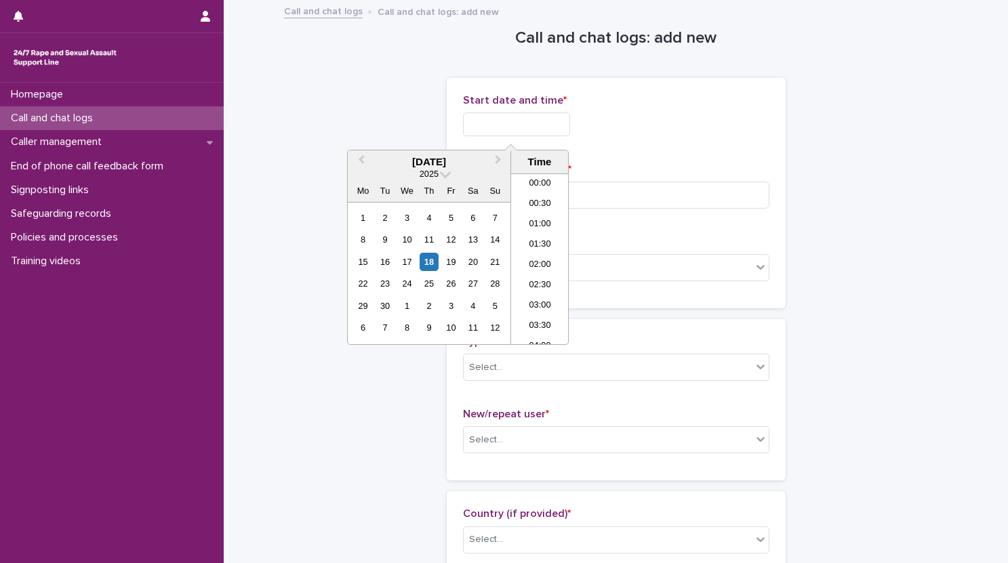
scroll to position [393, 0]
click at [538, 239] on li "11:00" at bounding box center [540, 238] width 58 height 20
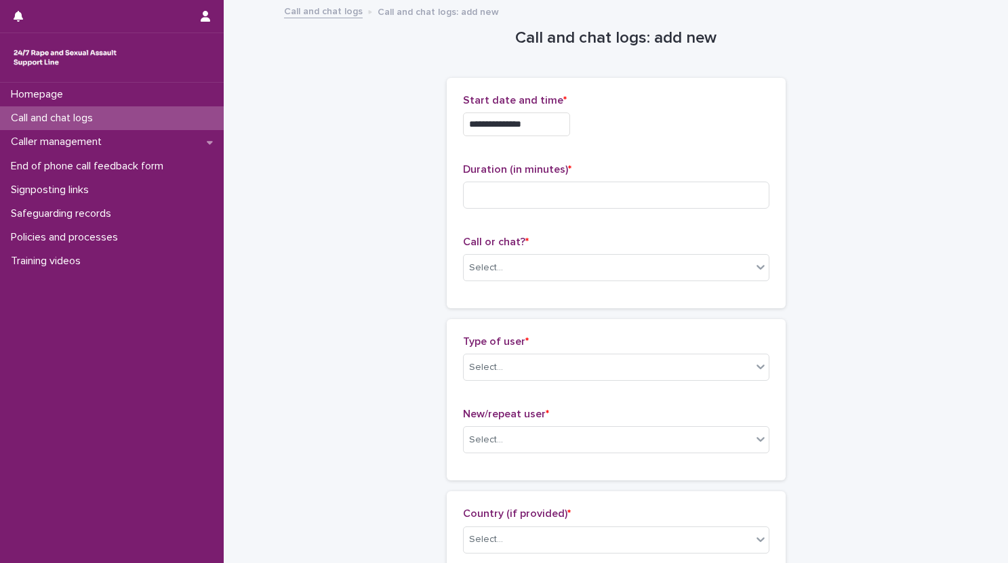
click at [544, 127] on input "**********" at bounding box center [516, 125] width 107 height 24
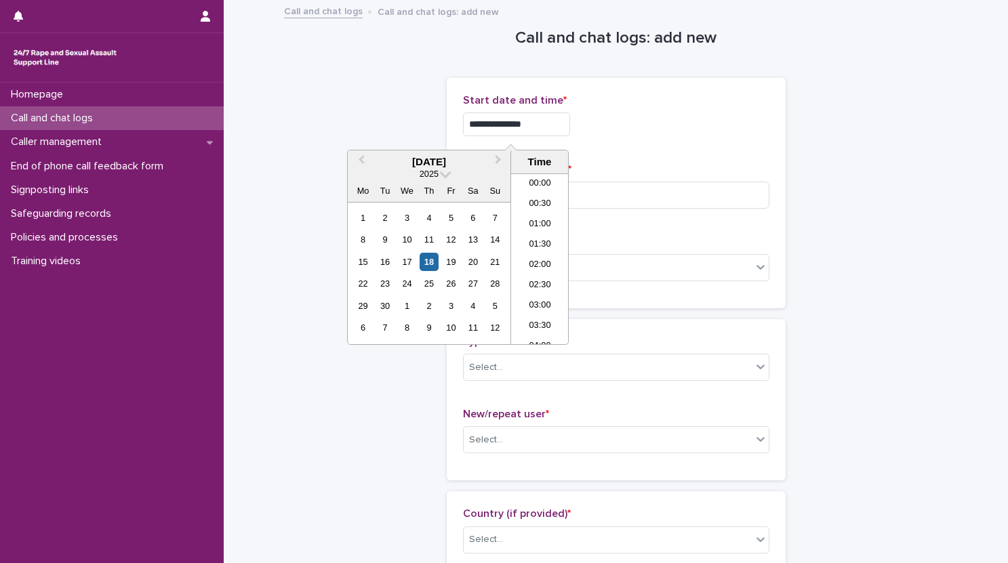
scroll to position [373, 0]
type input "**********"
click at [605, 124] on div "**********" at bounding box center [616, 125] width 306 height 24
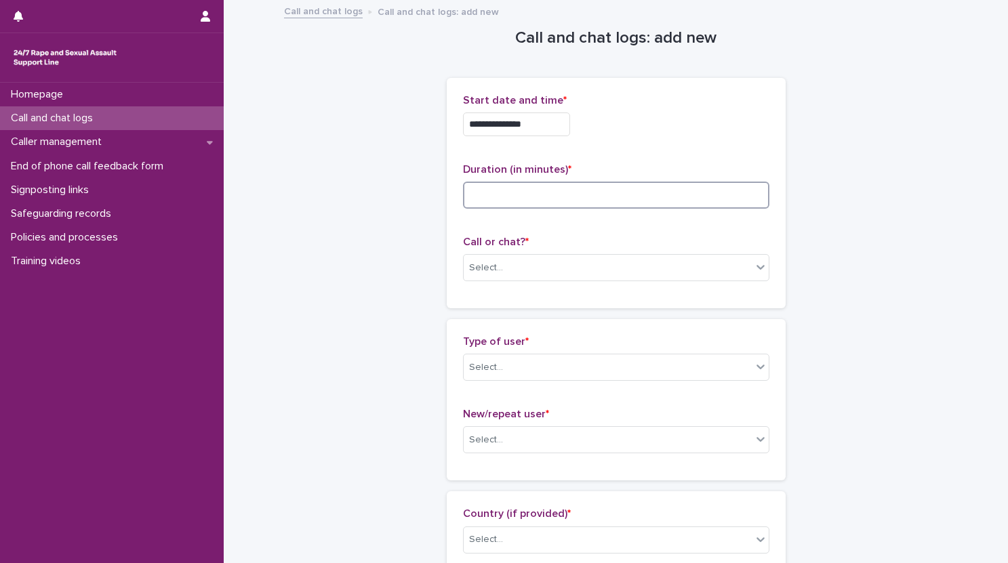
click at [567, 191] on input at bounding box center [616, 195] width 306 height 27
type input "**"
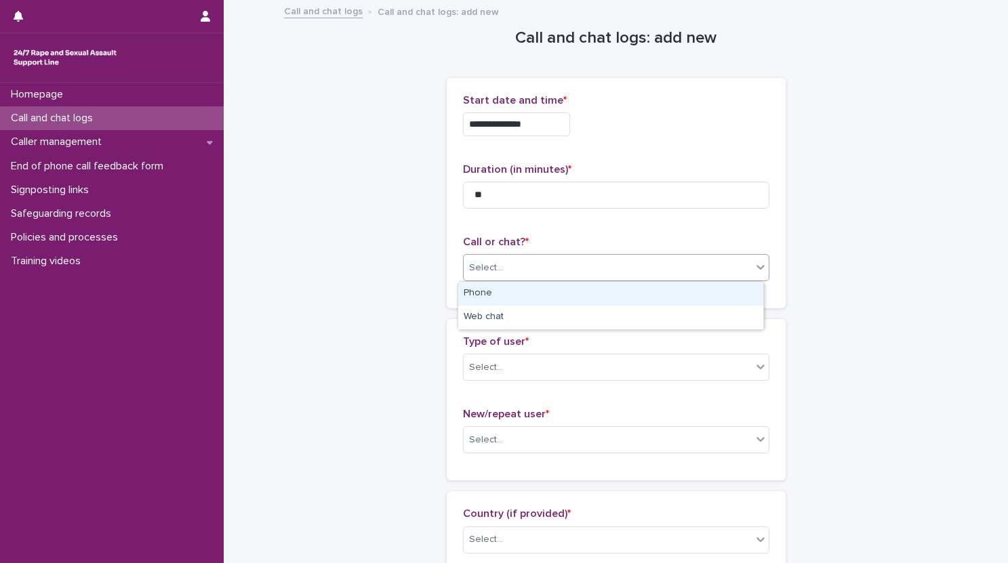
click at [524, 273] on div "Select..." at bounding box center [608, 268] width 288 height 22
click at [522, 294] on div "Phone" at bounding box center [610, 294] width 305 height 24
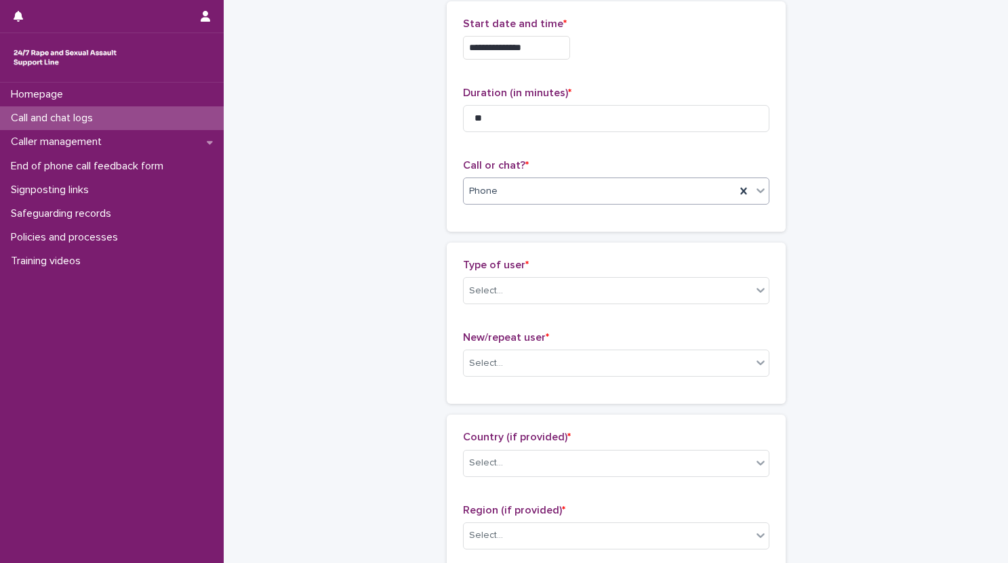
scroll to position [94, 0]
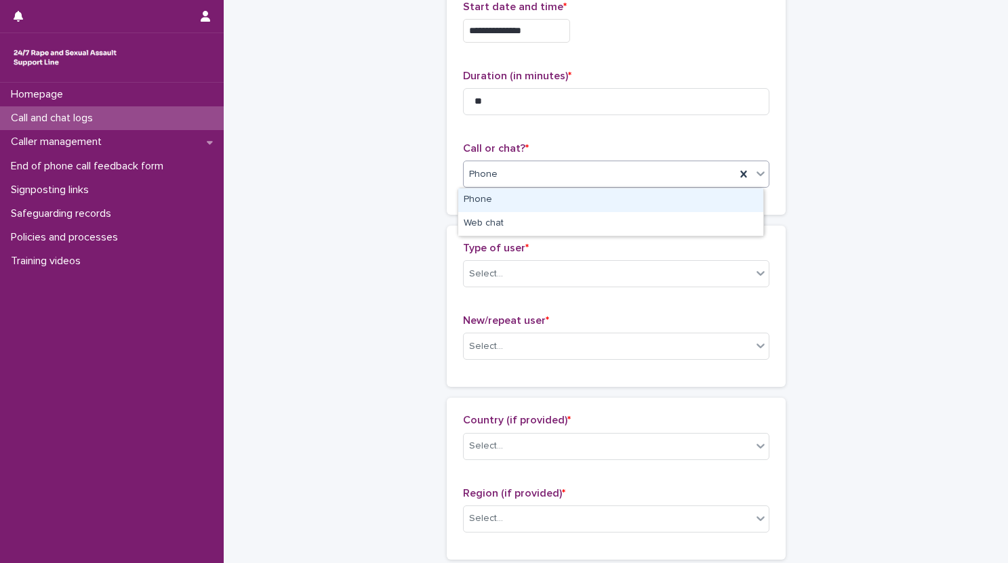
click at [547, 165] on div "Phone" at bounding box center [600, 174] width 272 height 22
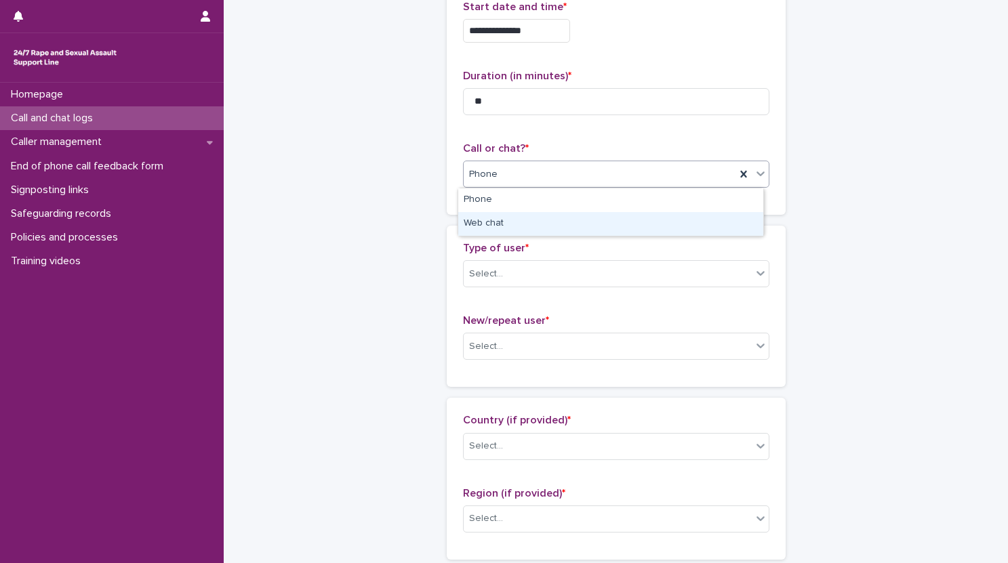
drag, startPoint x: 498, startPoint y: 207, endPoint x: 487, endPoint y: 224, distance: 19.8
click at [486, 222] on div "Web chat" at bounding box center [610, 224] width 305 height 24
click at [506, 279] on div "Select..." at bounding box center [608, 274] width 288 height 22
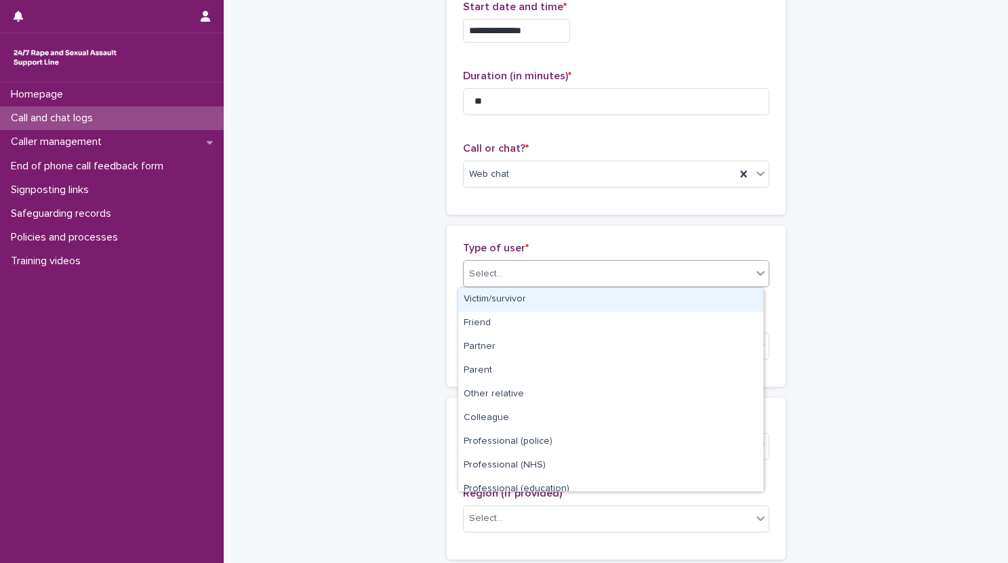
drag, startPoint x: 510, startPoint y: 304, endPoint x: 524, endPoint y: 309, distance: 15.2
click at [510, 304] on div "Victim/survivor" at bounding box center [610, 300] width 305 height 24
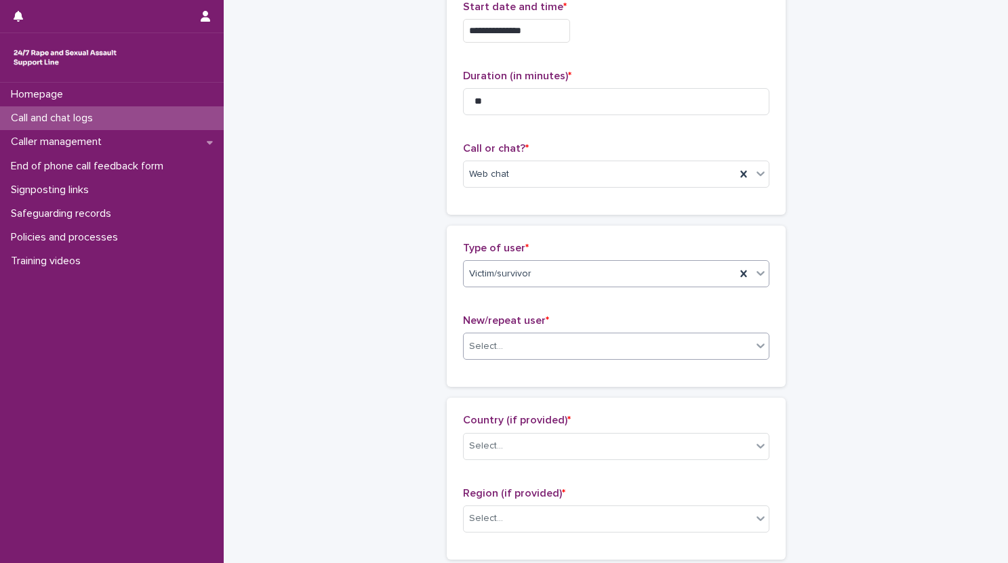
click at [536, 351] on div "Select..." at bounding box center [608, 347] width 288 height 22
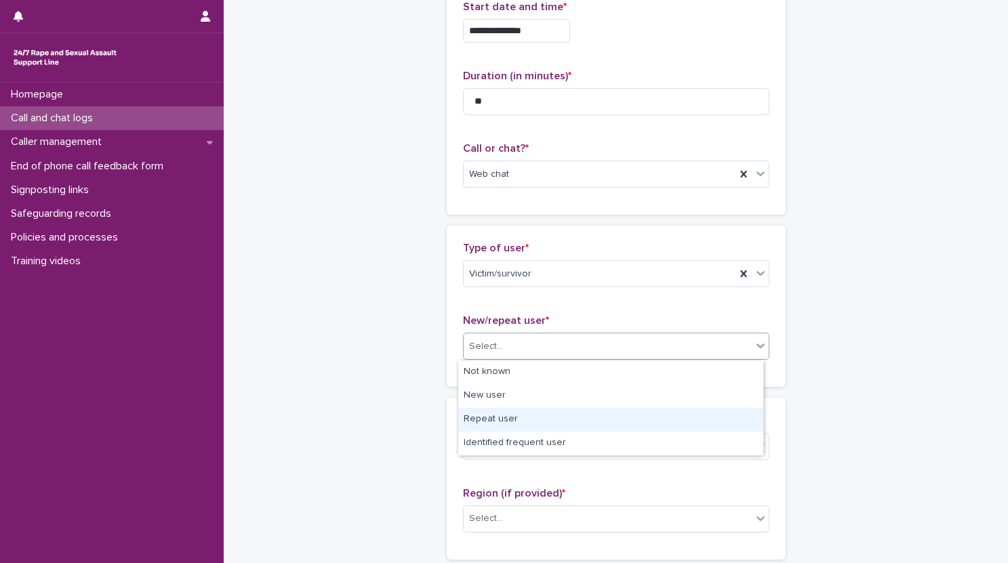
click at [521, 415] on div "Repeat user" at bounding box center [610, 420] width 305 height 24
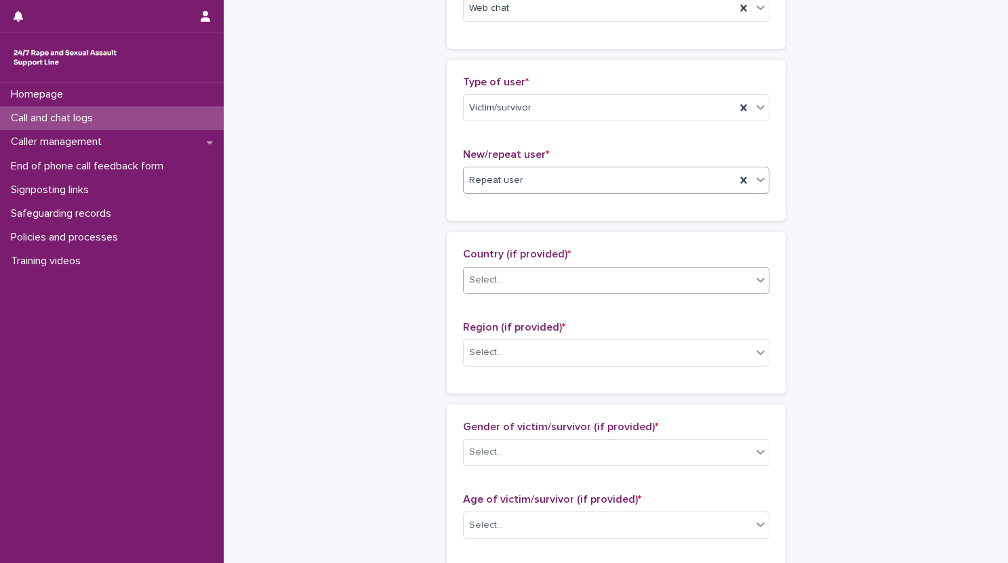
scroll to position [261, 0]
click at [561, 279] on div "Select..." at bounding box center [608, 279] width 288 height 22
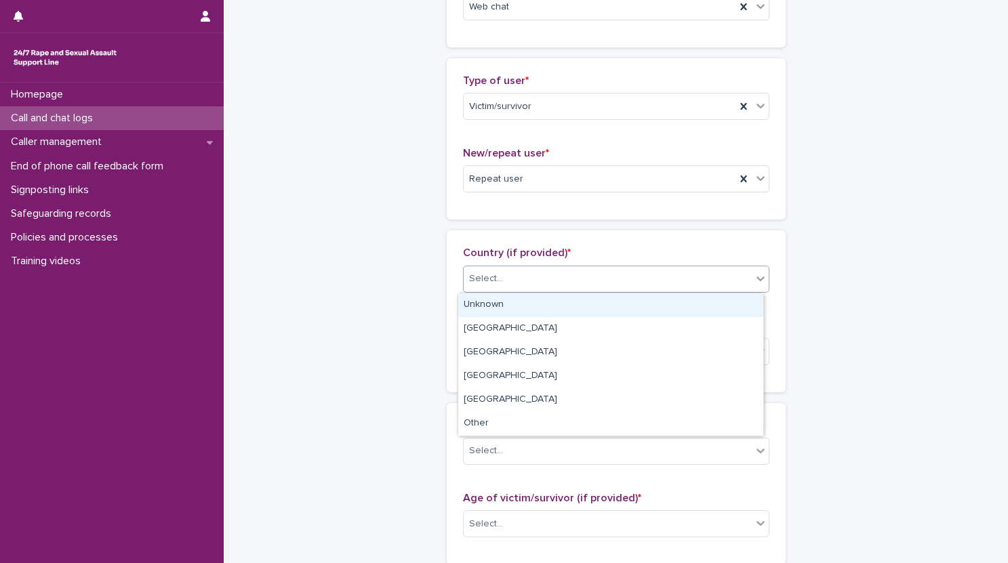
click at [542, 304] on div "Unknown" at bounding box center [610, 306] width 305 height 24
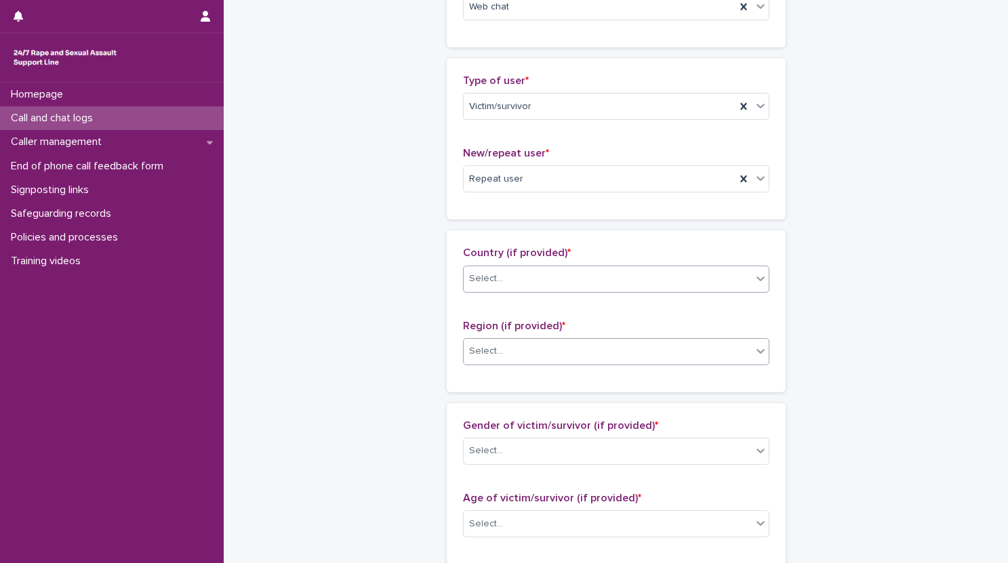
click at [525, 357] on div "Select..." at bounding box center [608, 351] width 288 height 22
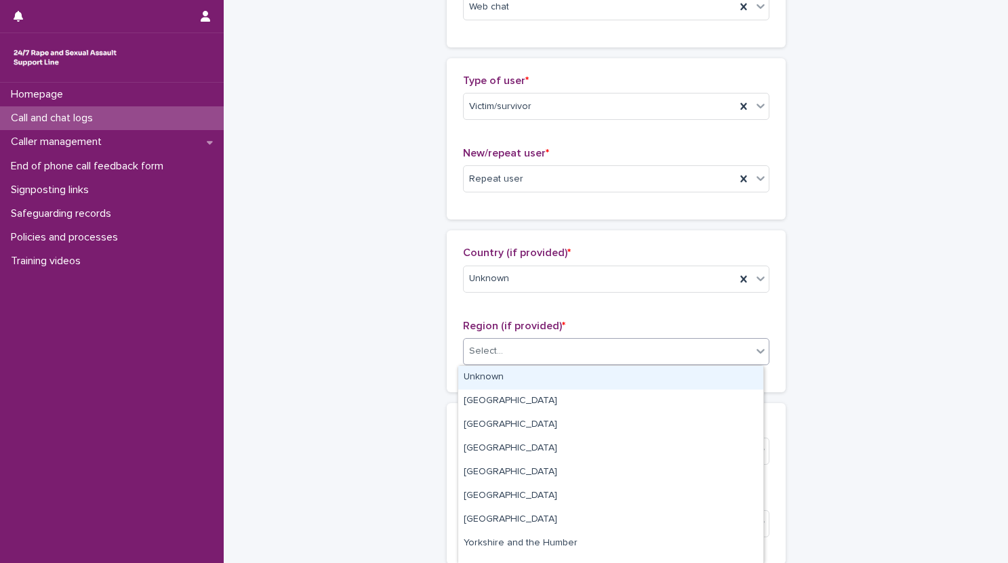
drag, startPoint x: 541, startPoint y: 376, endPoint x: 861, endPoint y: 356, distance: 320.6
click at [541, 376] on div "Unknown" at bounding box center [610, 378] width 305 height 24
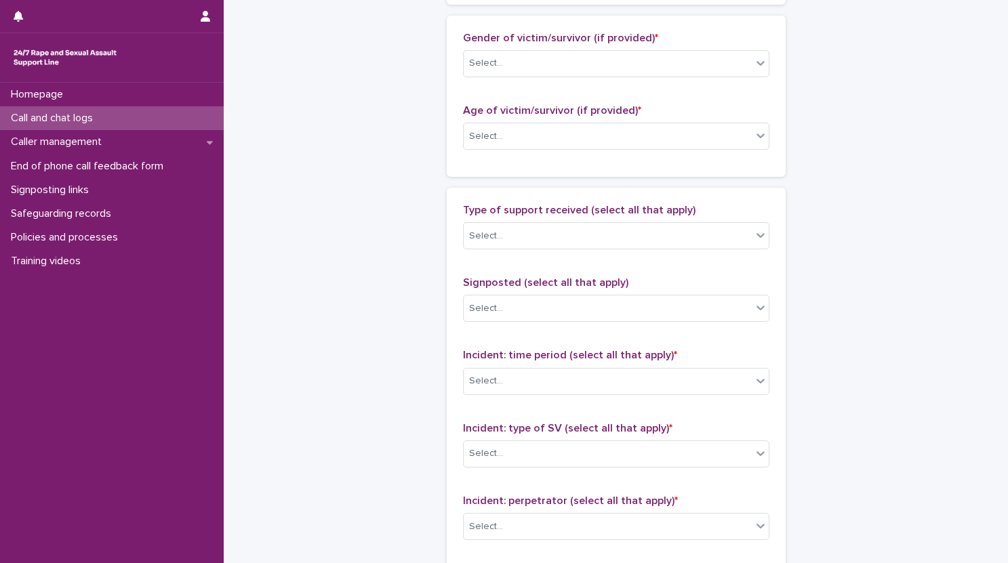
scroll to position [646, 0]
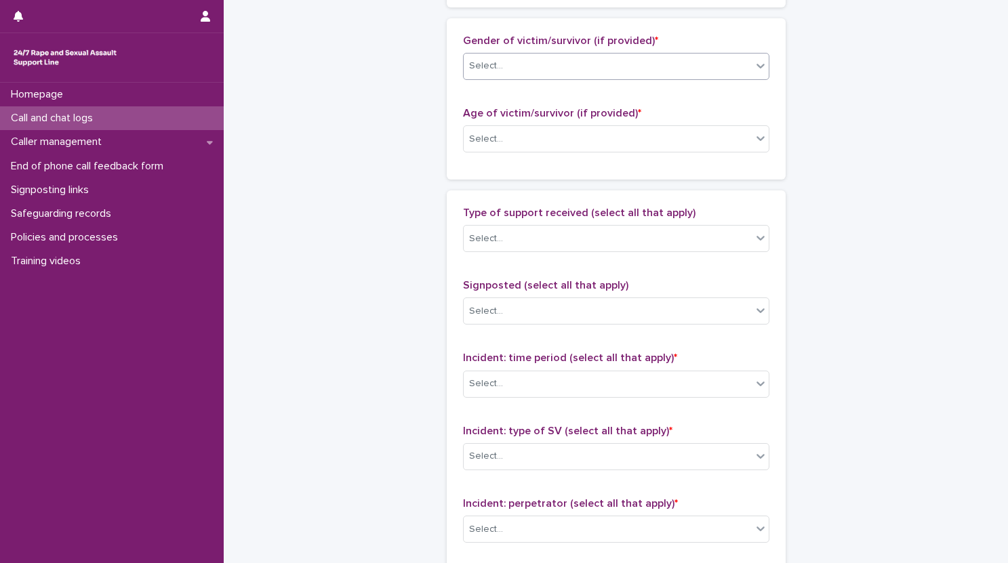
click at [524, 71] on div "Select..." at bounding box center [608, 66] width 288 height 22
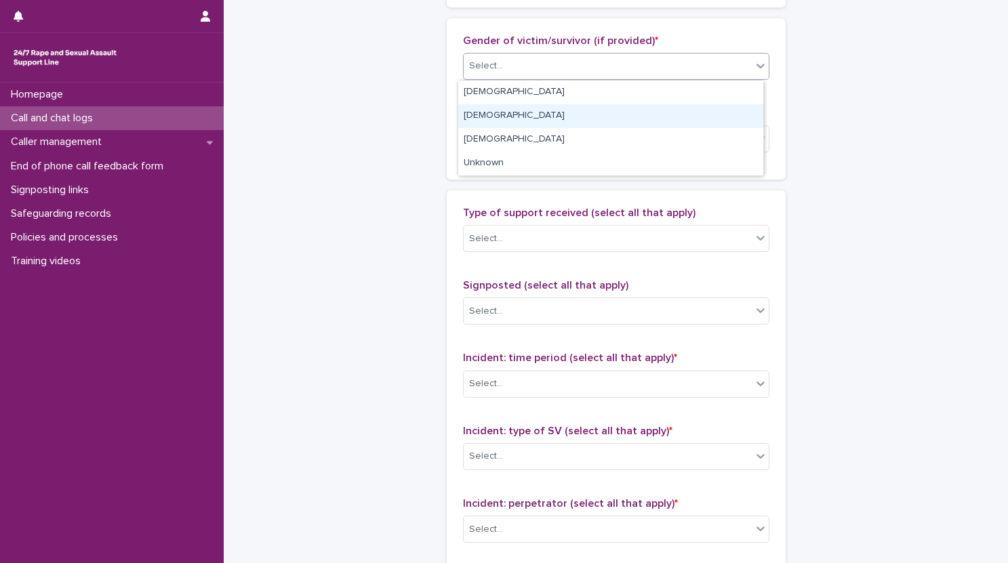
click at [512, 114] on div "[DEMOGRAPHIC_DATA]" at bounding box center [610, 116] width 305 height 24
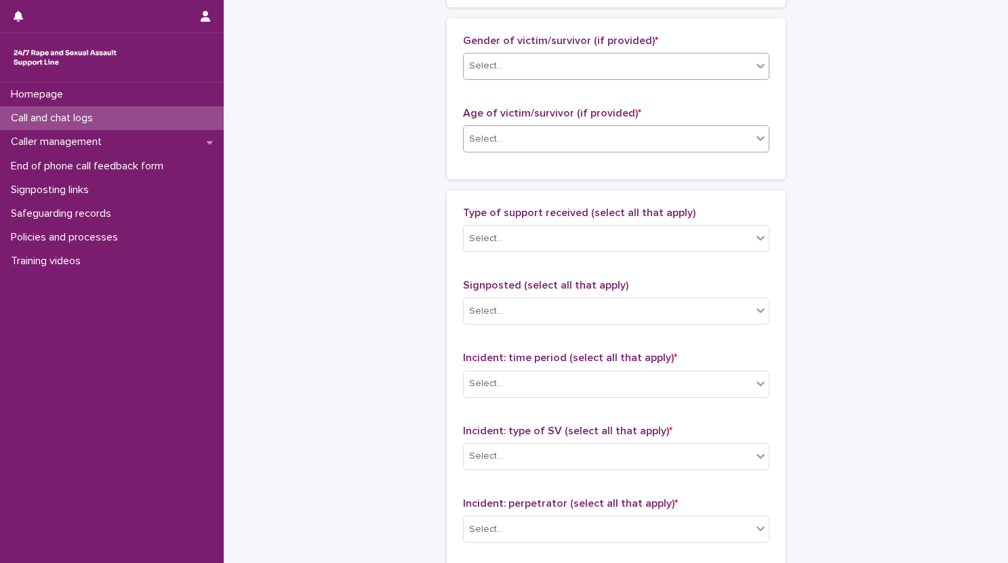
click at [509, 133] on div "Select..." at bounding box center [608, 139] width 288 height 22
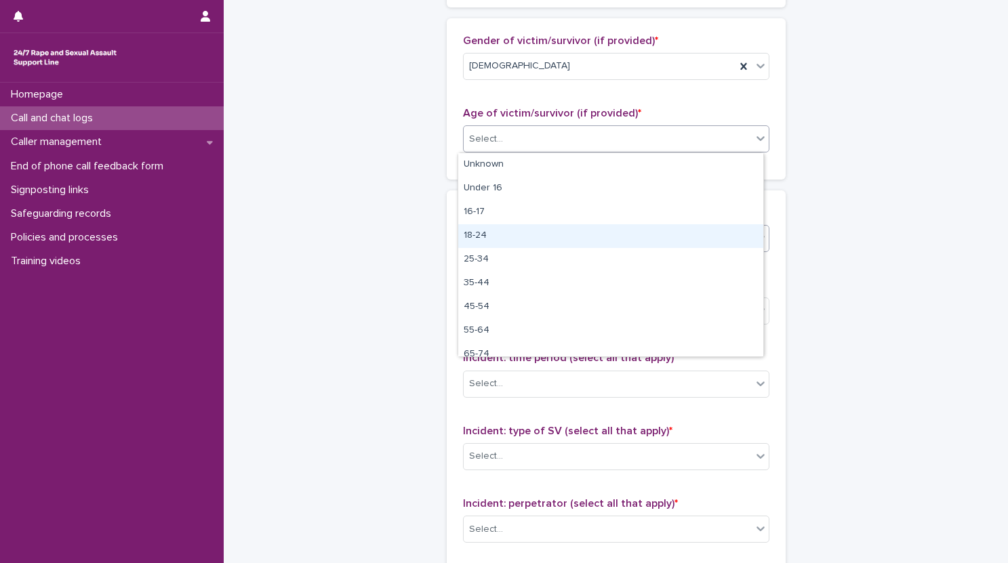
drag, startPoint x: 494, startPoint y: 234, endPoint x: 519, endPoint y: 233, distance: 25.8
click at [494, 234] on div "18-24" at bounding box center [610, 236] width 305 height 24
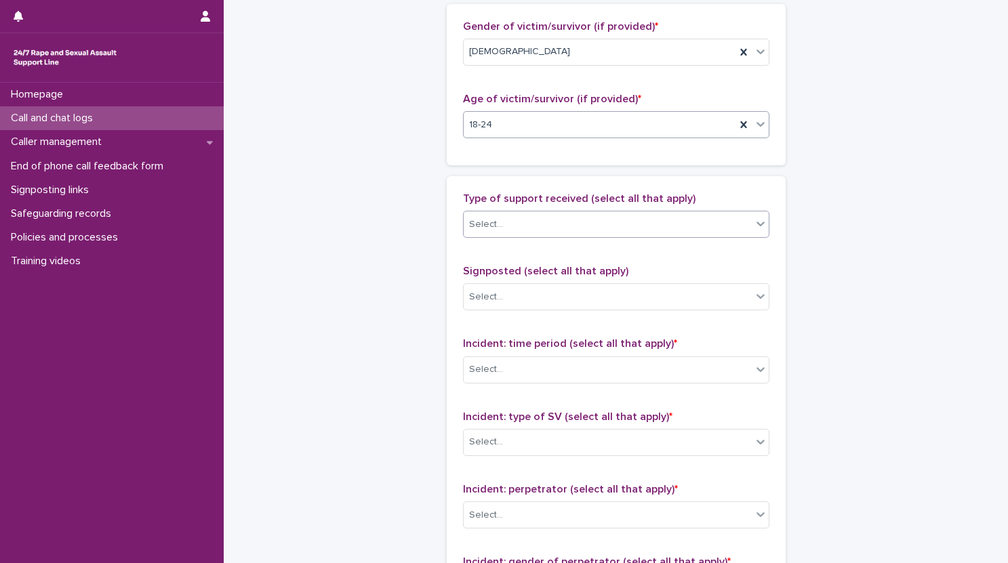
scroll to position [668, 0]
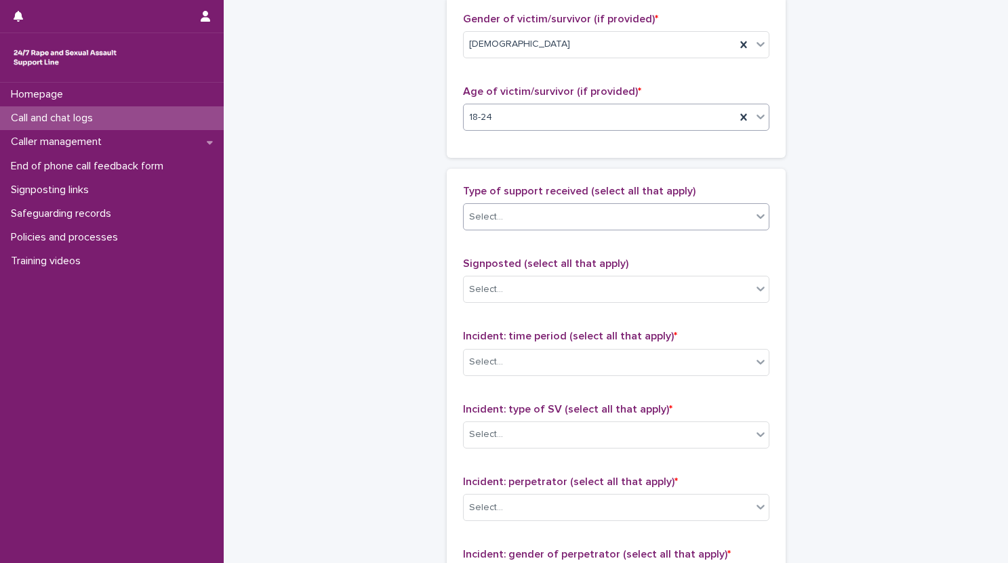
click at [580, 219] on div "Select..." at bounding box center [608, 217] width 288 height 22
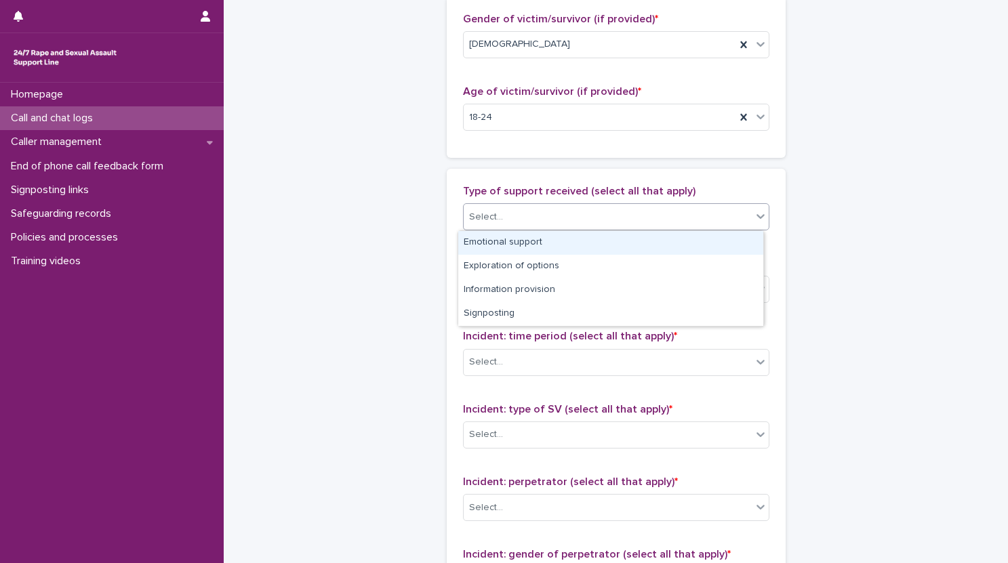
click at [548, 237] on div "Emotional support" at bounding box center [610, 243] width 305 height 24
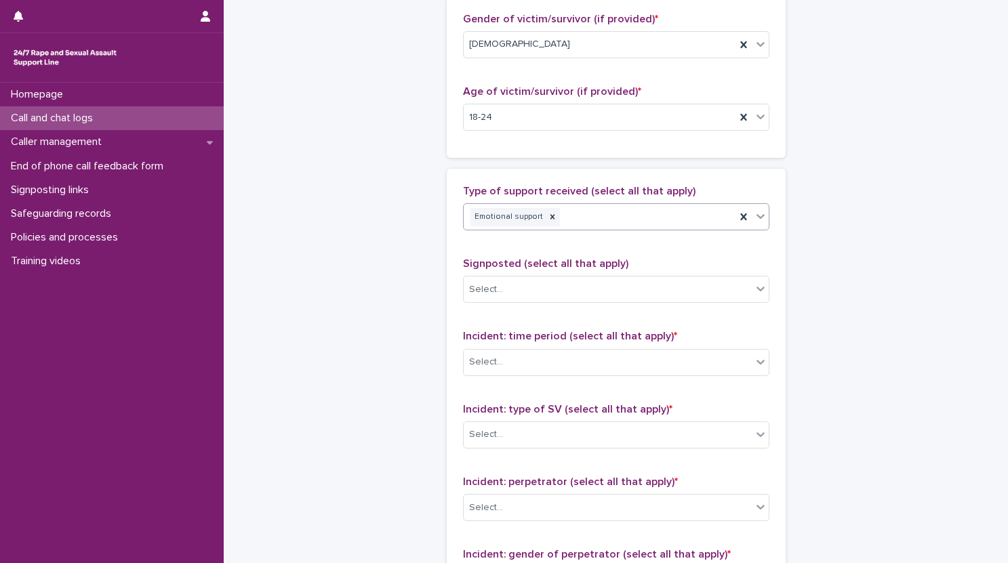
click at [631, 216] on div "Emotional support" at bounding box center [600, 217] width 272 height 24
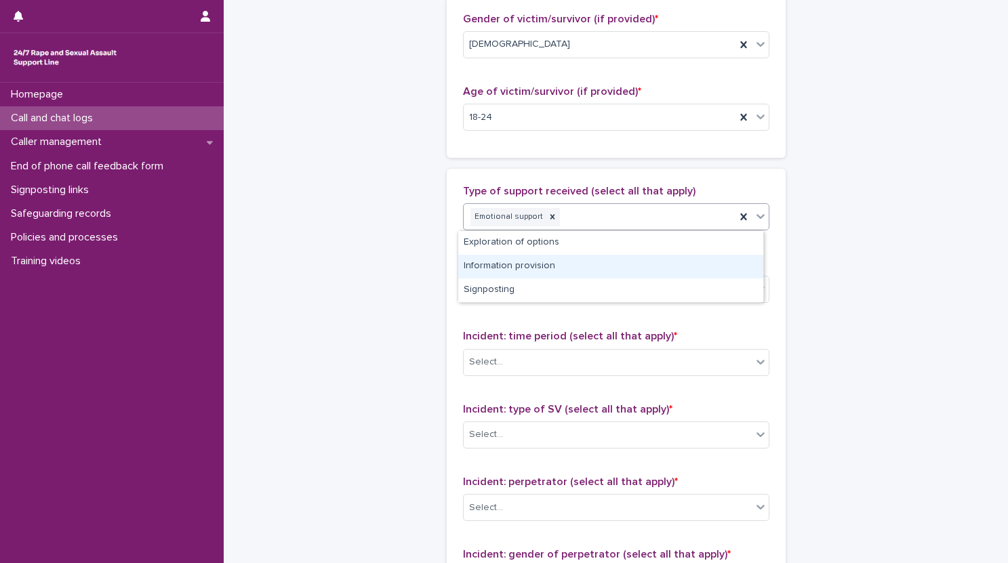
click at [557, 270] on div "Information provision" at bounding box center [610, 267] width 305 height 24
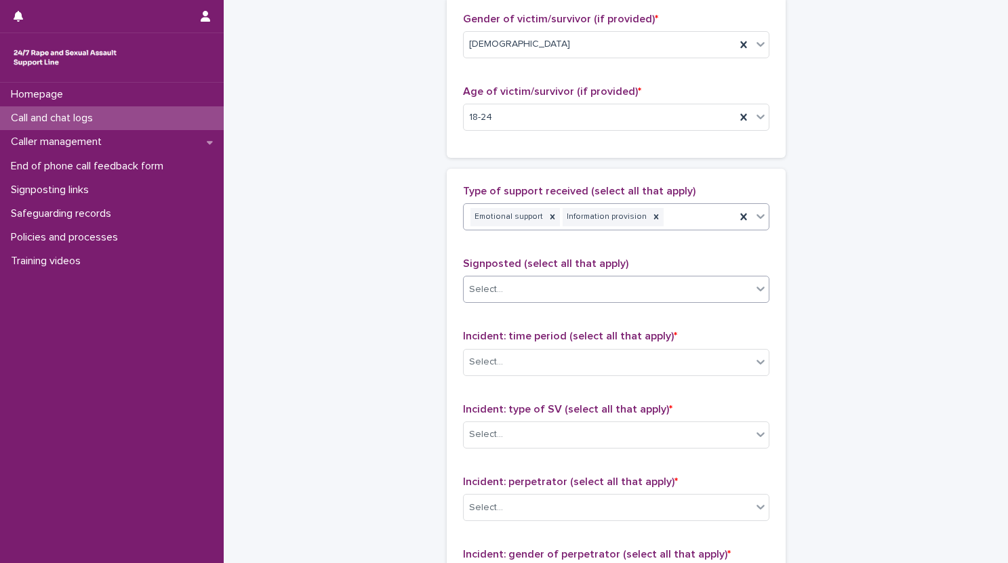
click at [542, 296] on div "Select..." at bounding box center [608, 290] width 288 height 22
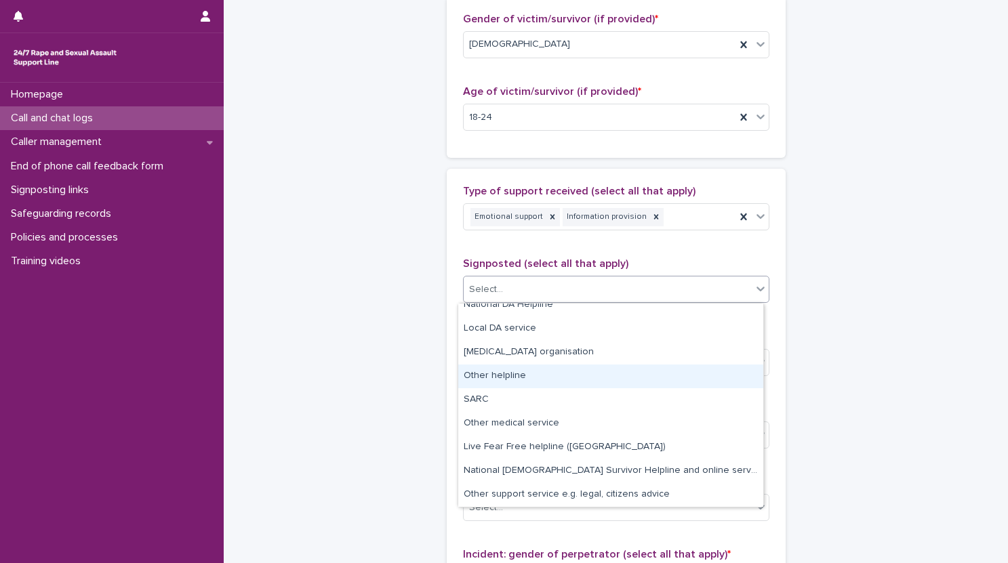
scroll to position [0, 0]
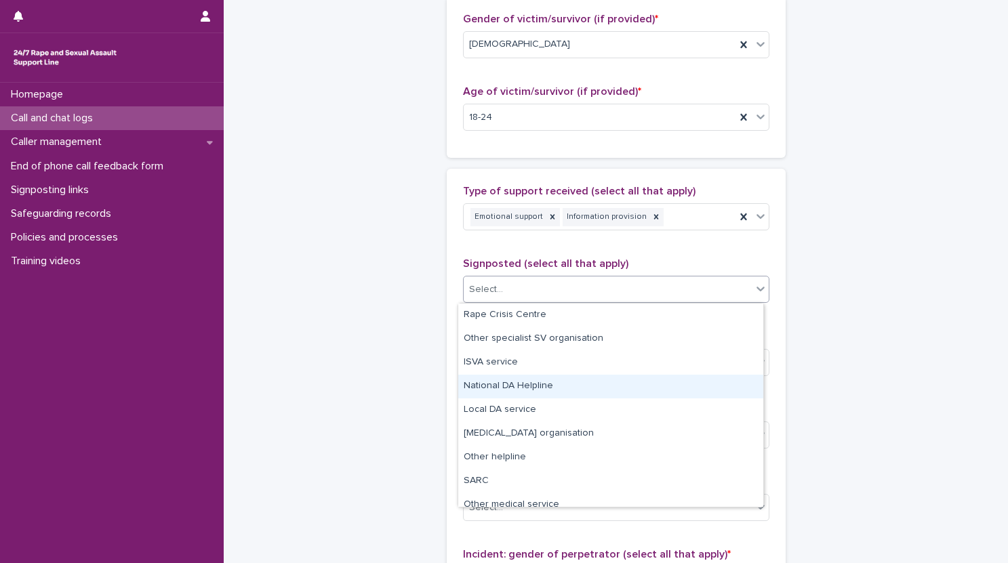
click at [799, 359] on div "**********" at bounding box center [616, 68] width 664 height 1468
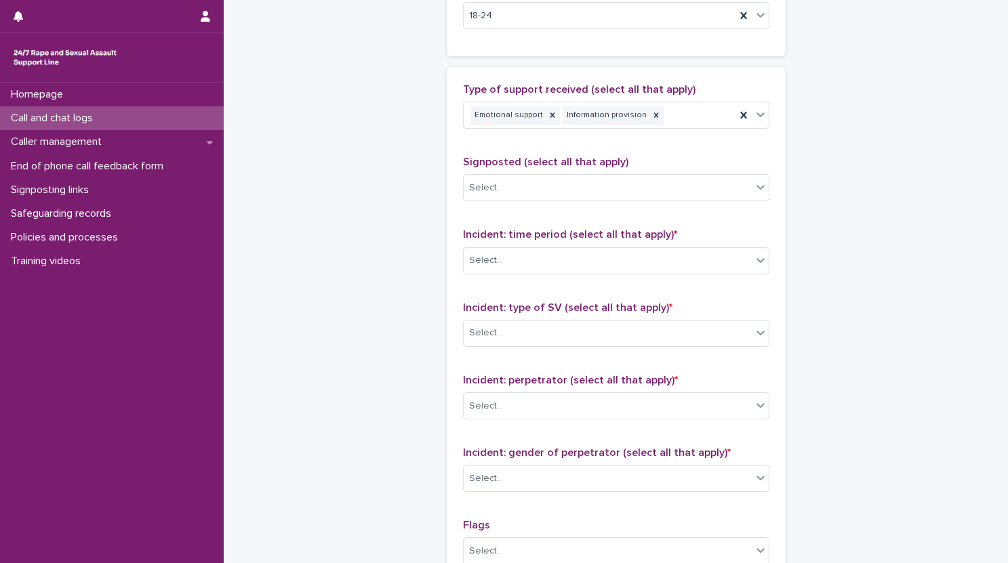
scroll to position [779, 0]
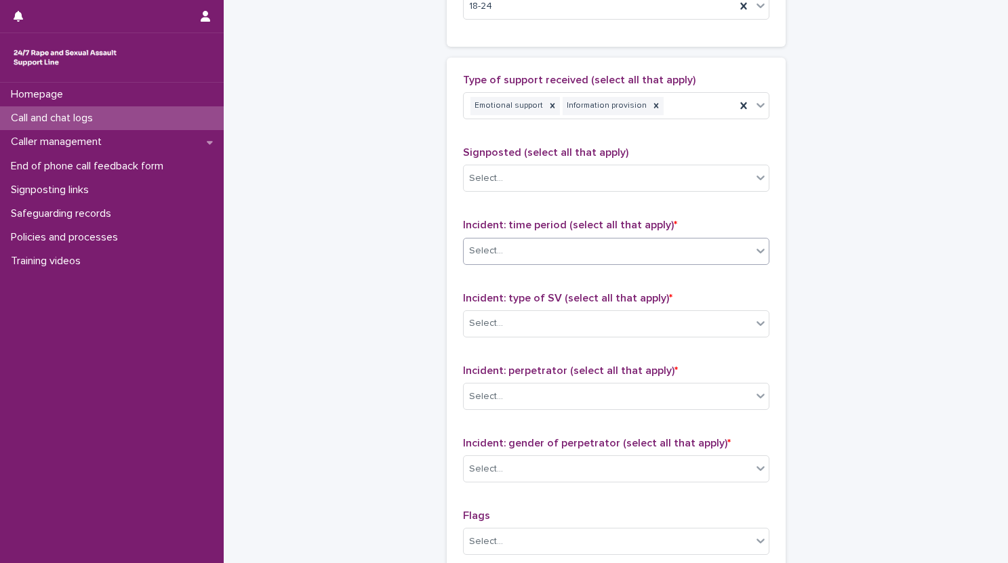
click at [599, 249] on div "Select..." at bounding box center [608, 251] width 288 height 22
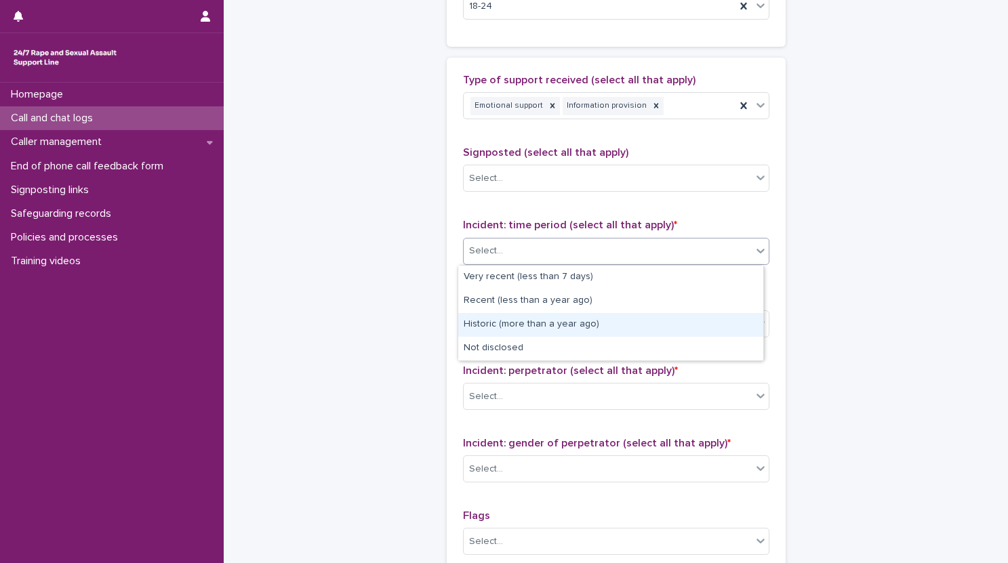
click at [591, 320] on div "Historic (more than a year ago)" at bounding box center [610, 325] width 305 height 24
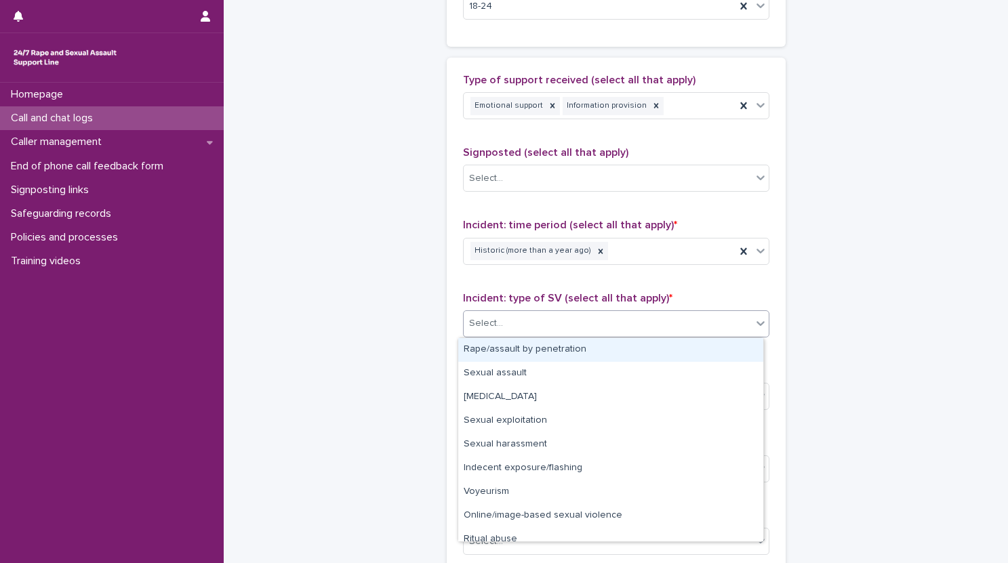
click at [590, 322] on div "Select..." at bounding box center [608, 324] width 288 height 22
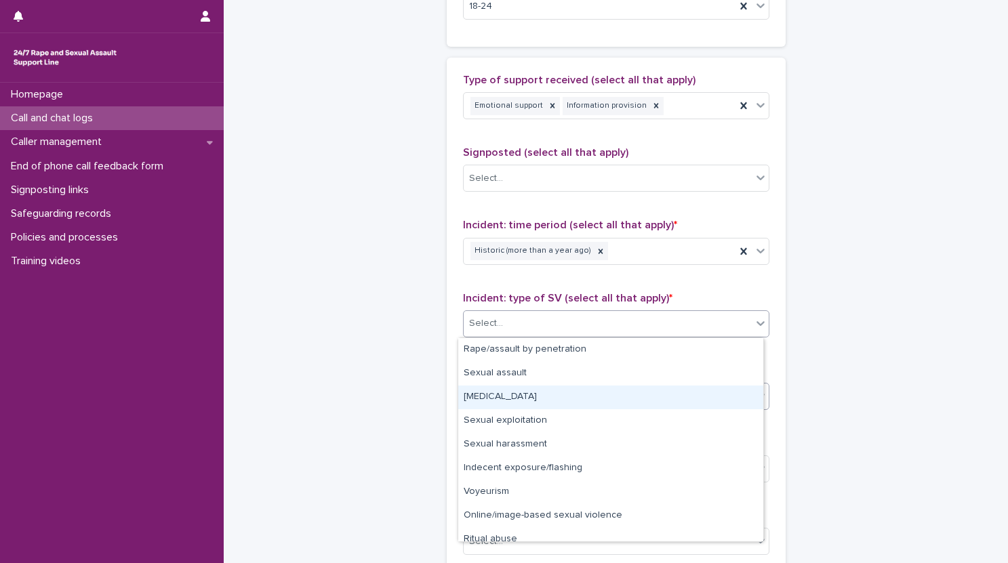
drag, startPoint x: 597, startPoint y: 405, endPoint x: 609, endPoint y: 401, distance: 13.5
click at [597, 405] on div "[MEDICAL_DATA]" at bounding box center [610, 398] width 305 height 24
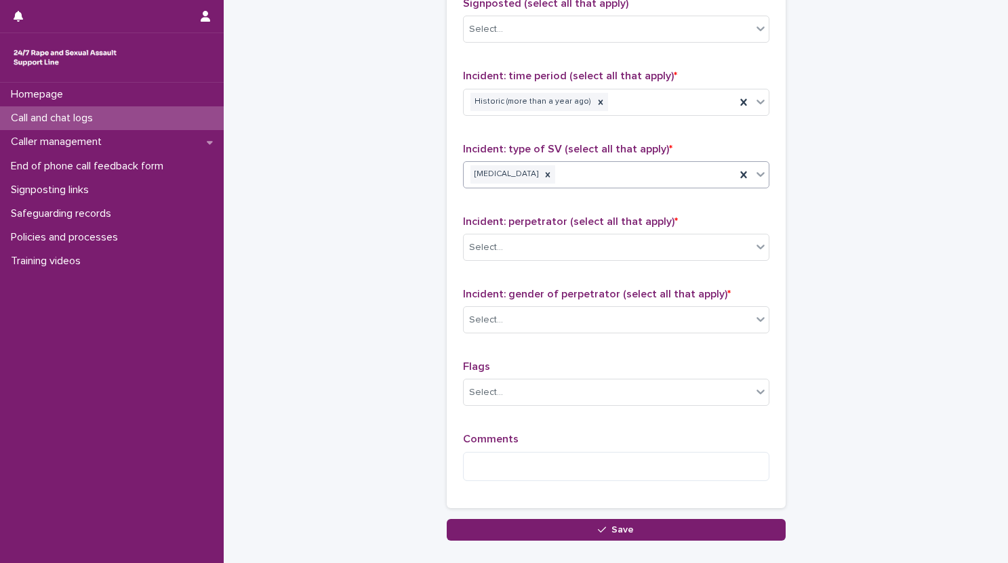
scroll to position [968, 0]
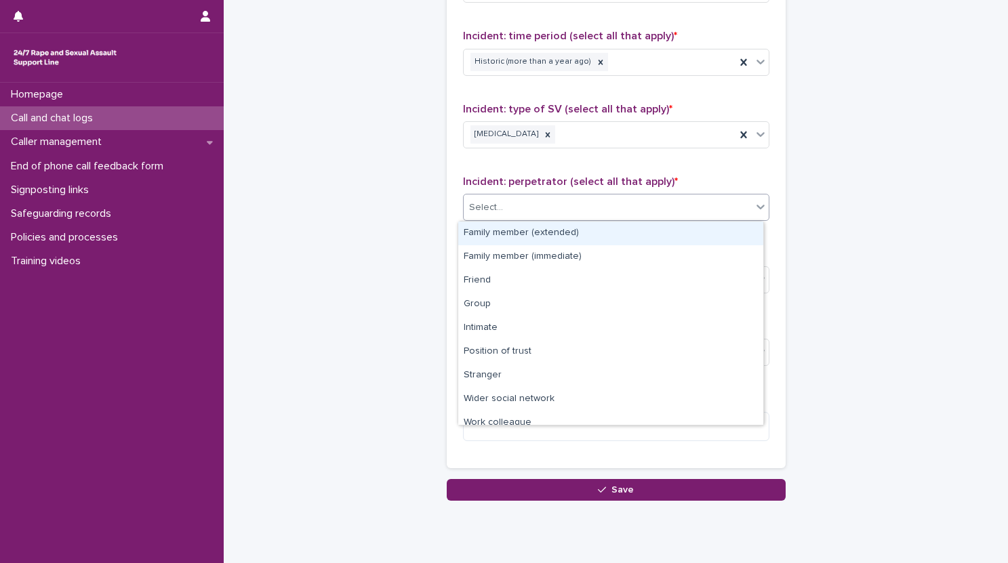
click at [556, 209] on div "Select..." at bounding box center [608, 208] width 288 height 22
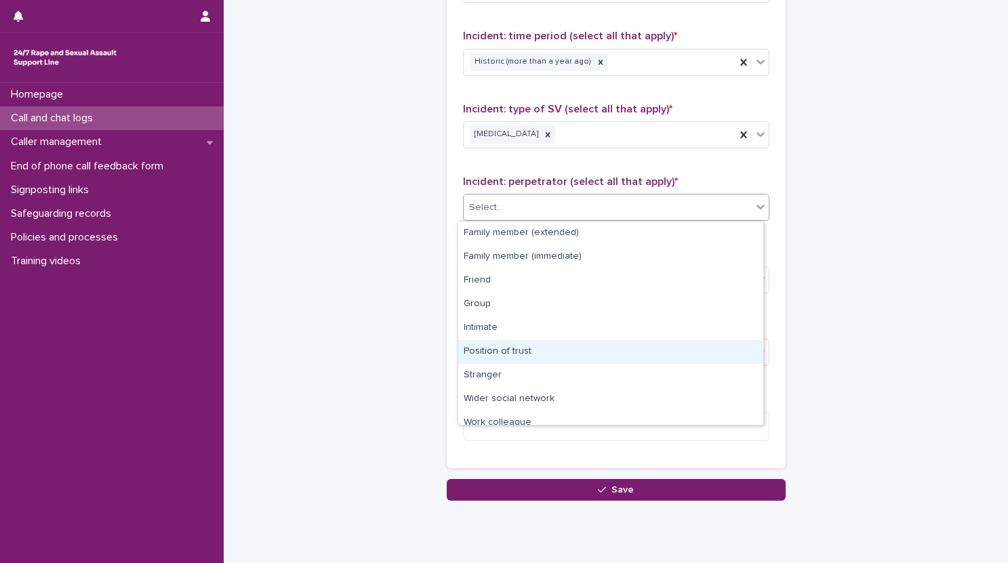
scroll to position [58, 0]
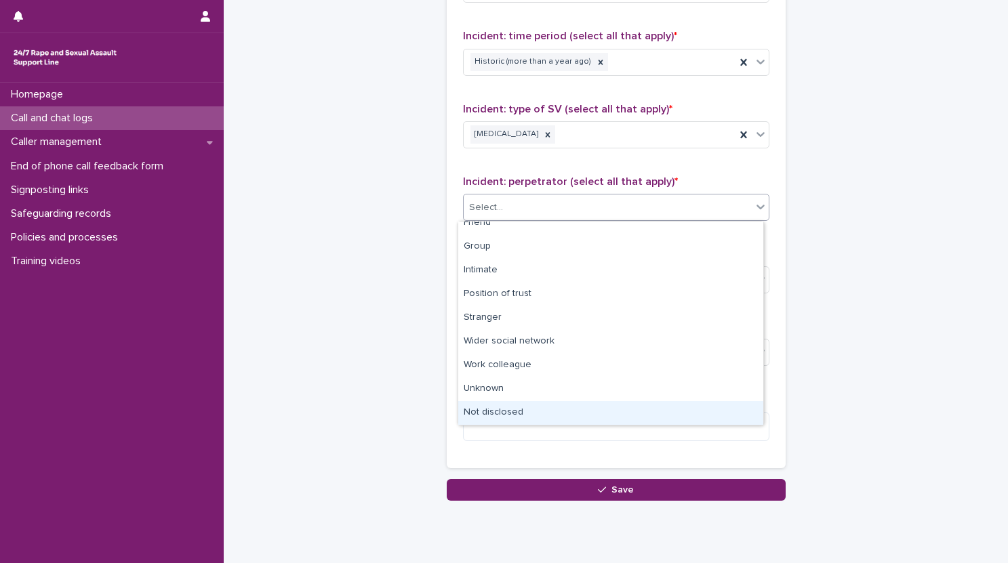
drag, startPoint x: 544, startPoint y: 399, endPoint x: 544, endPoint y: 408, distance: 9.5
click at [543, 409] on div "Not disclosed" at bounding box center [610, 413] width 305 height 24
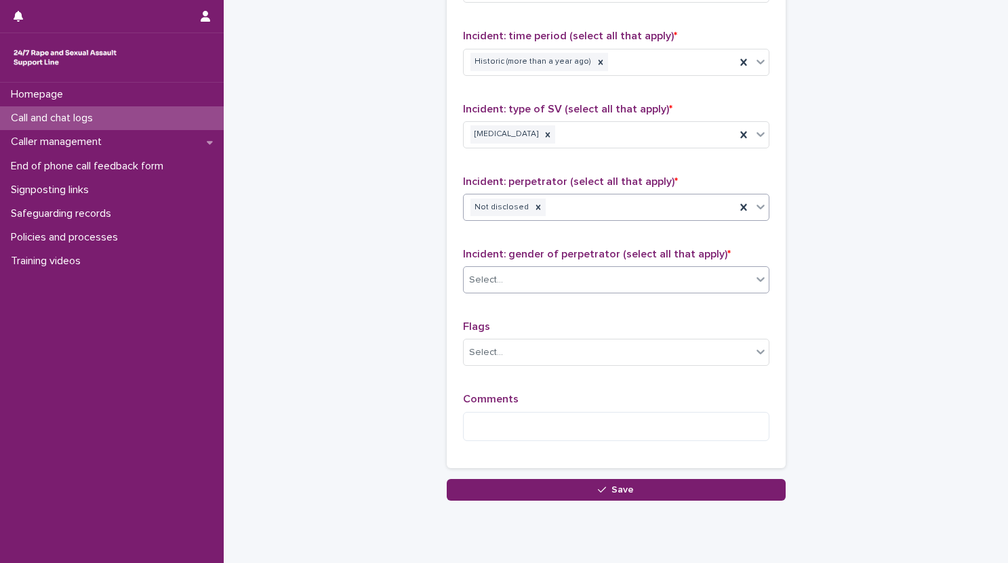
click at [533, 287] on div "Select..." at bounding box center [608, 280] width 288 height 22
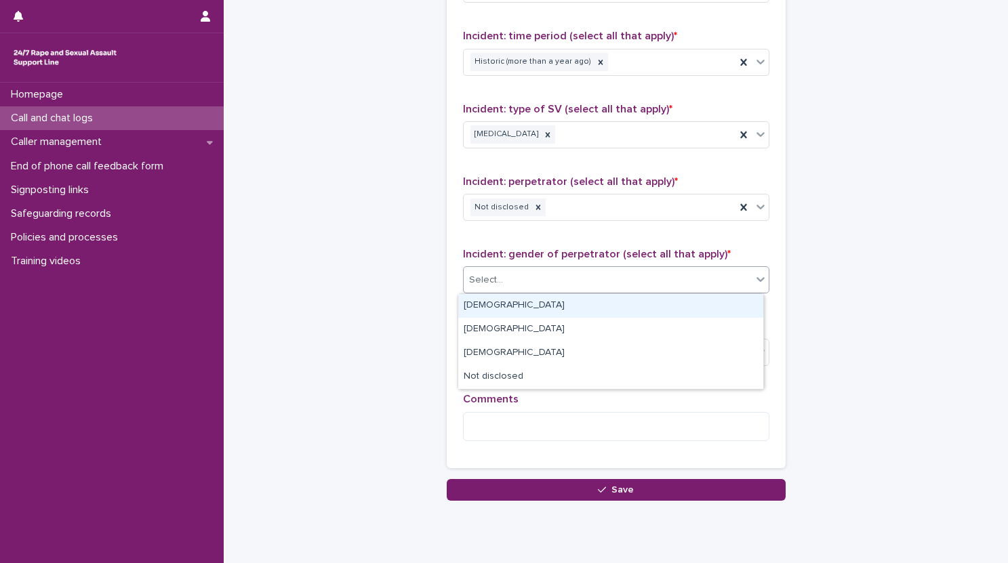
click at [515, 303] on div "[DEMOGRAPHIC_DATA]" at bounding box center [610, 306] width 305 height 24
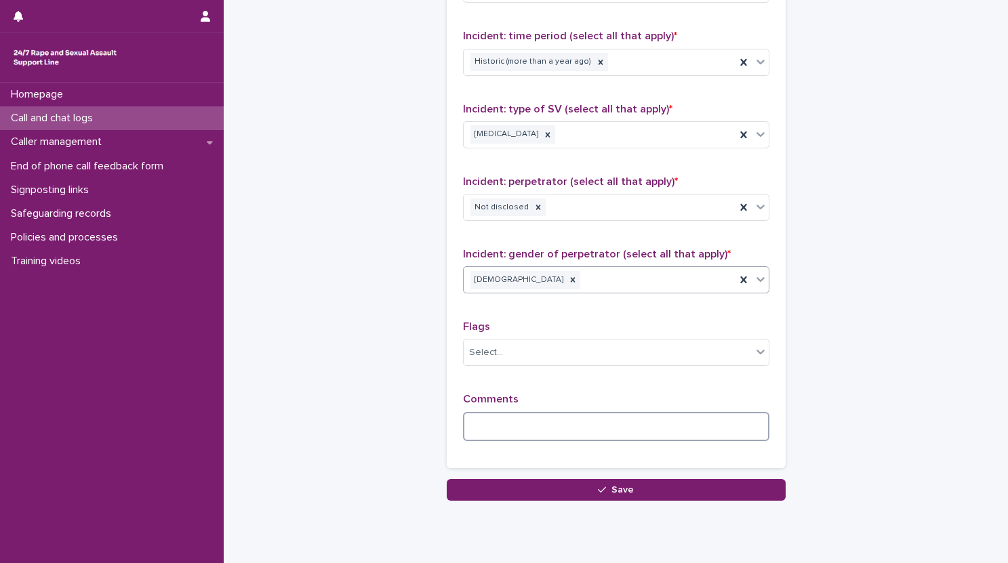
drag, startPoint x: 530, startPoint y: 422, endPoint x: 517, endPoint y: 393, distance: 31.5
click at [530, 422] on textarea at bounding box center [616, 426] width 306 height 29
type textarea "*"
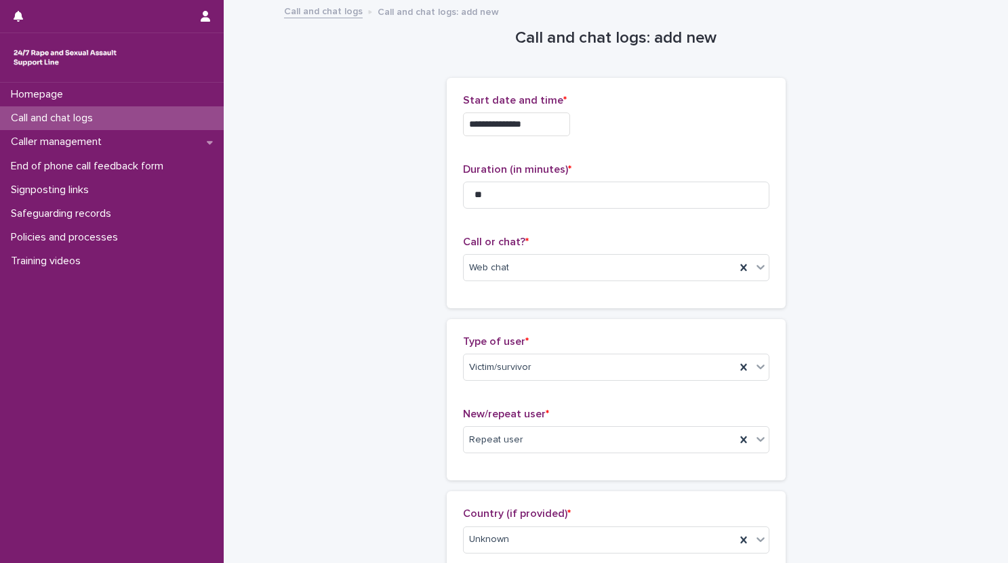
scroll to position [968, 0]
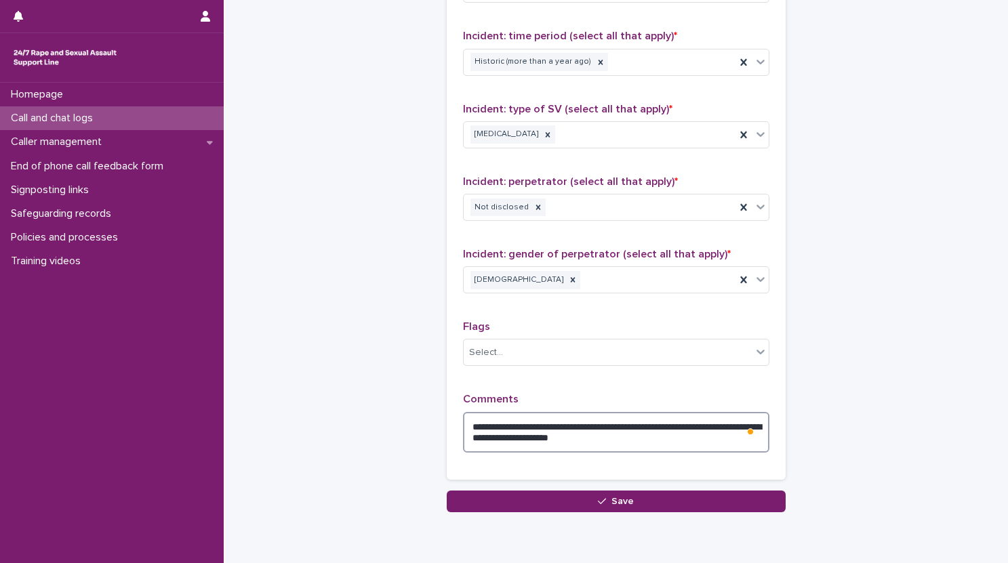
click at [646, 445] on textarea "**********" at bounding box center [616, 432] width 306 height 41
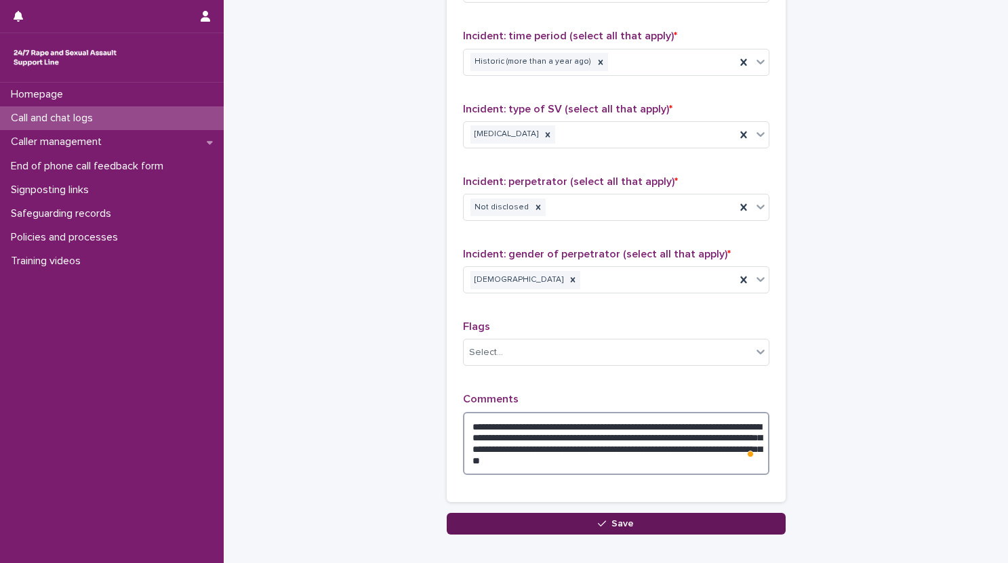
type textarea "**********"
click at [747, 524] on button "Save" at bounding box center [616, 524] width 339 height 22
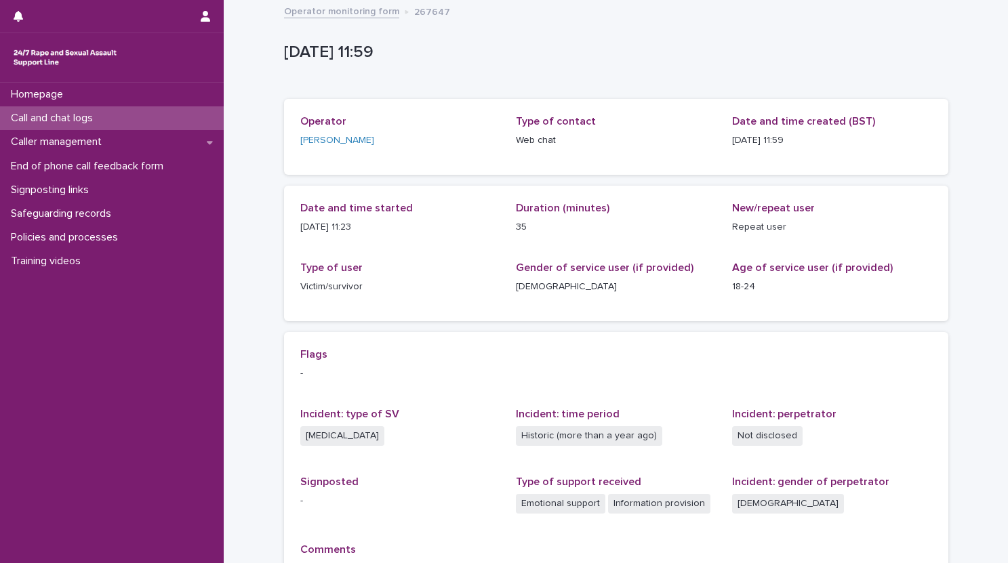
click at [153, 122] on div "Call and chat logs" at bounding box center [112, 118] width 224 height 24
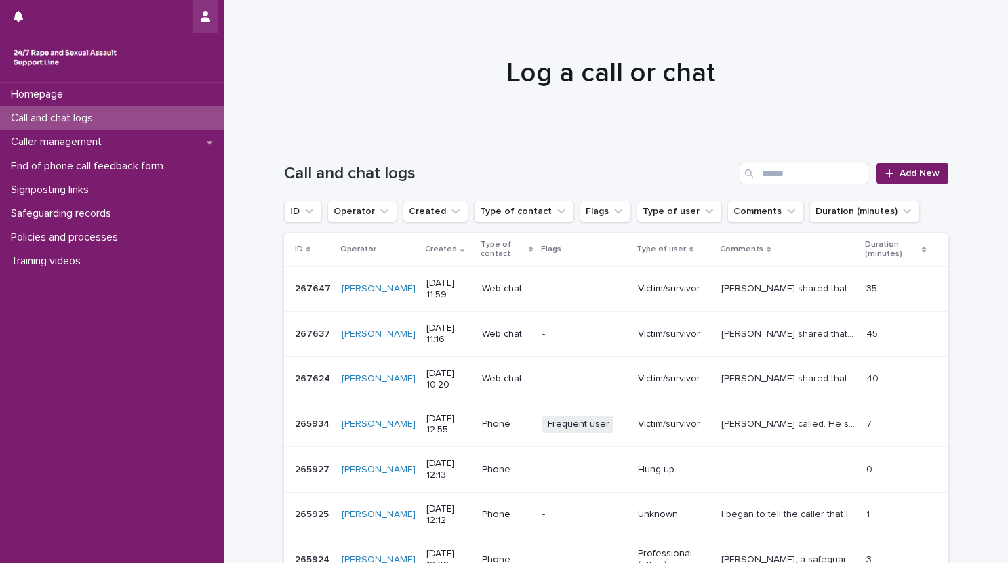
click at [204, 20] on icon "button" at bounding box center [205, 16] width 9 height 11
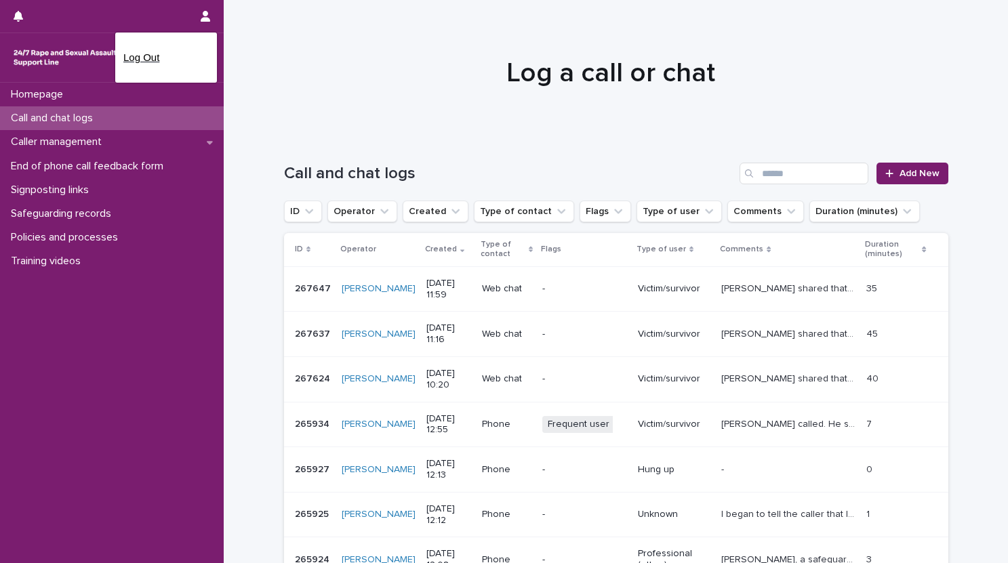
click at [148, 58] on p "Log Out" at bounding box center [165, 57] width 85 height 23
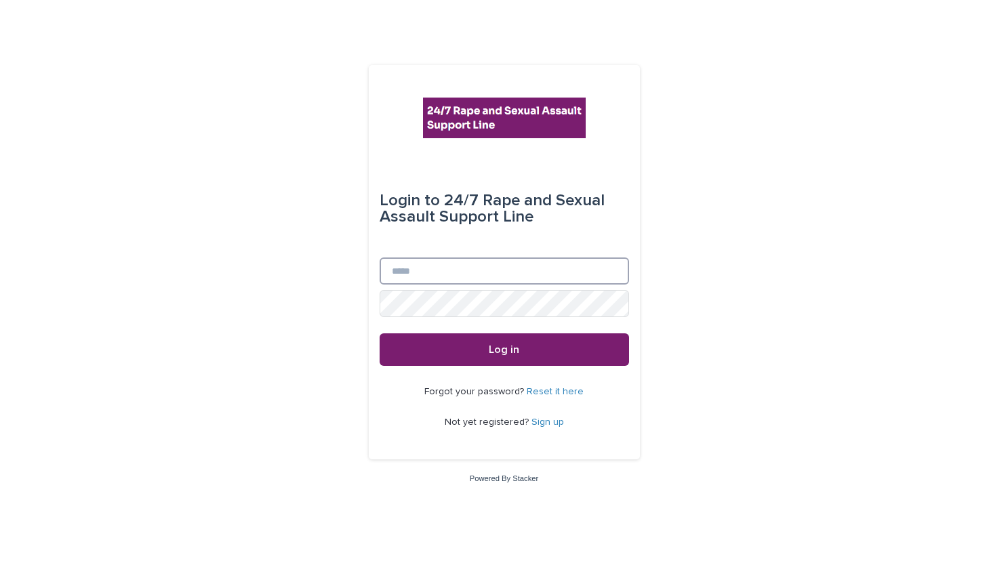
type input "**********"
